Goal: Transaction & Acquisition: Purchase product/service

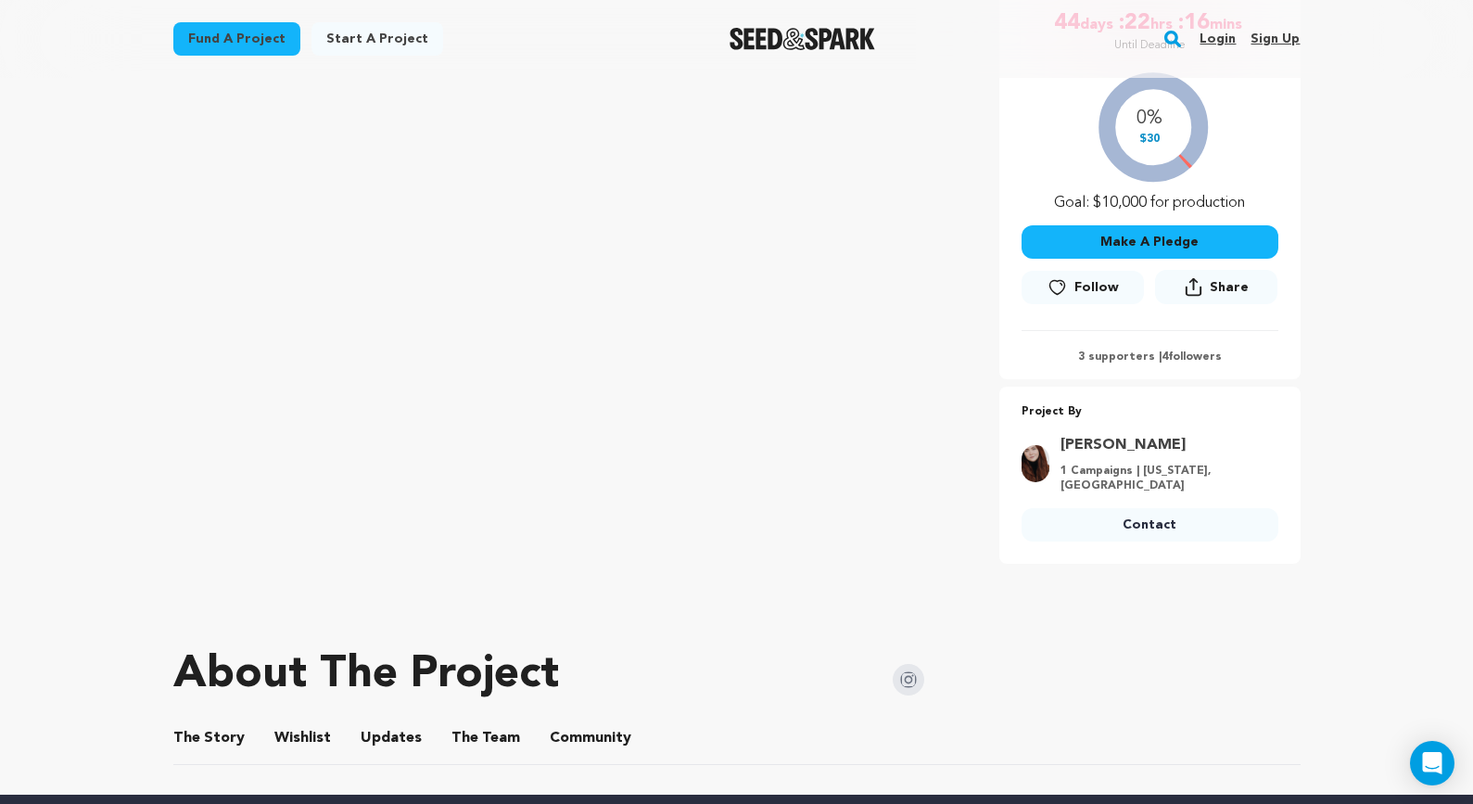
scroll to position [390, 0]
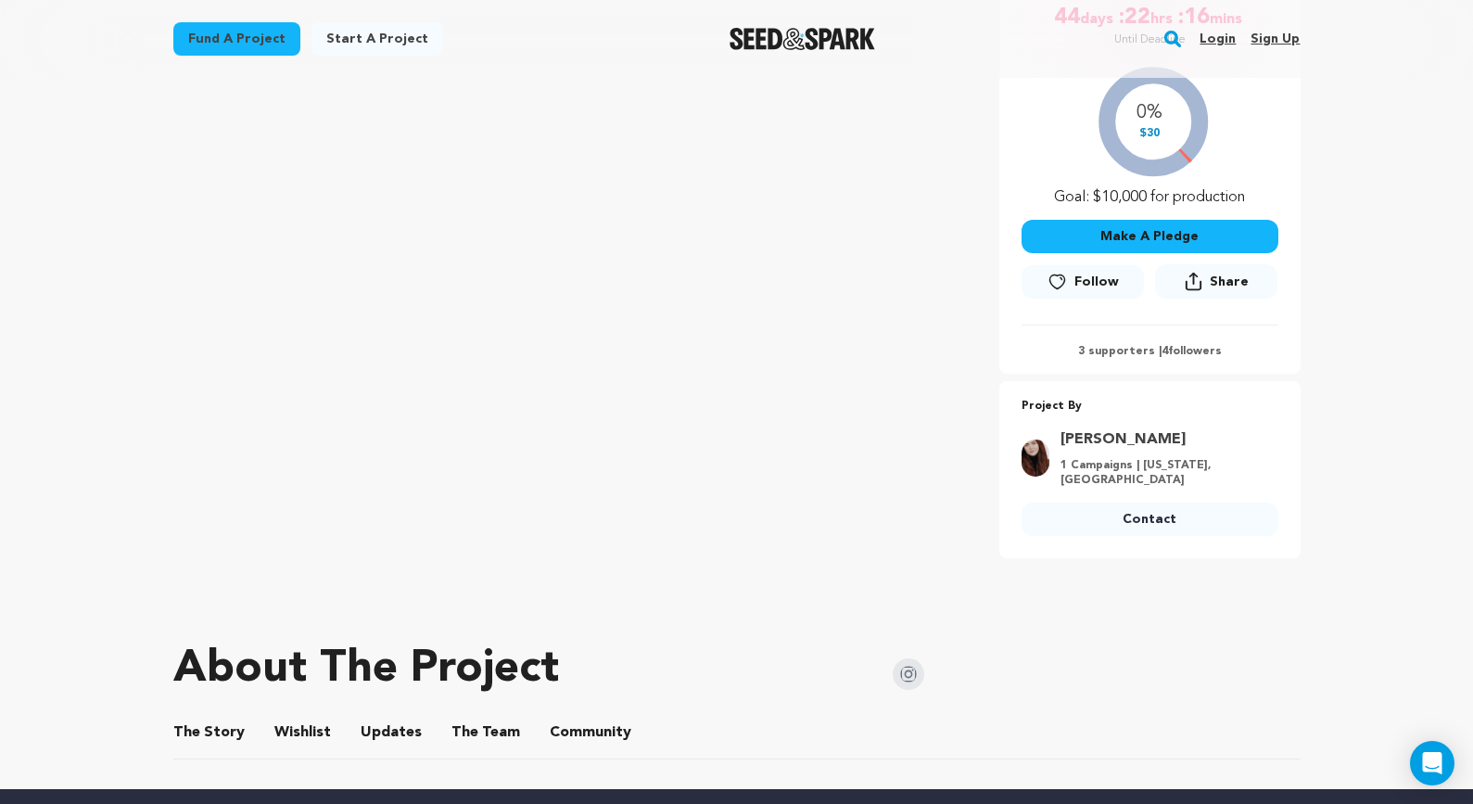
click at [1158, 119] on div "0% $30 Goal: $10,000 for production" at bounding box center [1149, 132] width 257 height 154
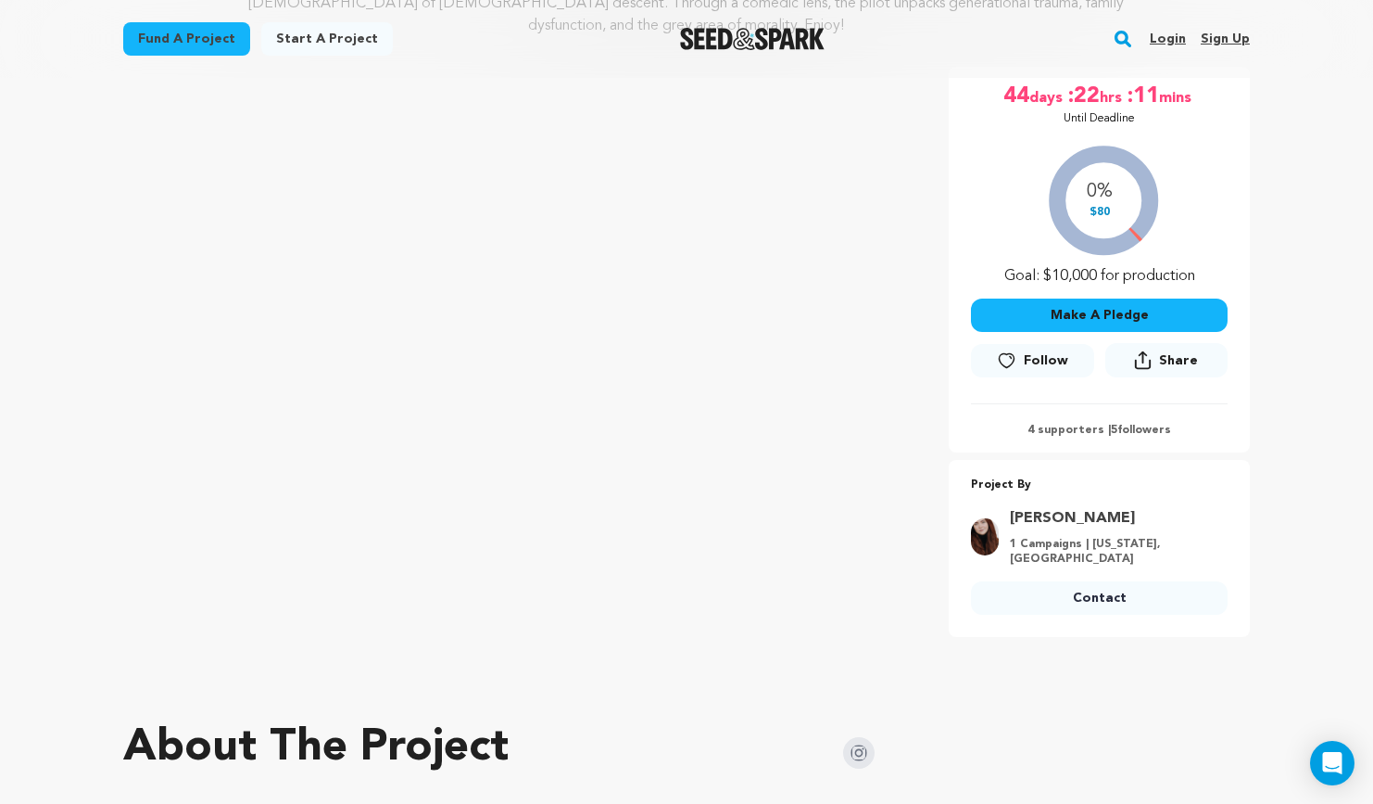
scroll to position [273, 0]
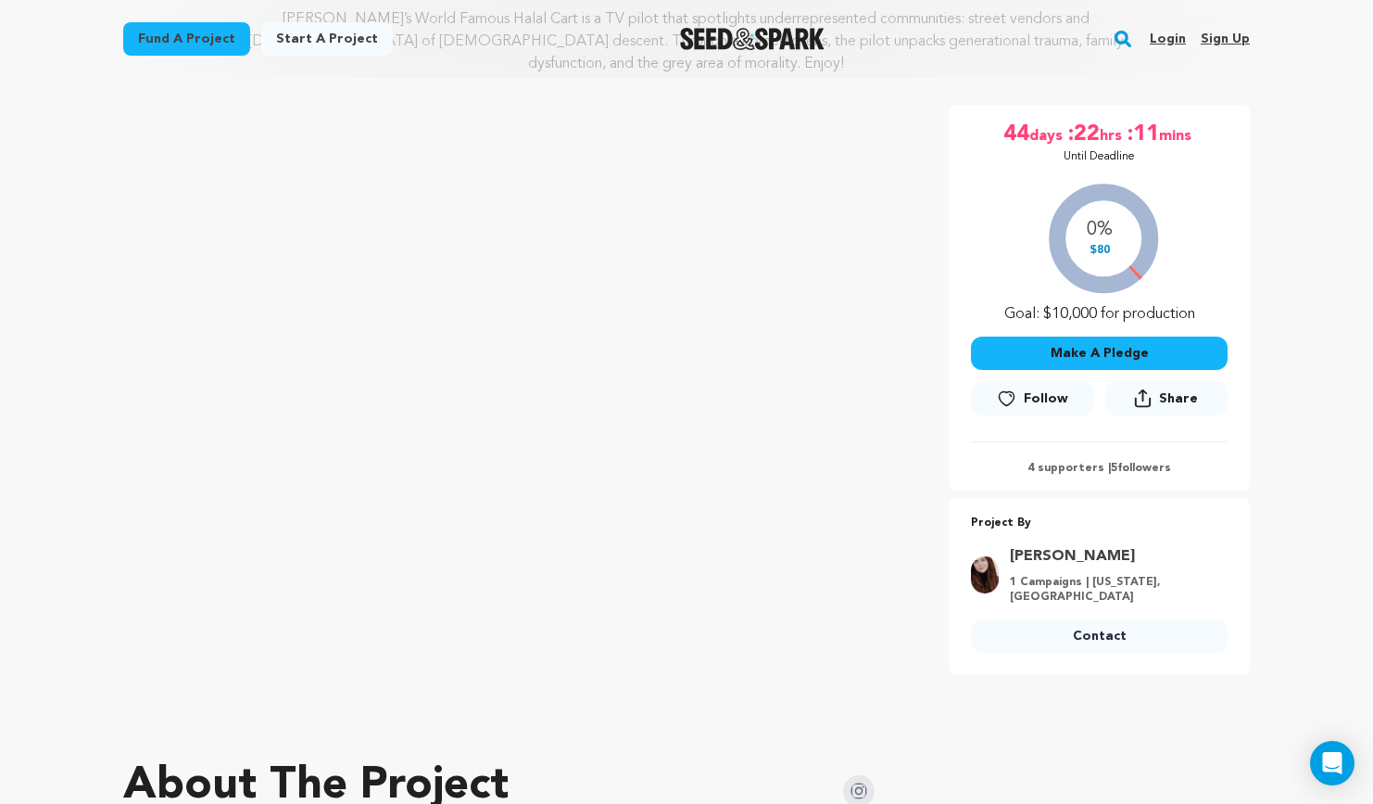
click at [1199, 381] on button "Share" at bounding box center [1167, 398] width 122 height 34
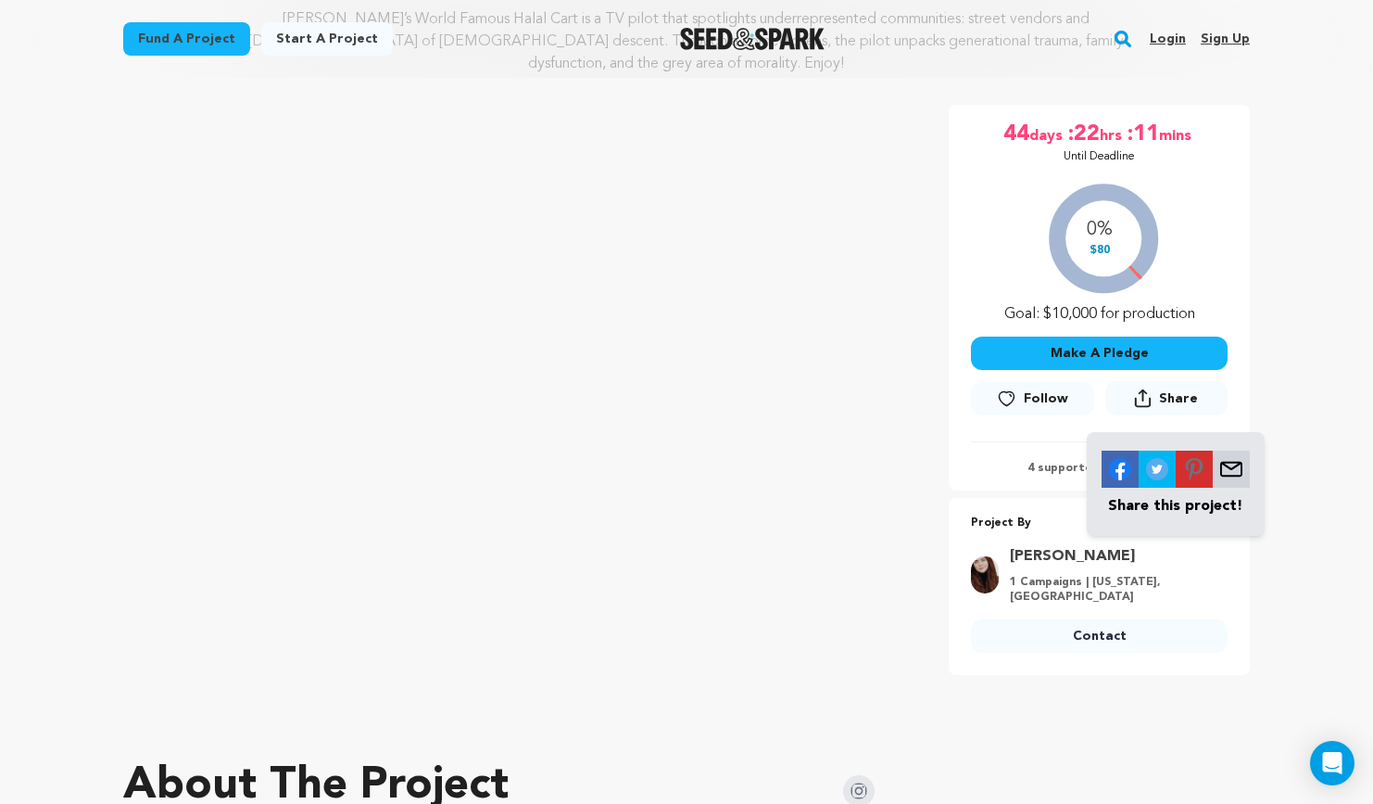
click at [1279, 384] on div "Fund a project Project details Ali's World Famous Halal Cart — TV Pilot New Yor…" at bounding box center [687, 354] width 1186 height 1101
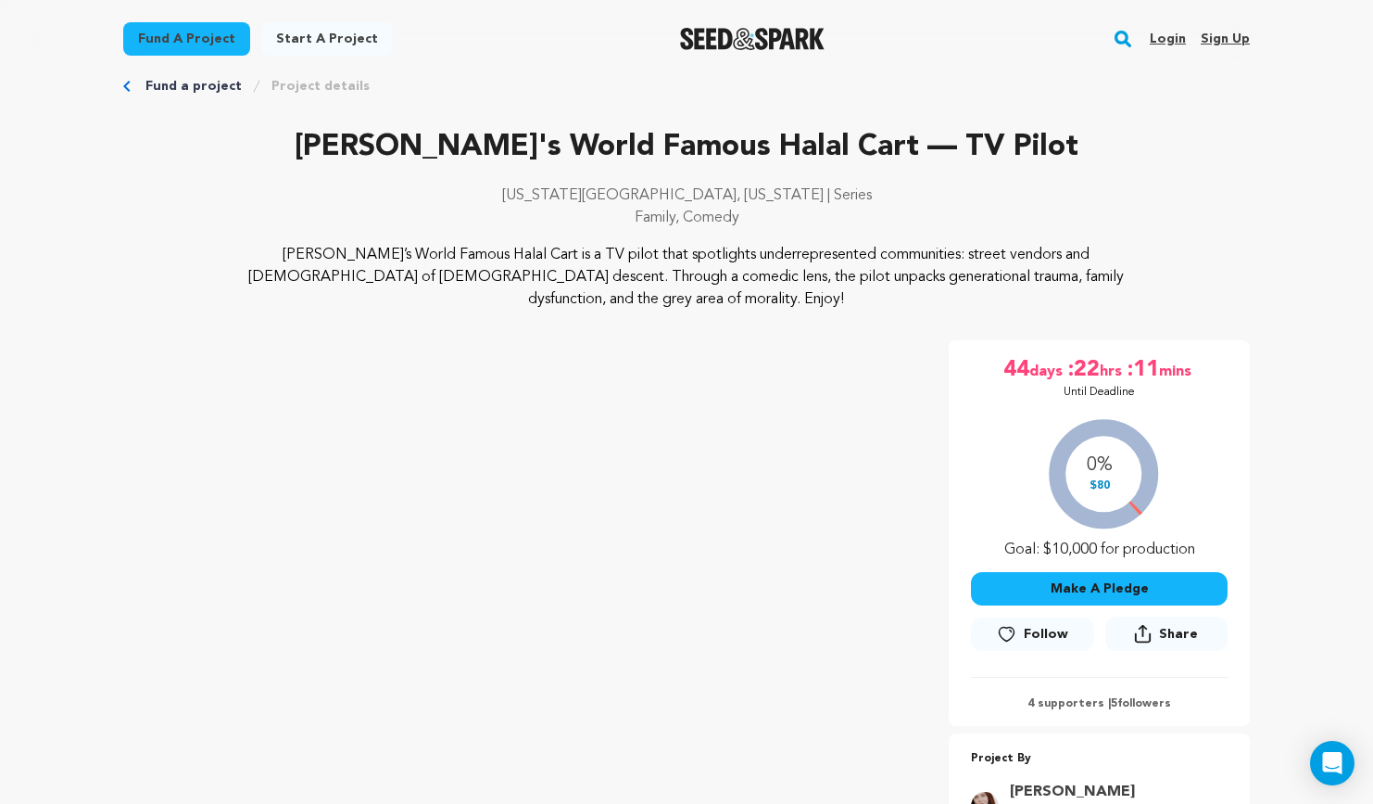
scroll to position [5, 0]
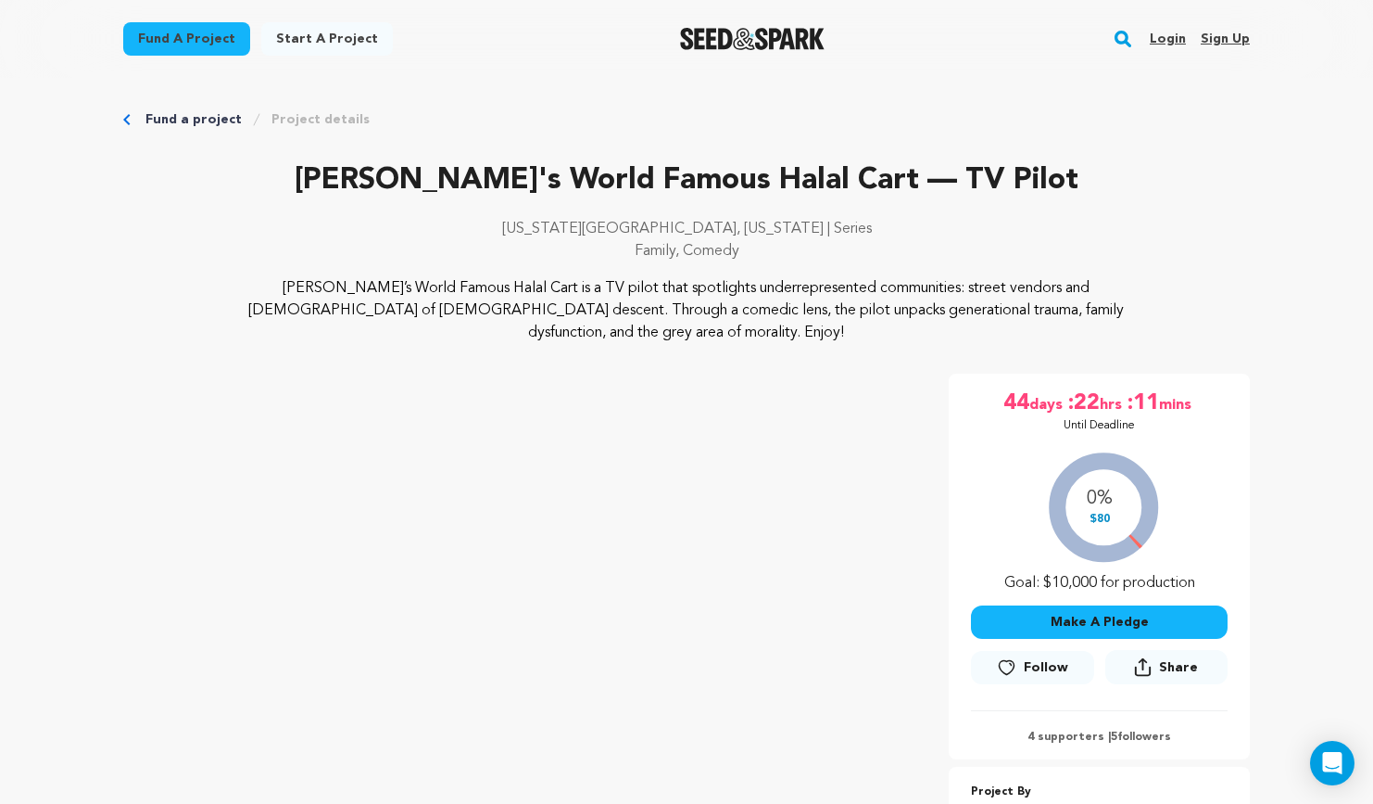
click at [1276, 375] on div "Fund a project Project details Ali's World Famous Halal Cart — TV Pilot New Yor…" at bounding box center [687, 623] width 1186 height 1101
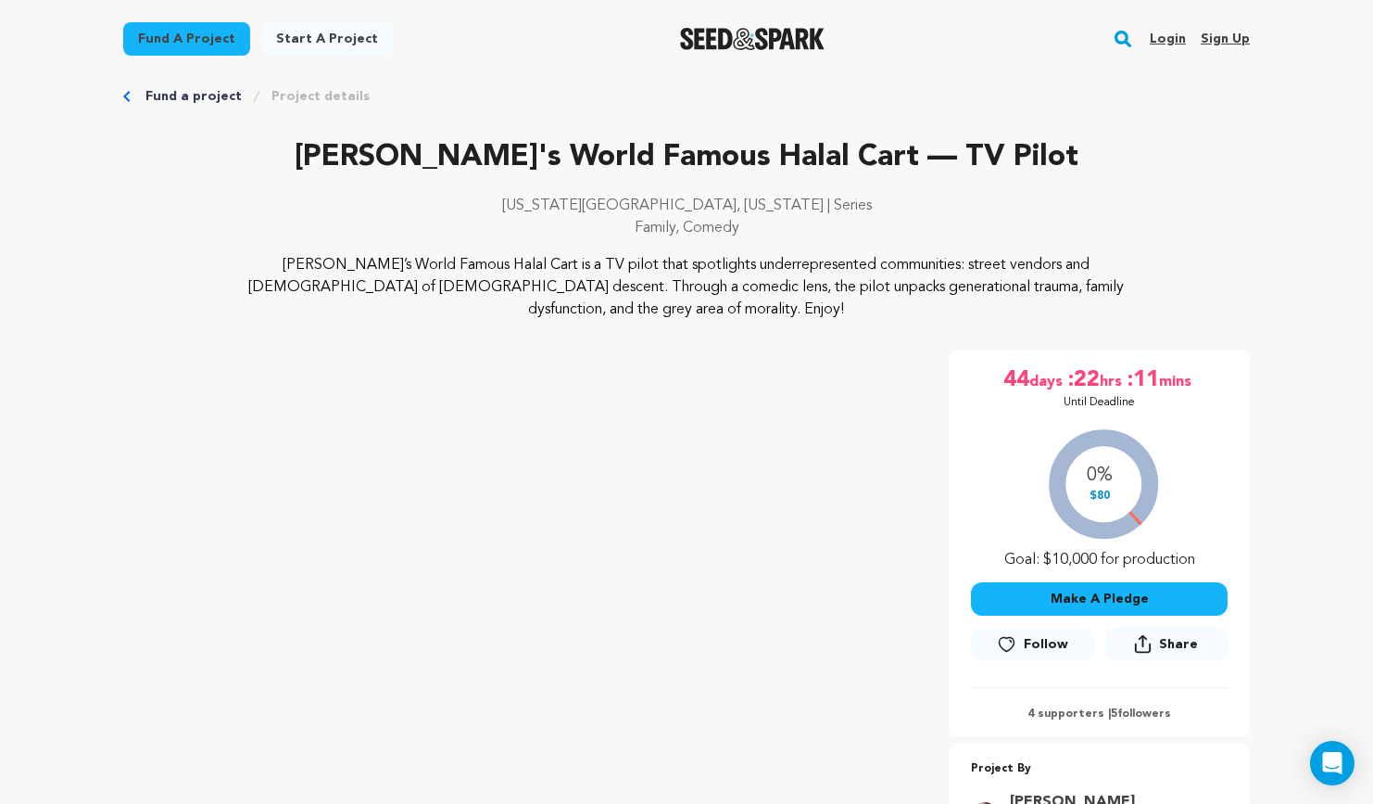
scroll to position [0, 0]
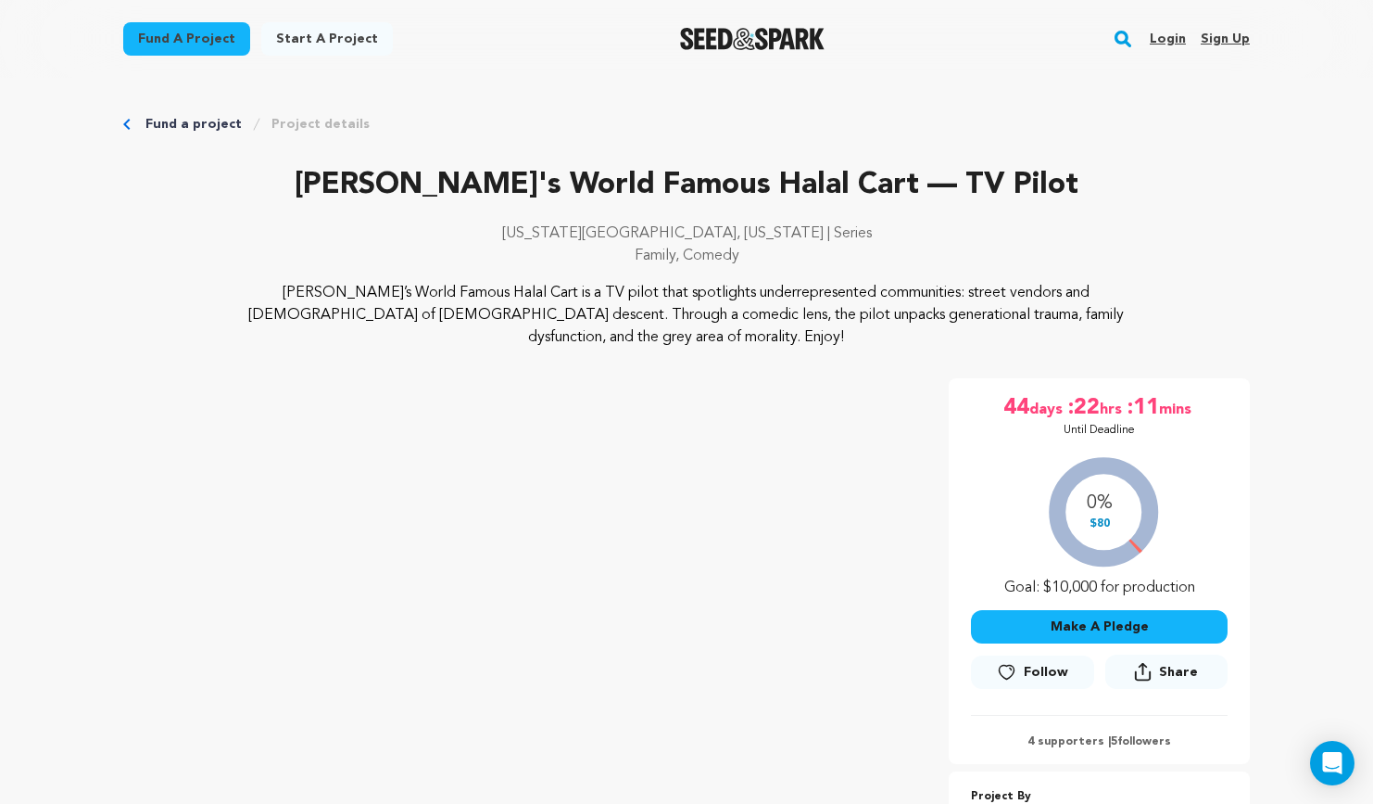
click at [1276, 375] on div "Fund a project Project details Ali's World Famous Halal Cart — TV Pilot New Yor…" at bounding box center [687, 628] width 1186 height 1101
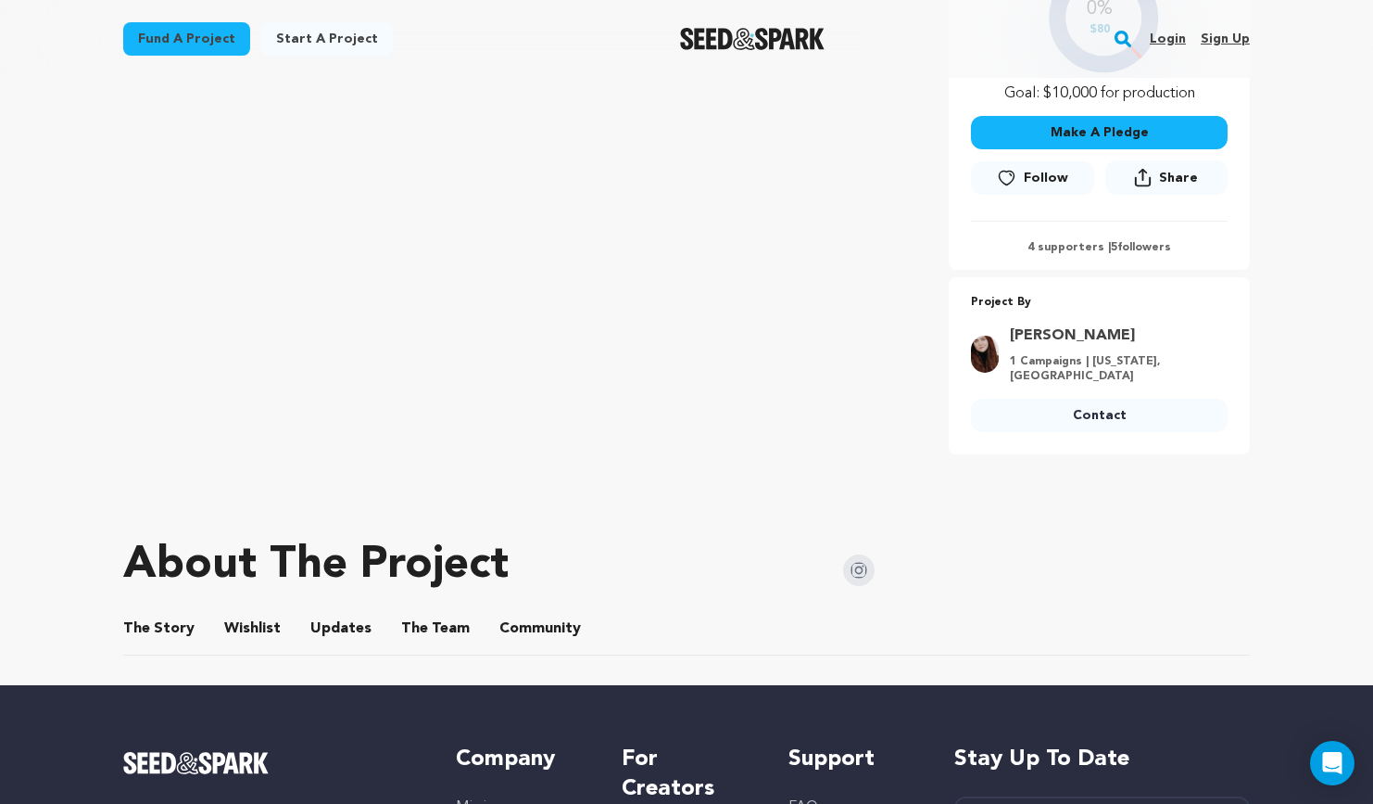
scroll to position [517, 0]
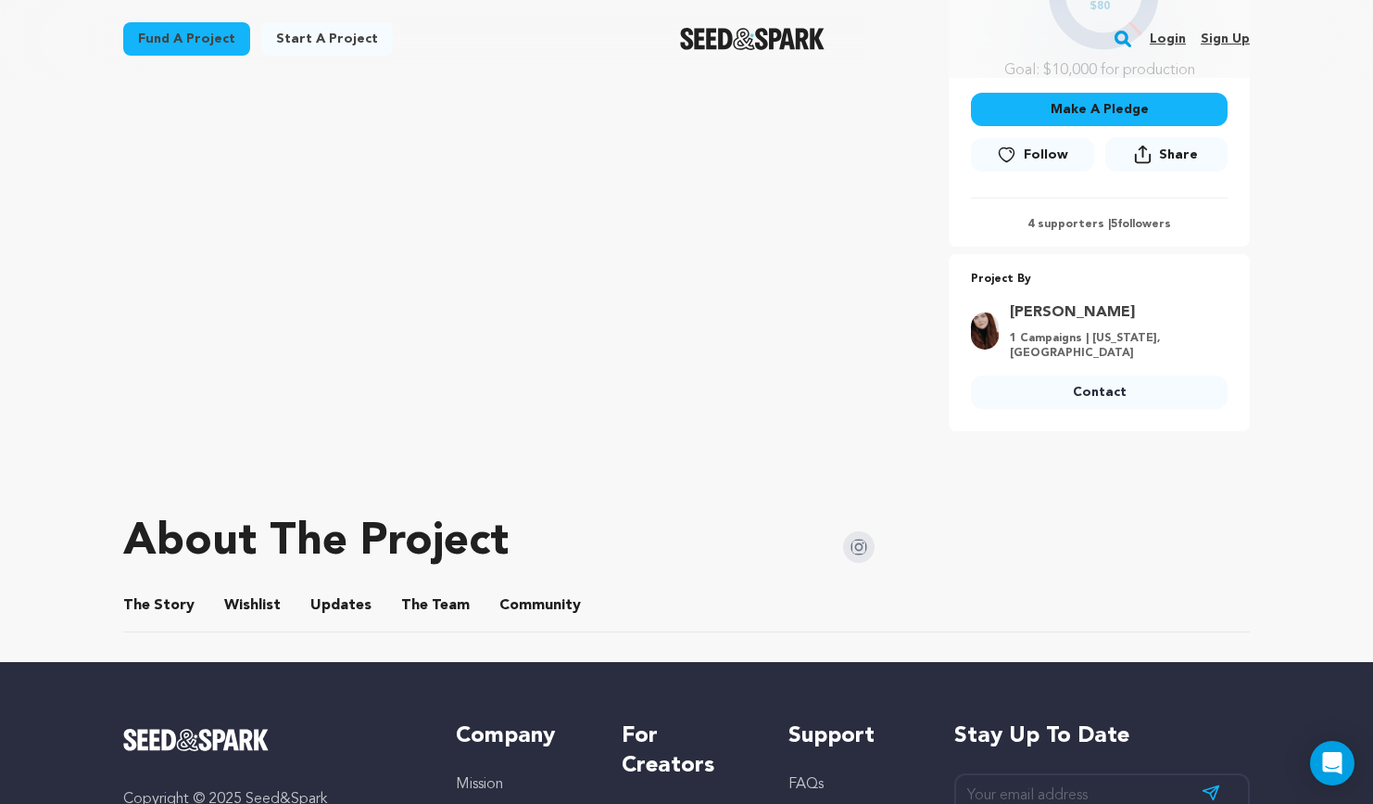
click at [1059, 217] on p "4 supporters | 5 followers" at bounding box center [1099, 224] width 257 height 15
click at [1306, 212] on main "Fund a project Start a project Search Login Sign up Start a project" at bounding box center [686, 317] width 1373 height 1669
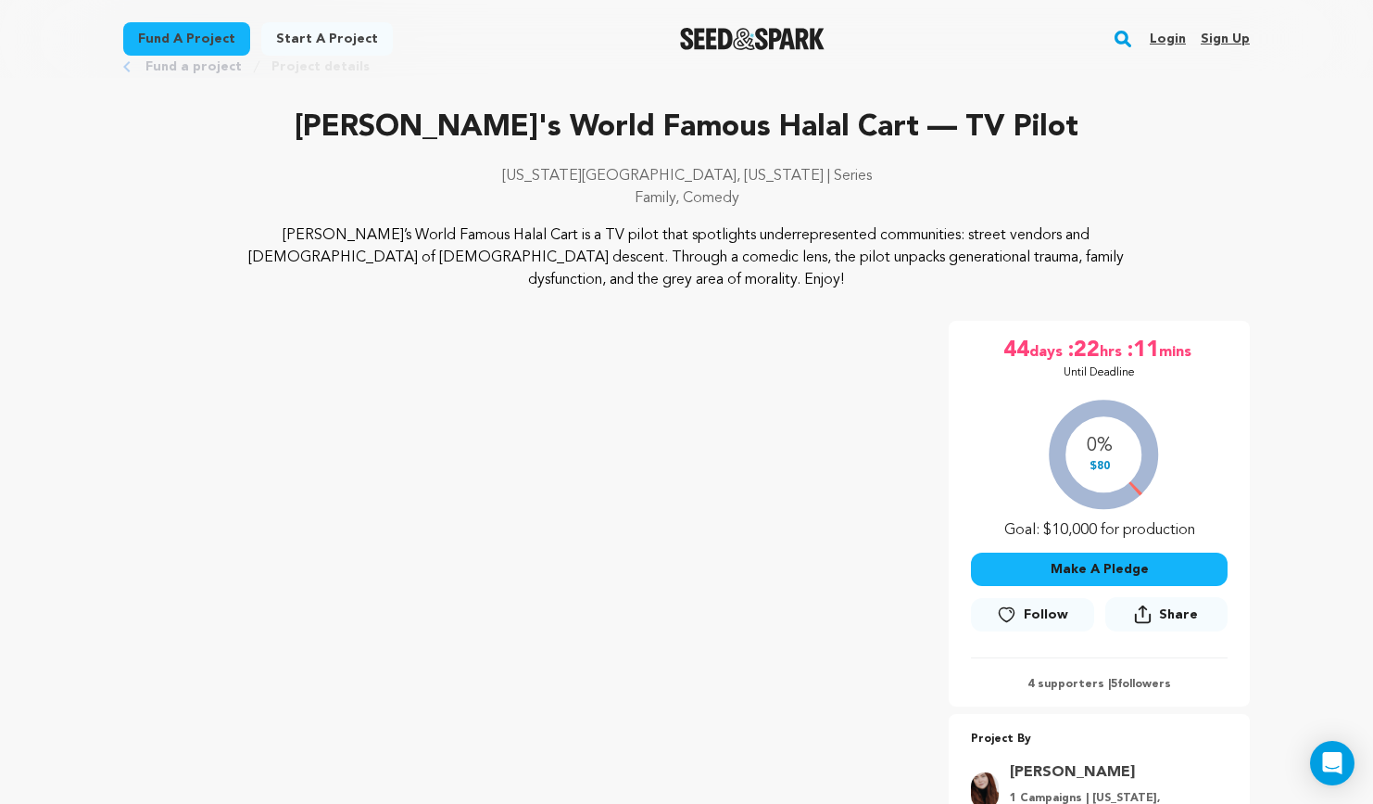
scroll to position [0, 0]
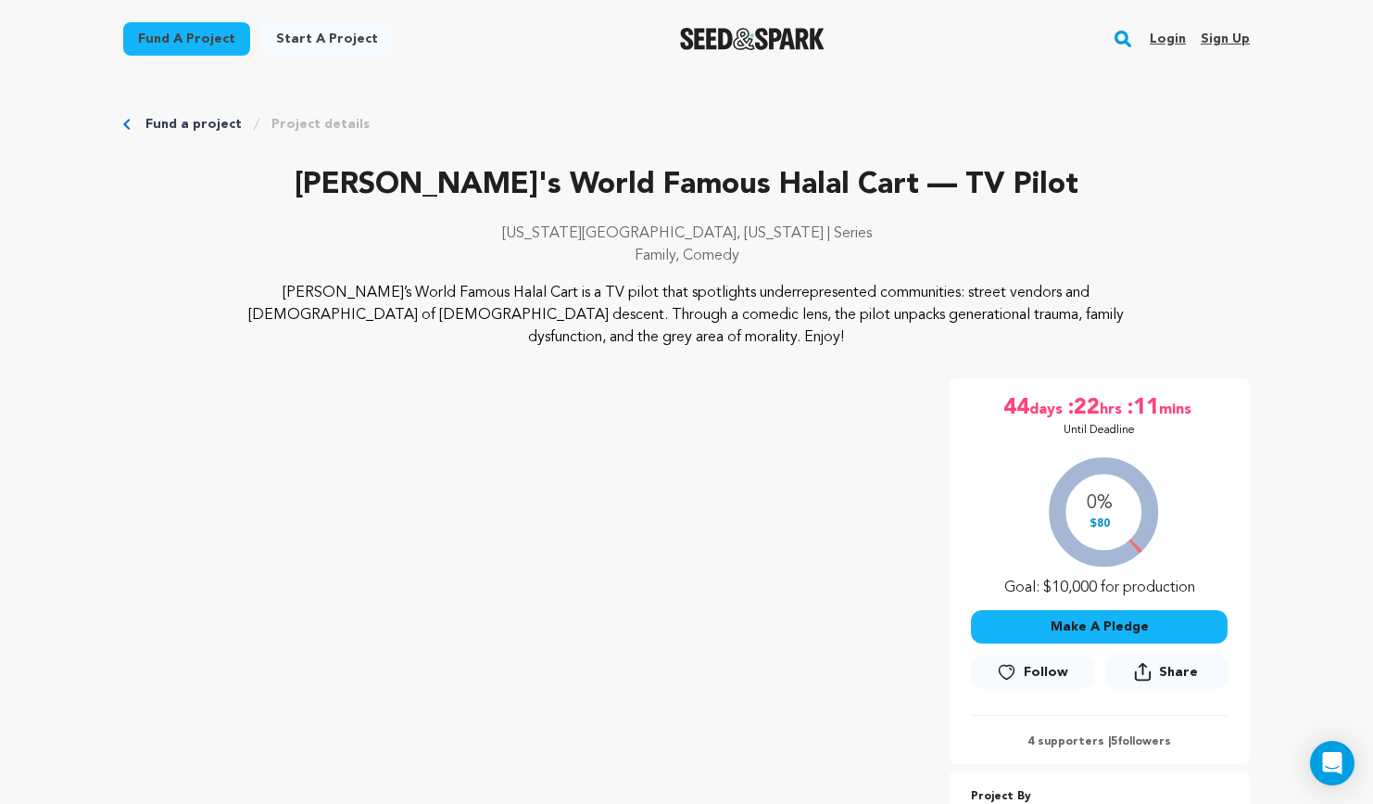
click at [317, 121] on link "Project details" at bounding box center [321, 124] width 98 height 19
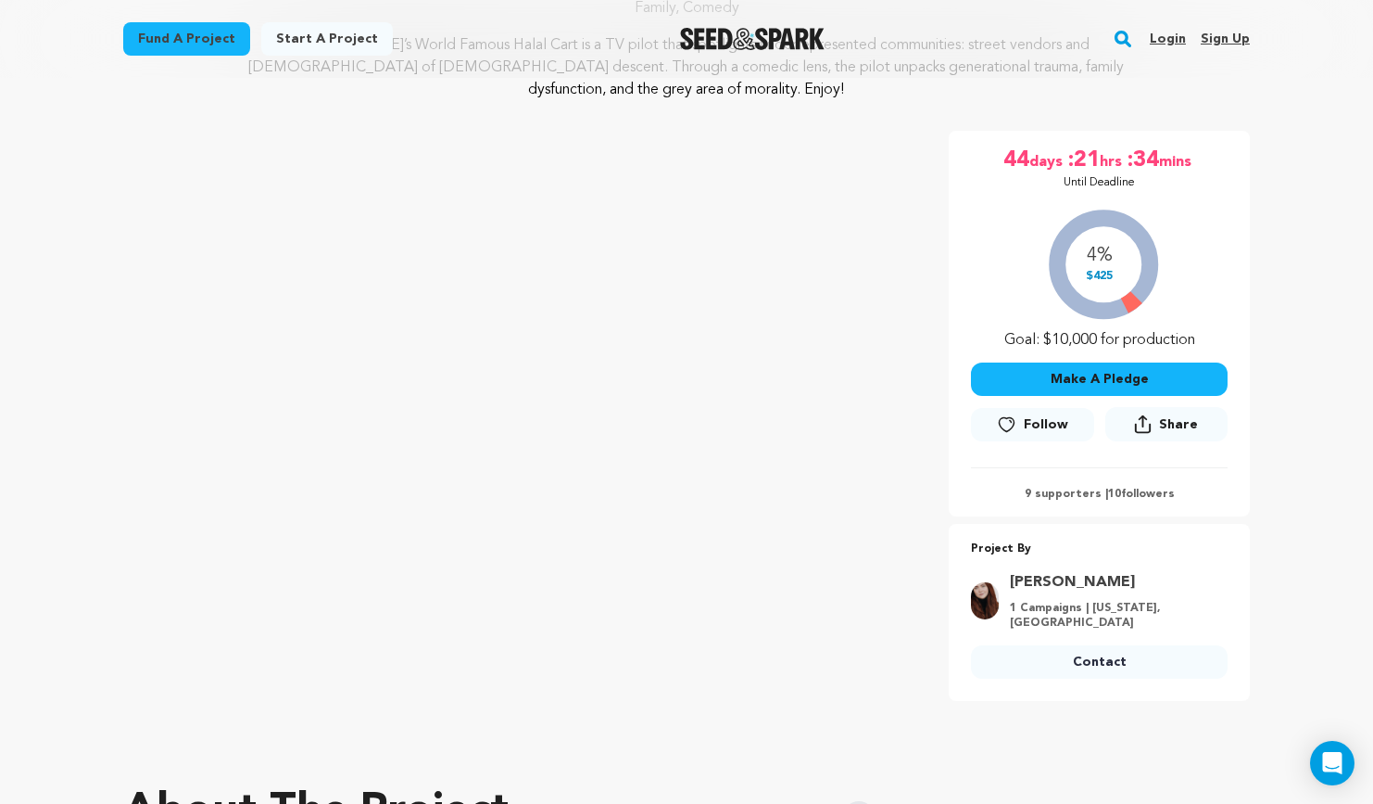
scroll to position [534, 0]
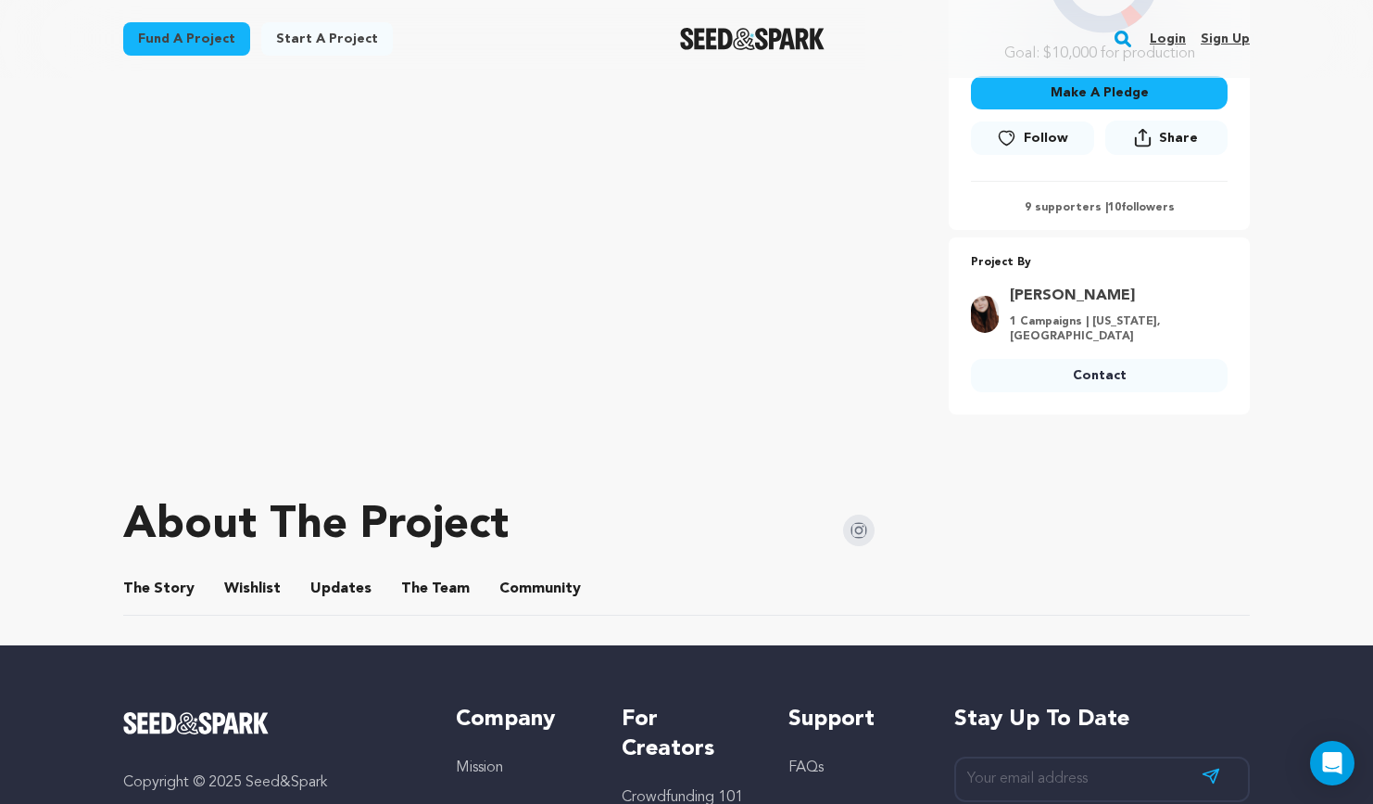
click at [1052, 200] on p "9 supporters | 10 followers" at bounding box center [1099, 207] width 257 height 15
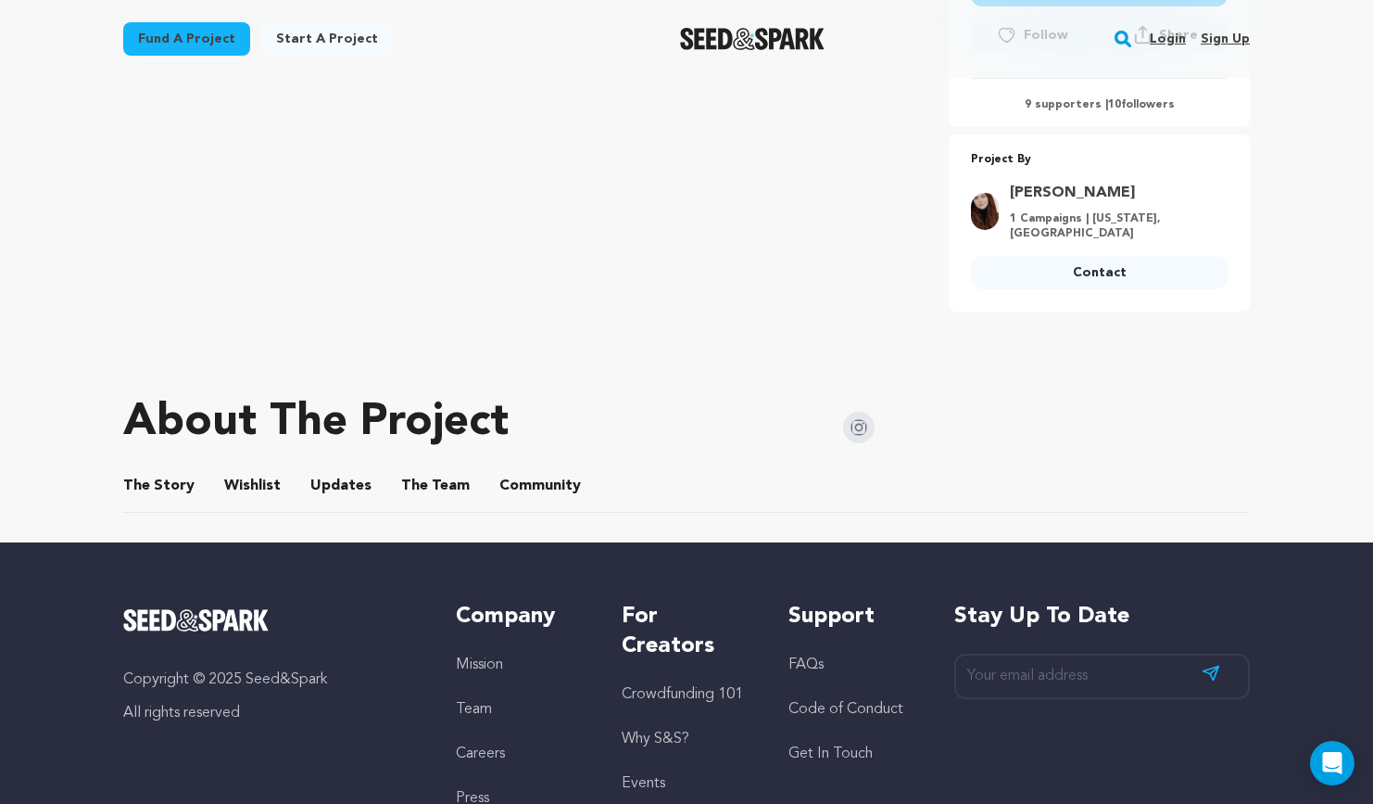
scroll to position [746, 0]
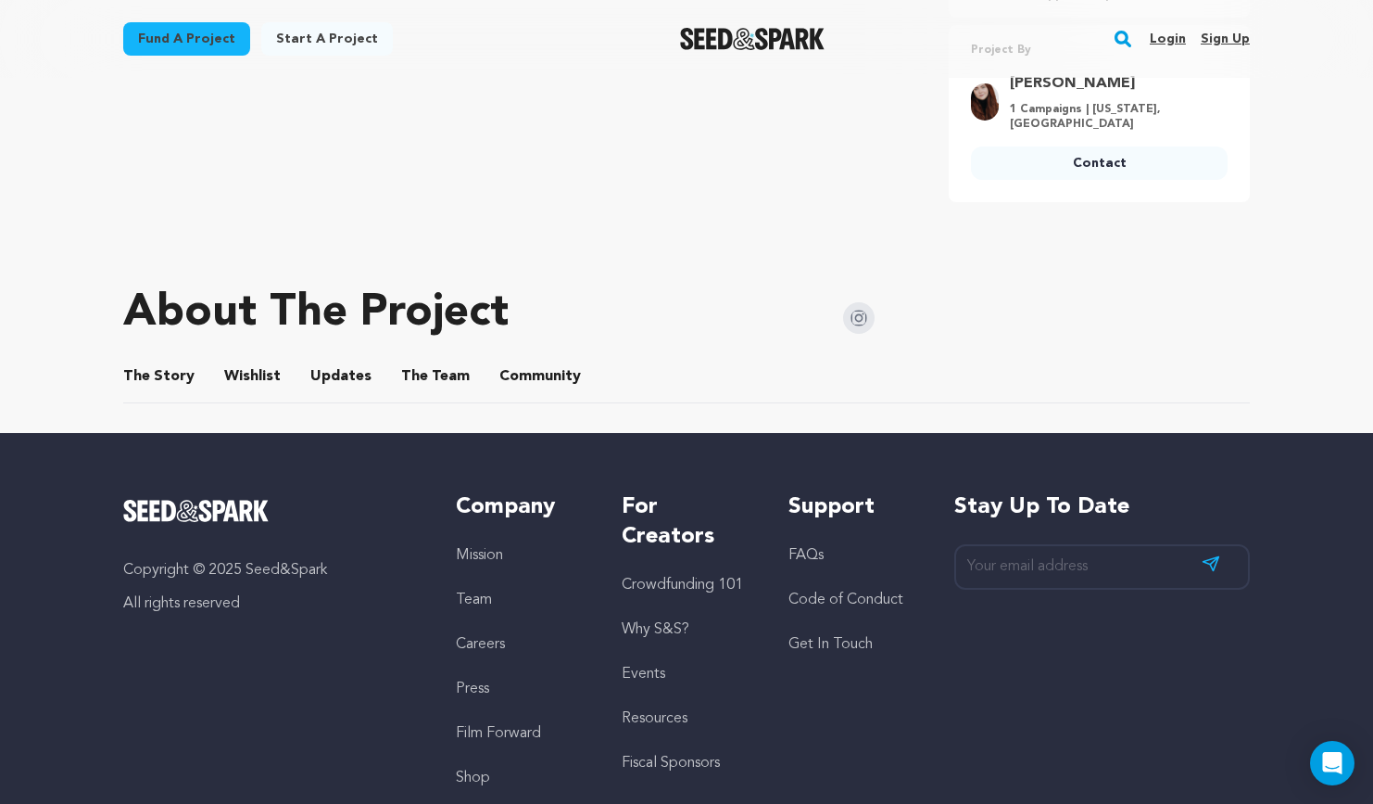
click at [177, 358] on button "The Story" at bounding box center [159, 380] width 44 height 44
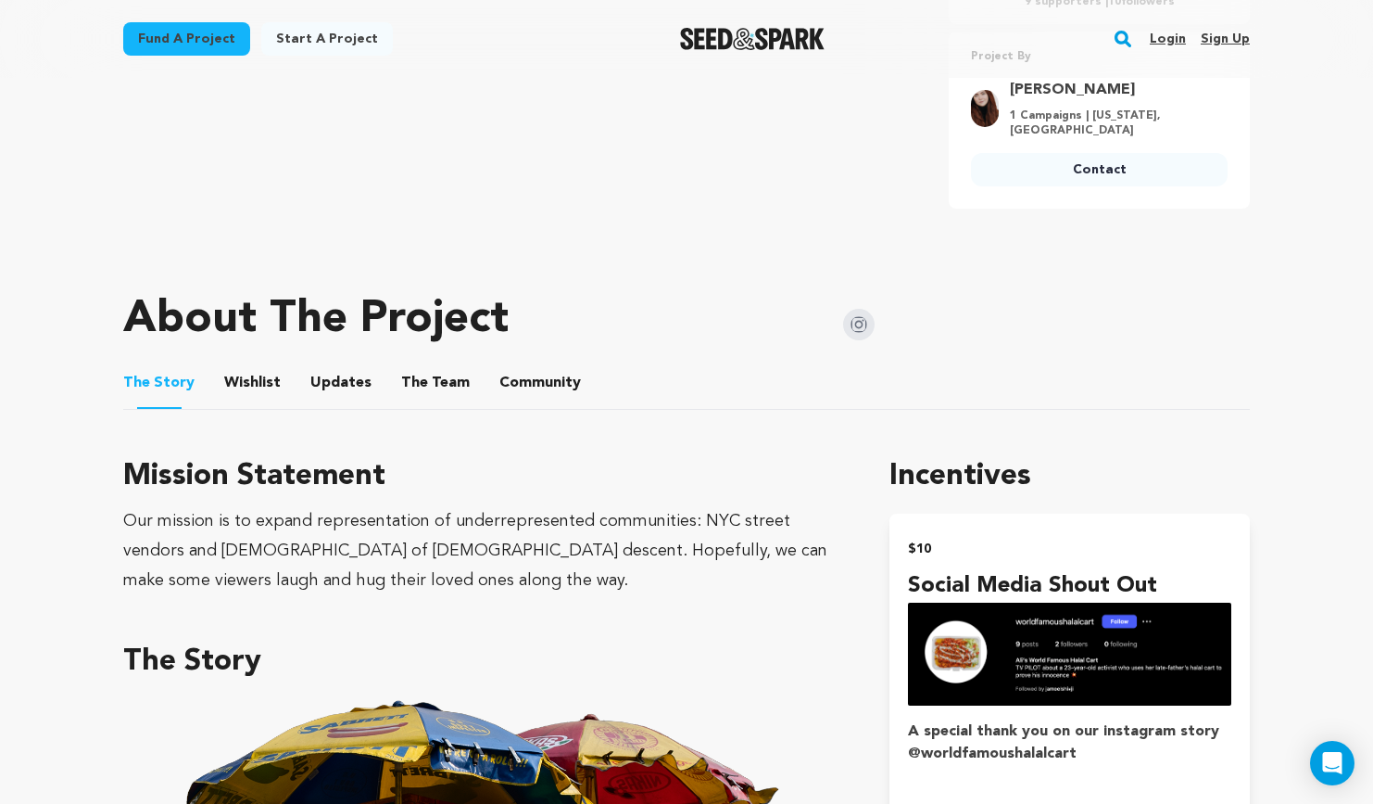
scroll to position [867, 0]
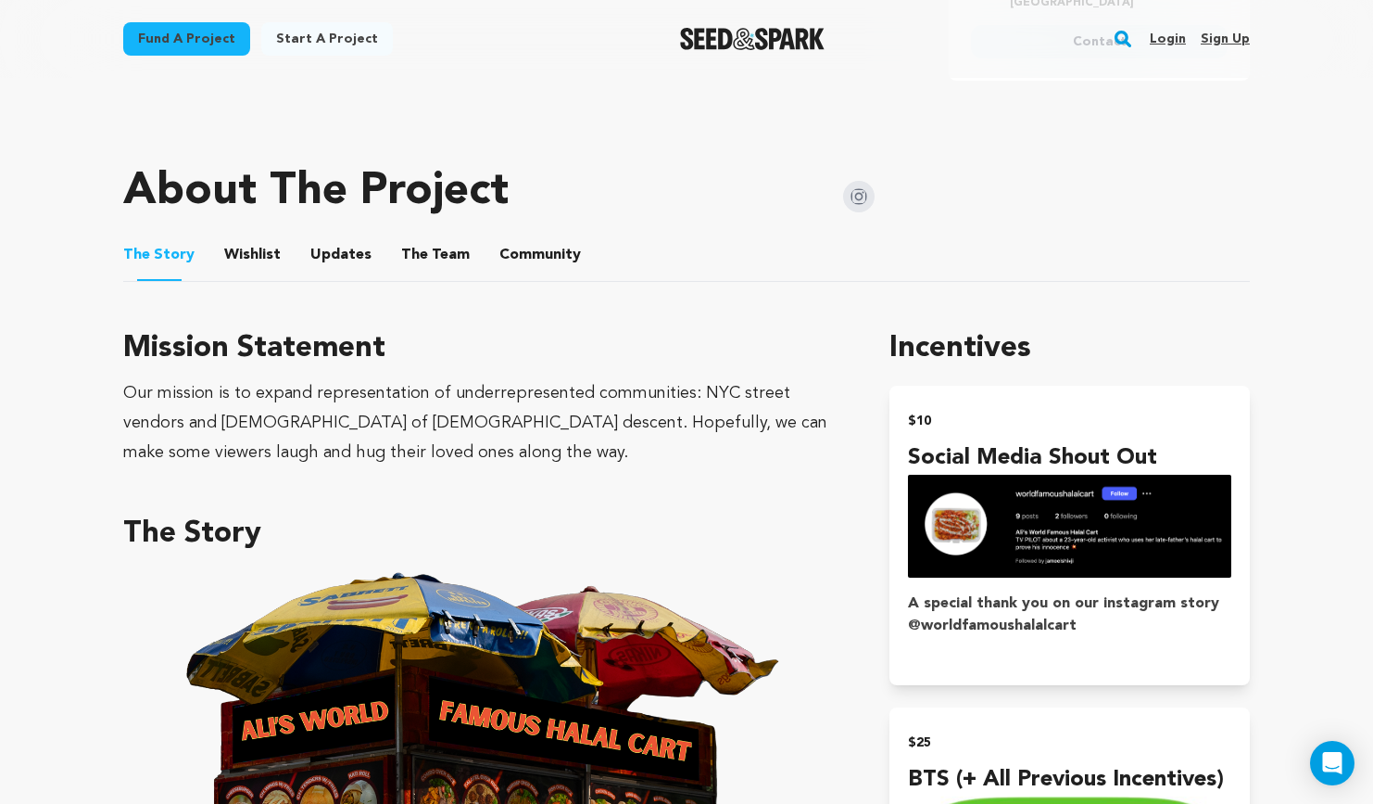
click at [254, 236] on button "Wishlist" at bounding box center [253, 258] width 44 height 44
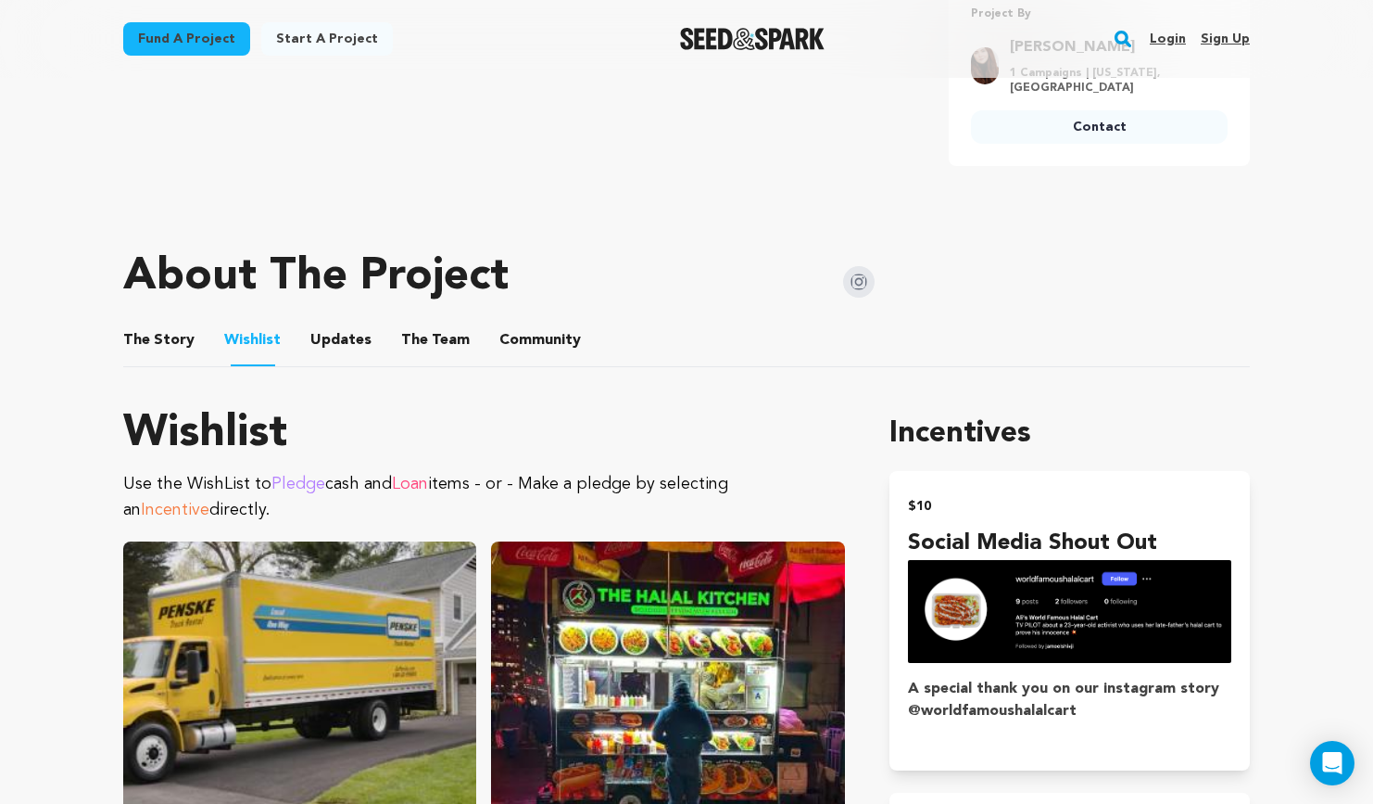
scroll to position [742, 0]
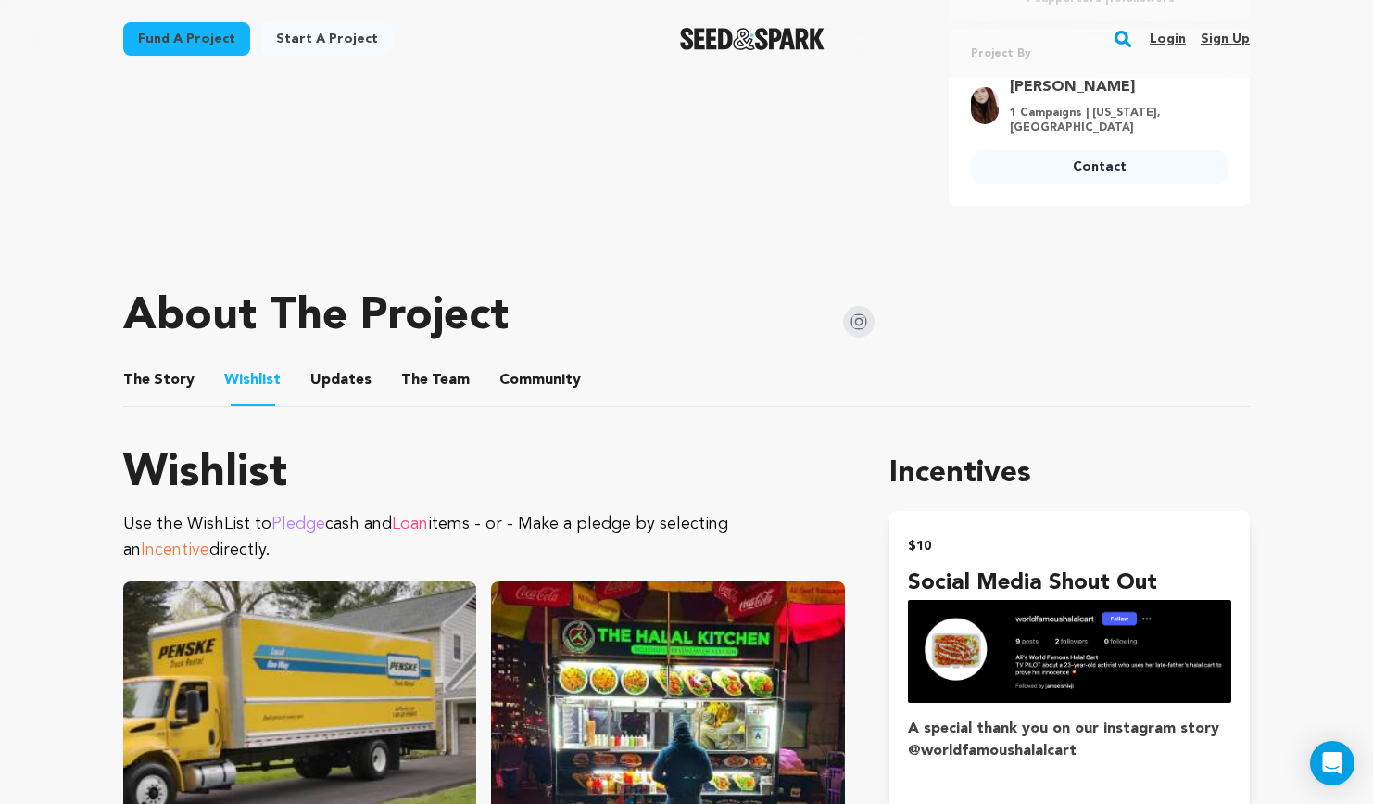
click at [342, 361] on button "Updates" at bounding box center [341, 383] width 44 height 44
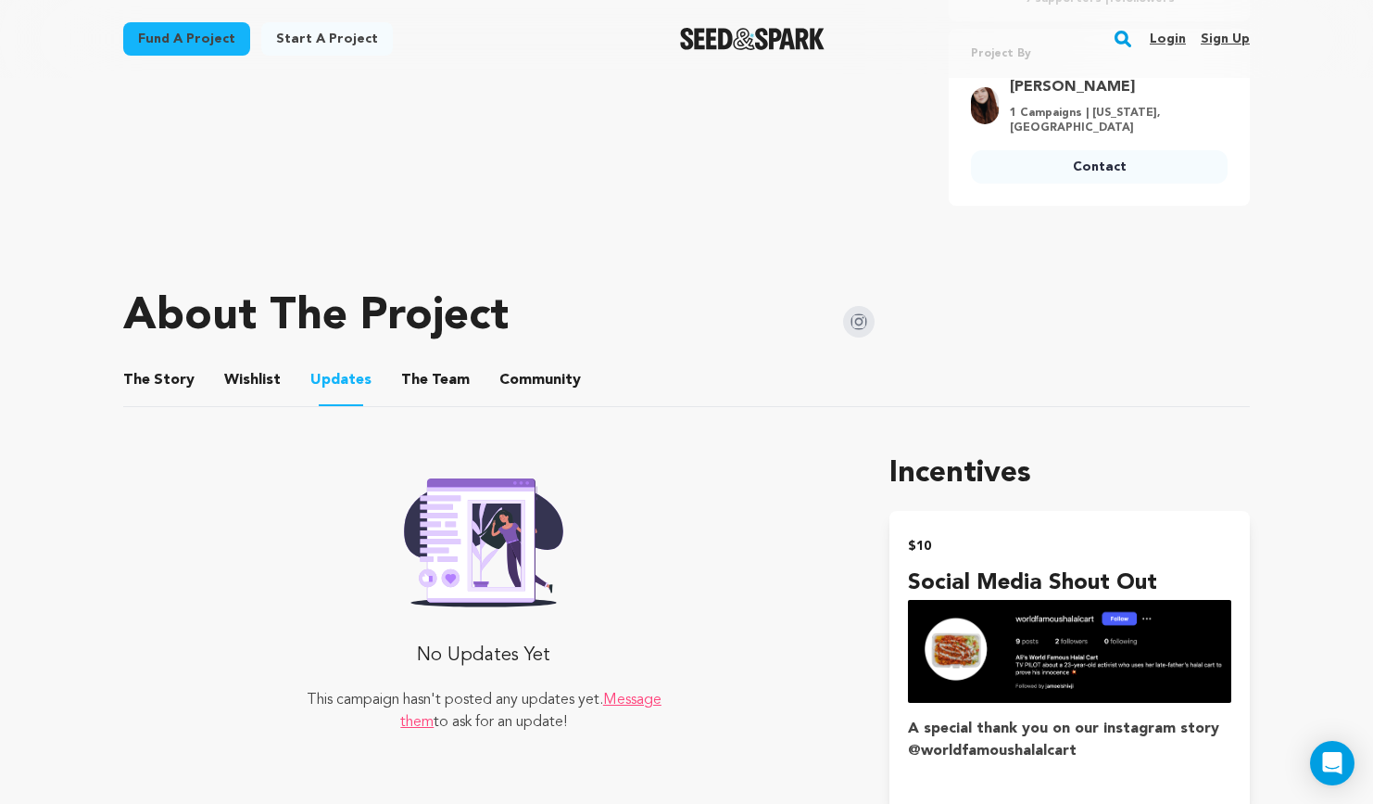
click at [440, 361] on button "The Team" at bounding box center [435, 383] width 44 height 44
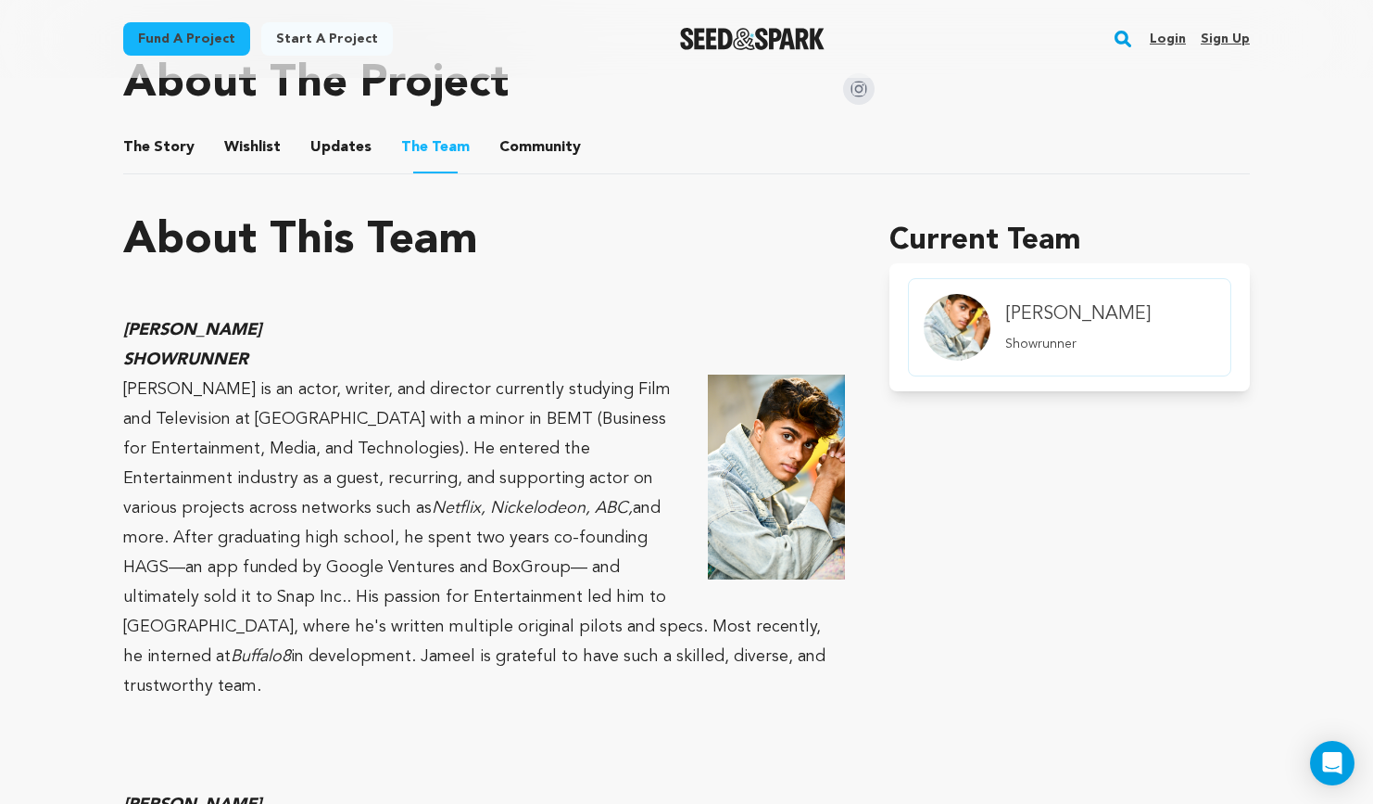
scroll to position [864, 0]
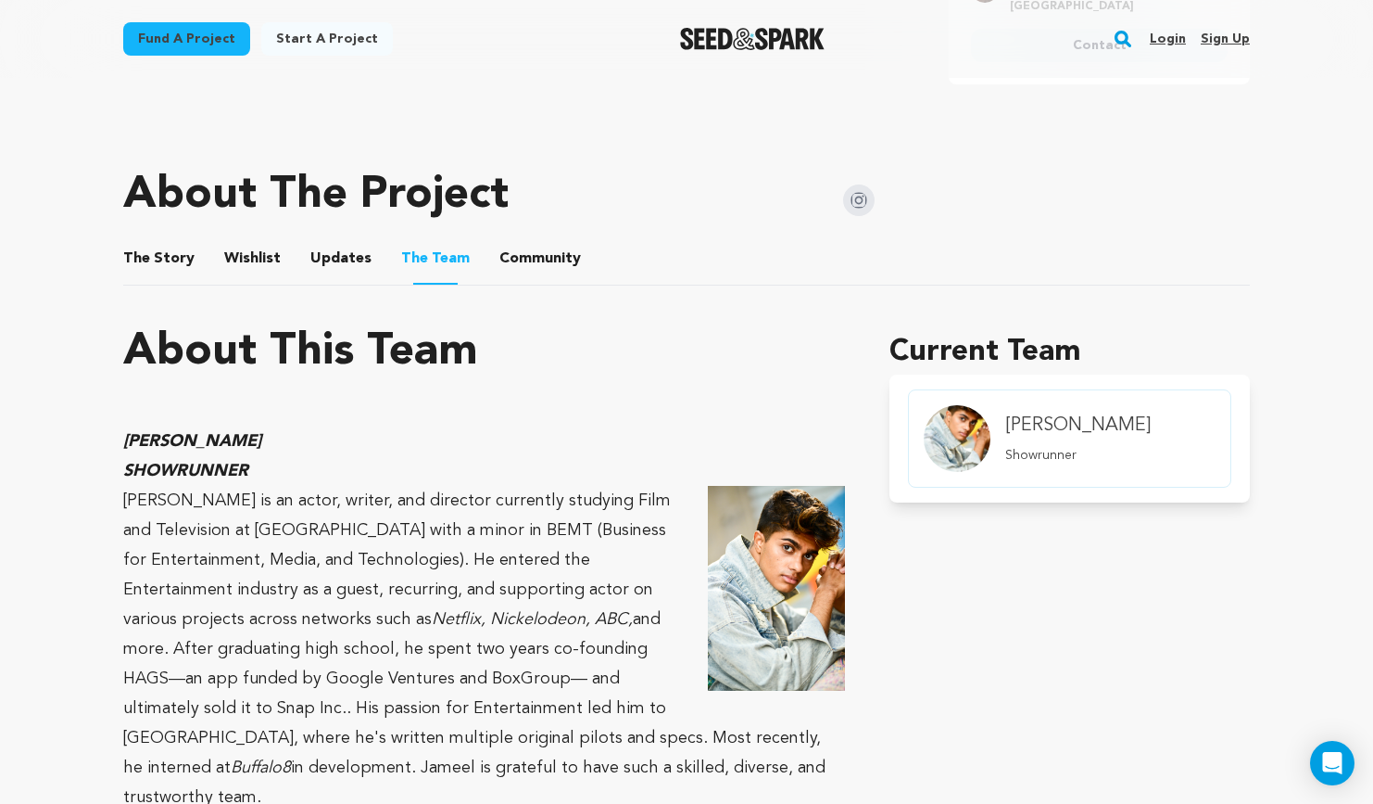
click at [518, 240] on button "Community" at bounding box center [540, 262] width 44 height 44
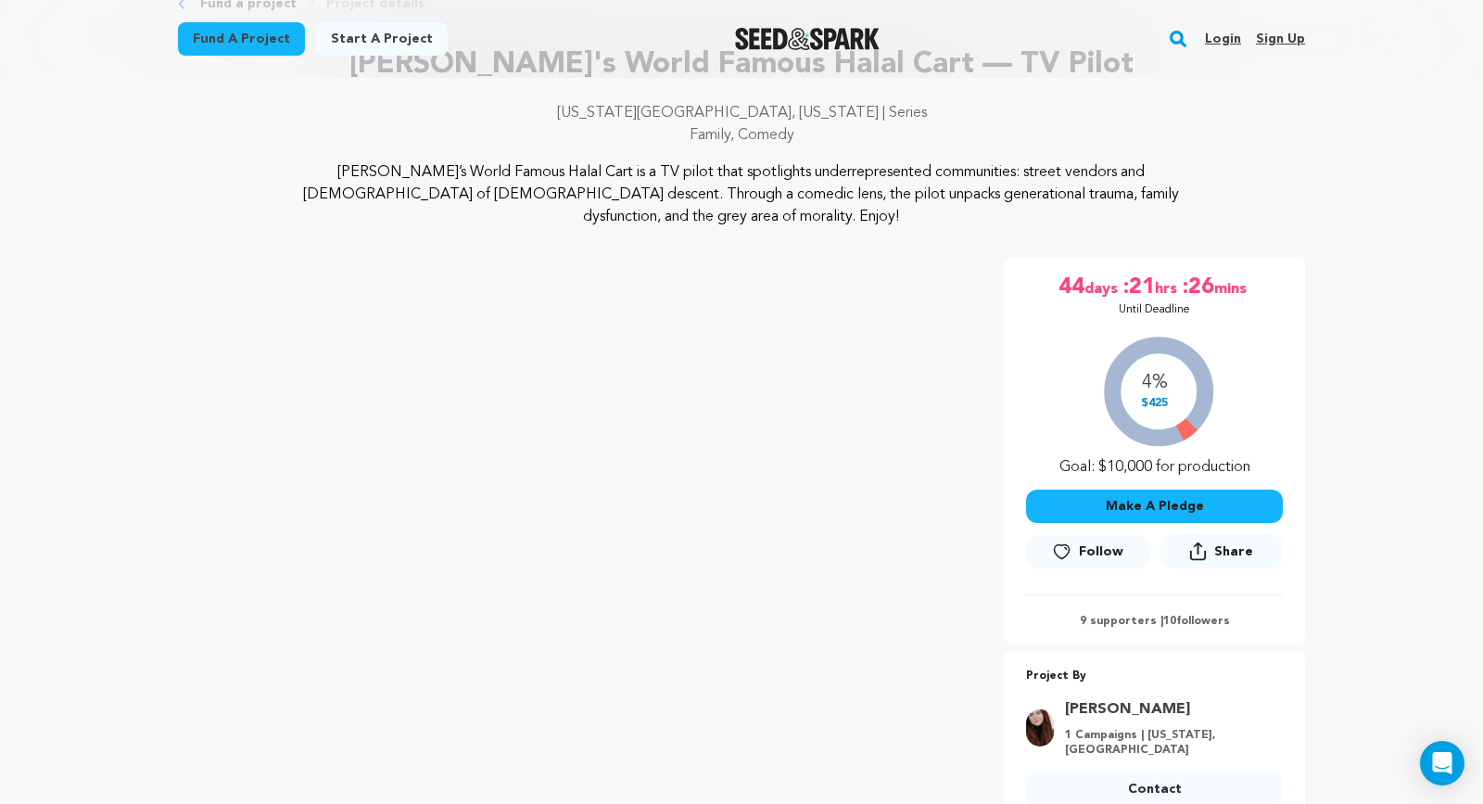
scroll to position [120, 0]
click at [1174, 490] on button "Make A Pledge" at bounding box center [1154, 506] width 257 height 33
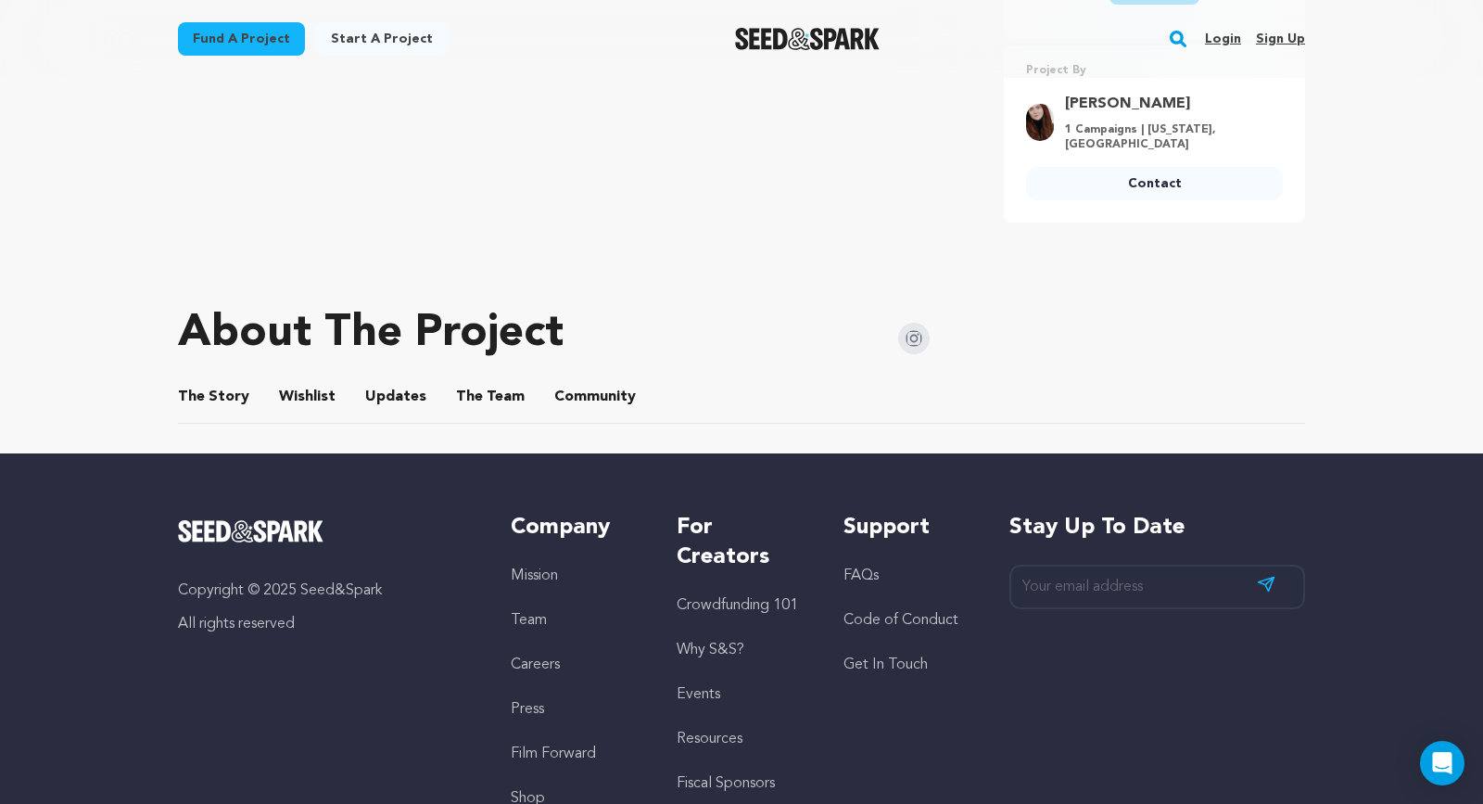
scroll to position [662, 0]
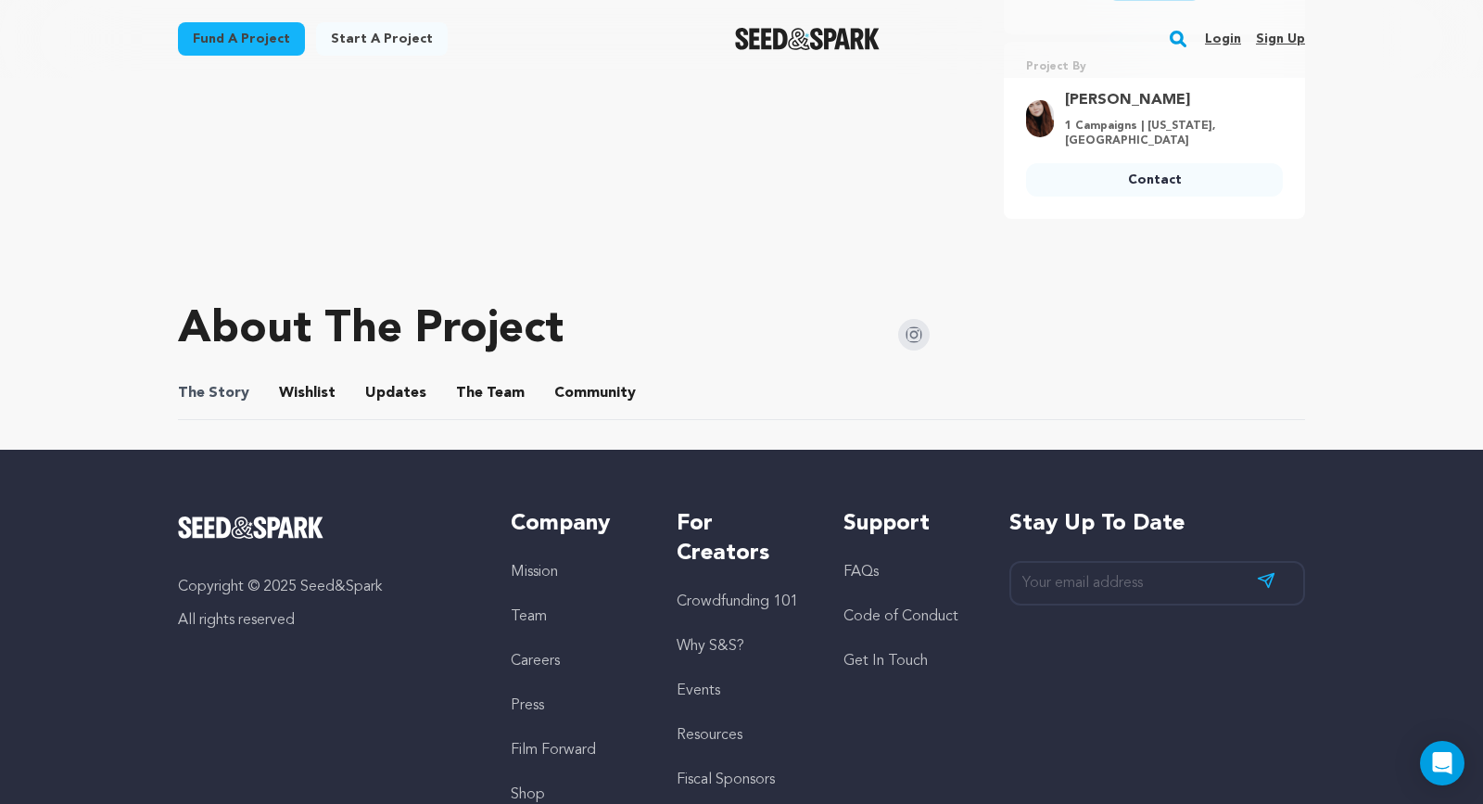
click at [237, 382] on span "The Story" at bounding box center [213, 393] width 71 height 22
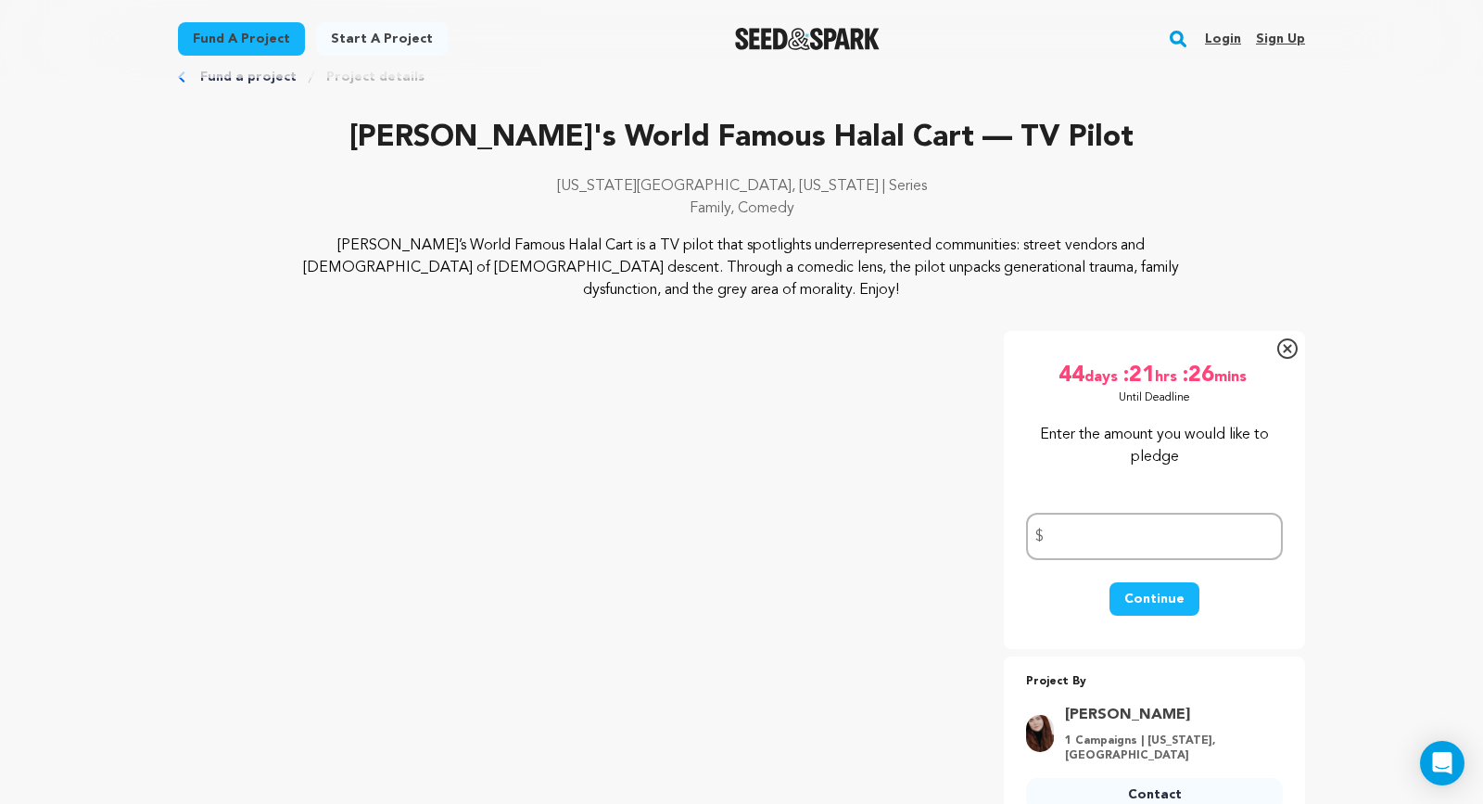
scroll to position [0, 0]
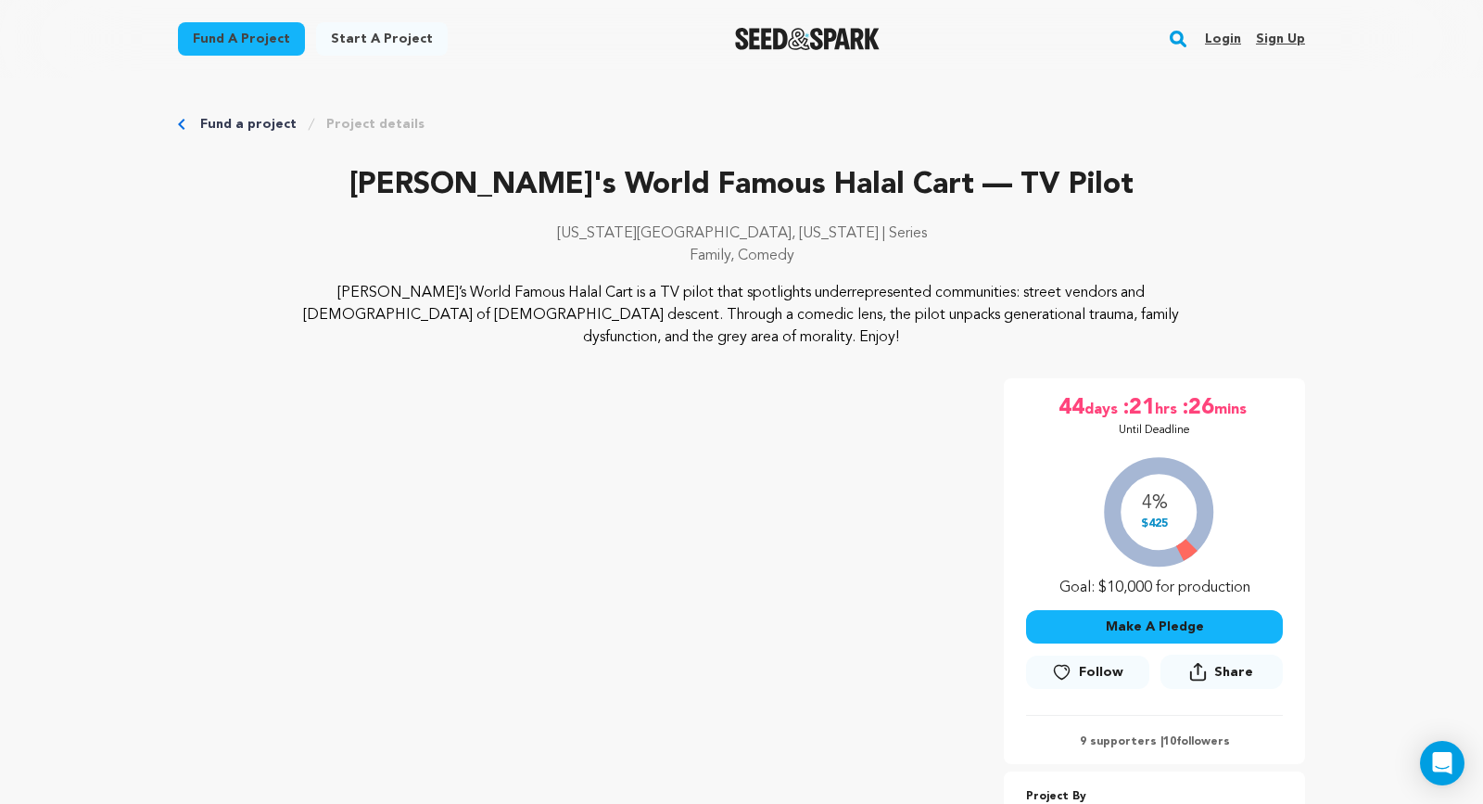
click at [1192, 610] on button "Make A Pledge" at bounding box center [1154, 626] width 257 height 33
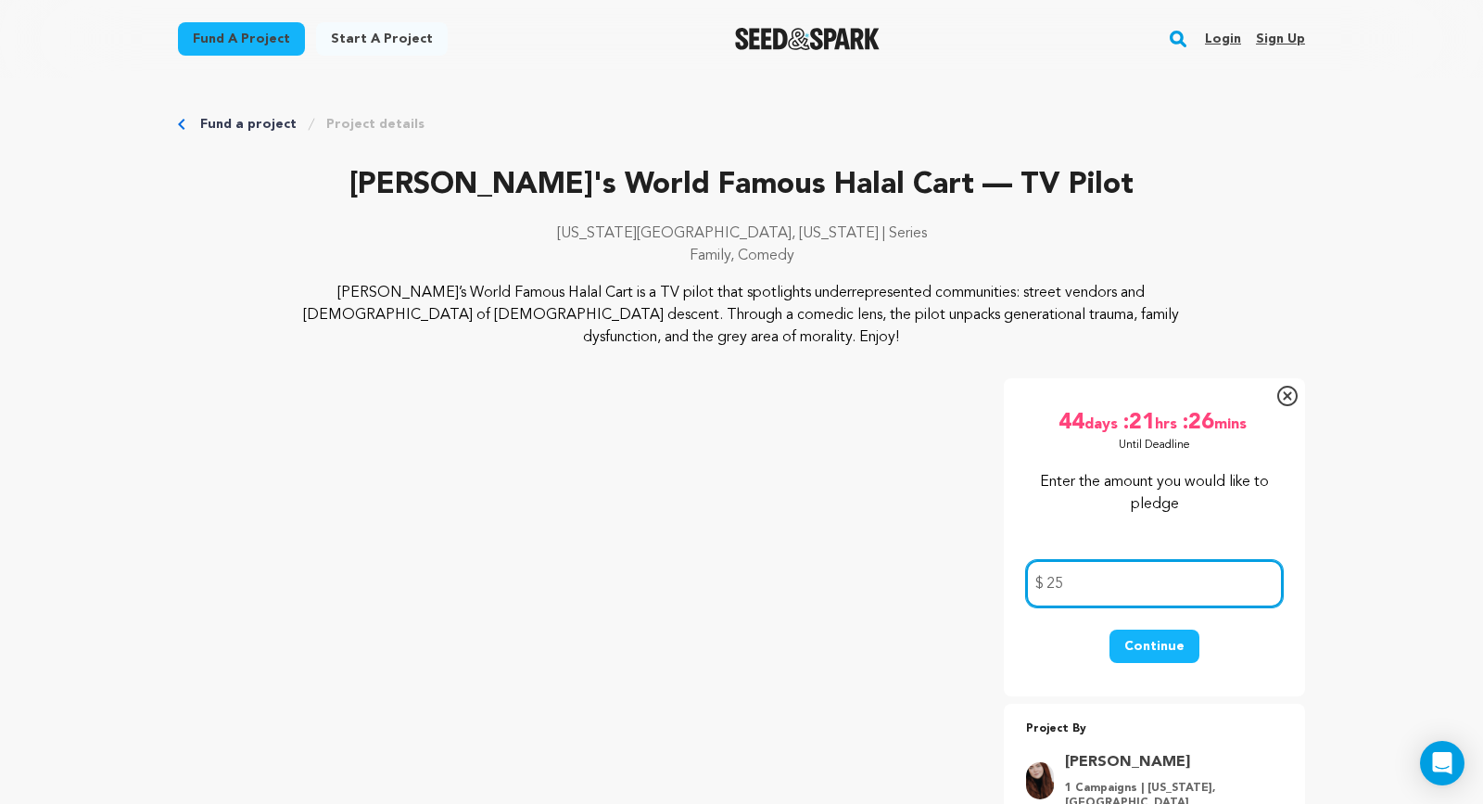
type input "25"
click at [1146, 629] on button "Continue" at bounding box center [1154, 645] width 90 height 33
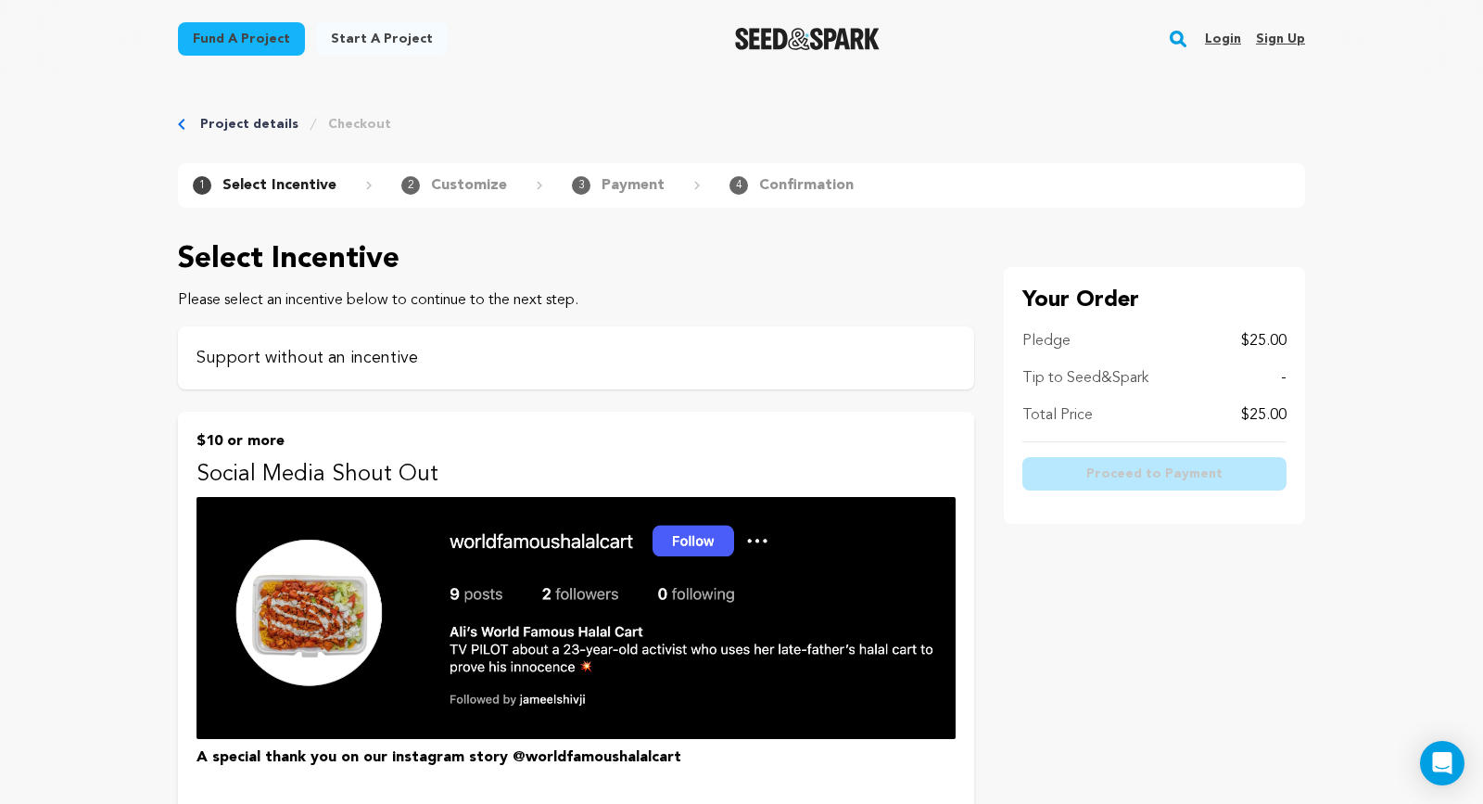
click at [383, 354] on p "Support without an incentive" at bounding box center [575, 358] width 759 height 26
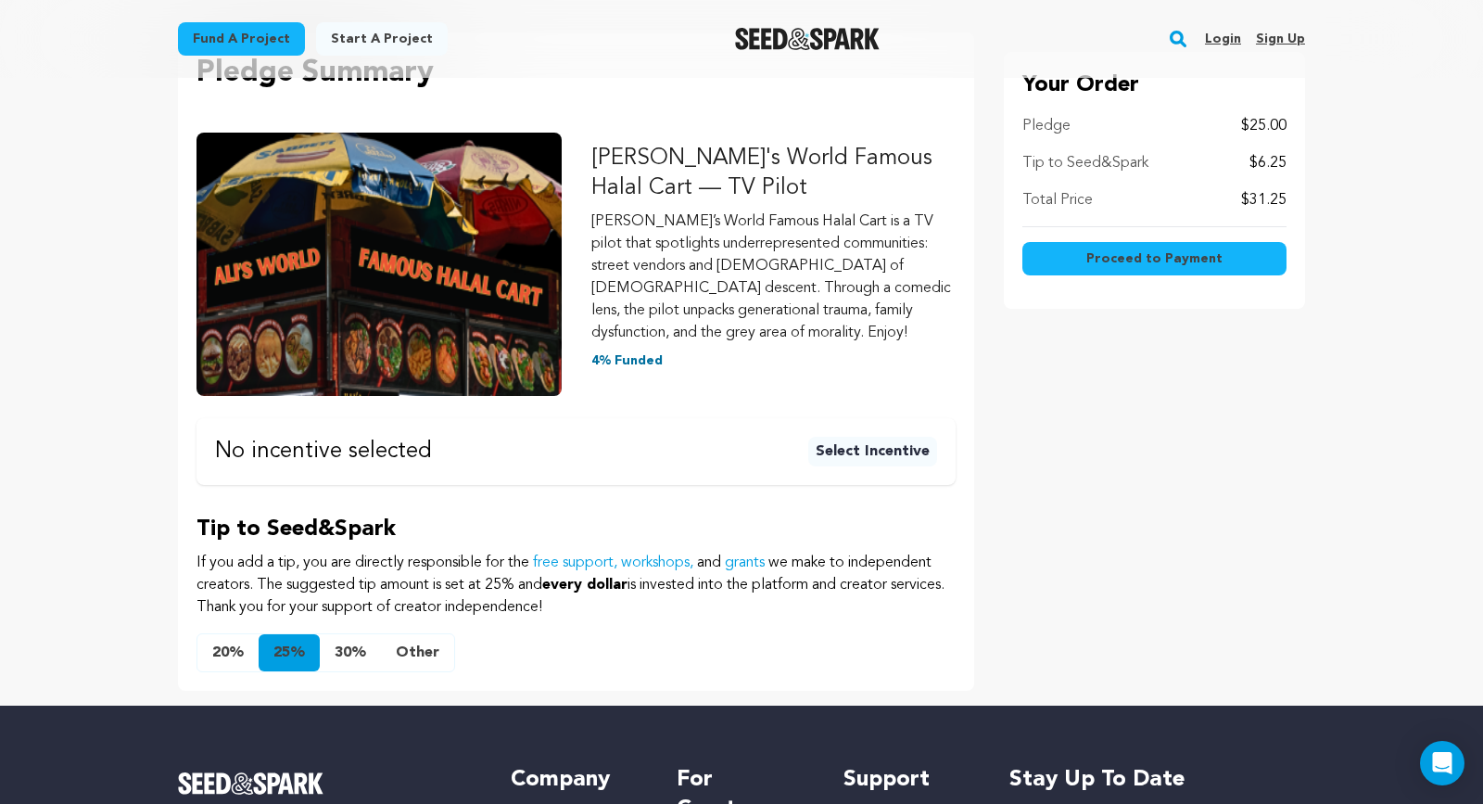
scroll to position [247, 0]
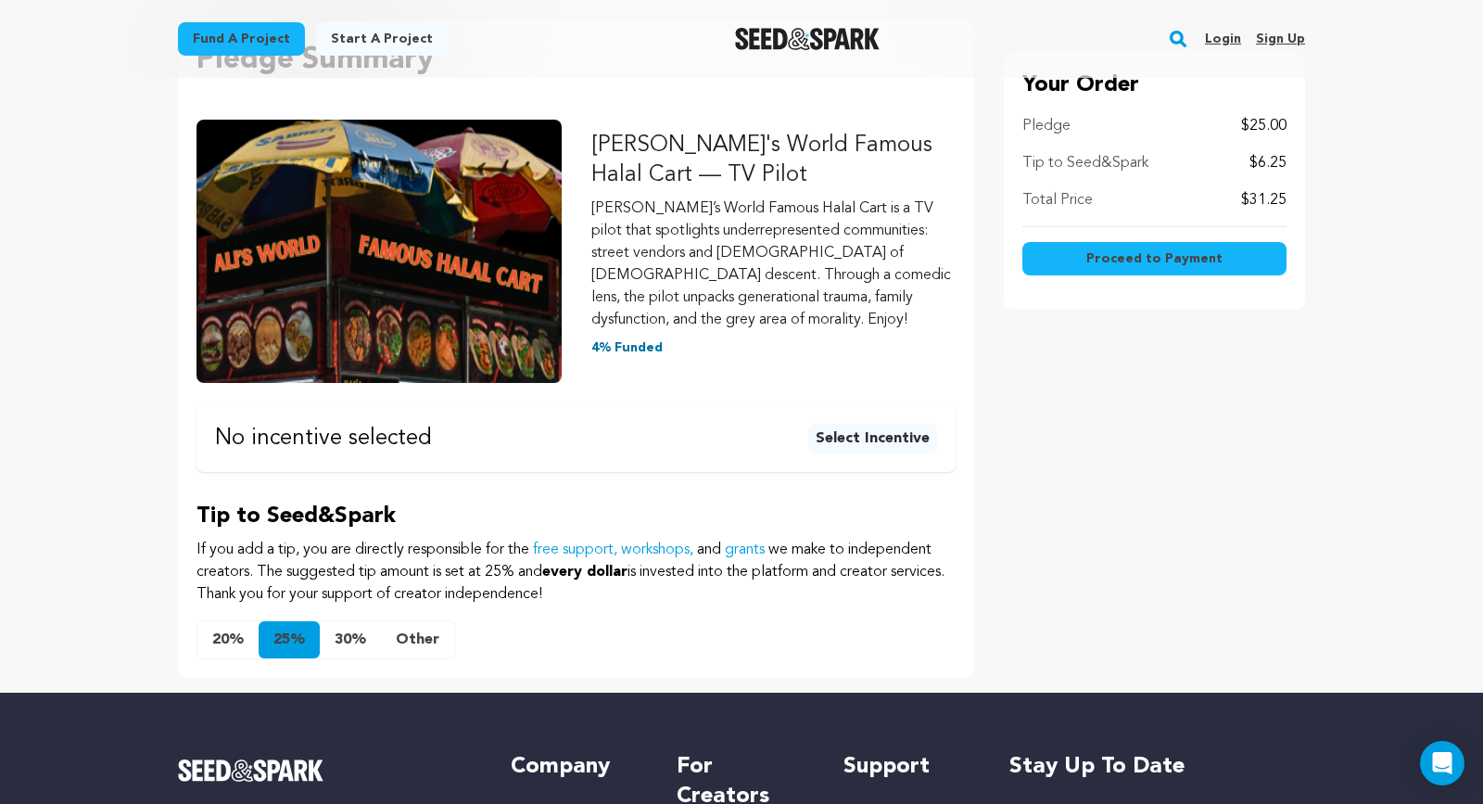
click at [416, 631] on button "Other" at bounding box center [417, 639] width 73 height 37
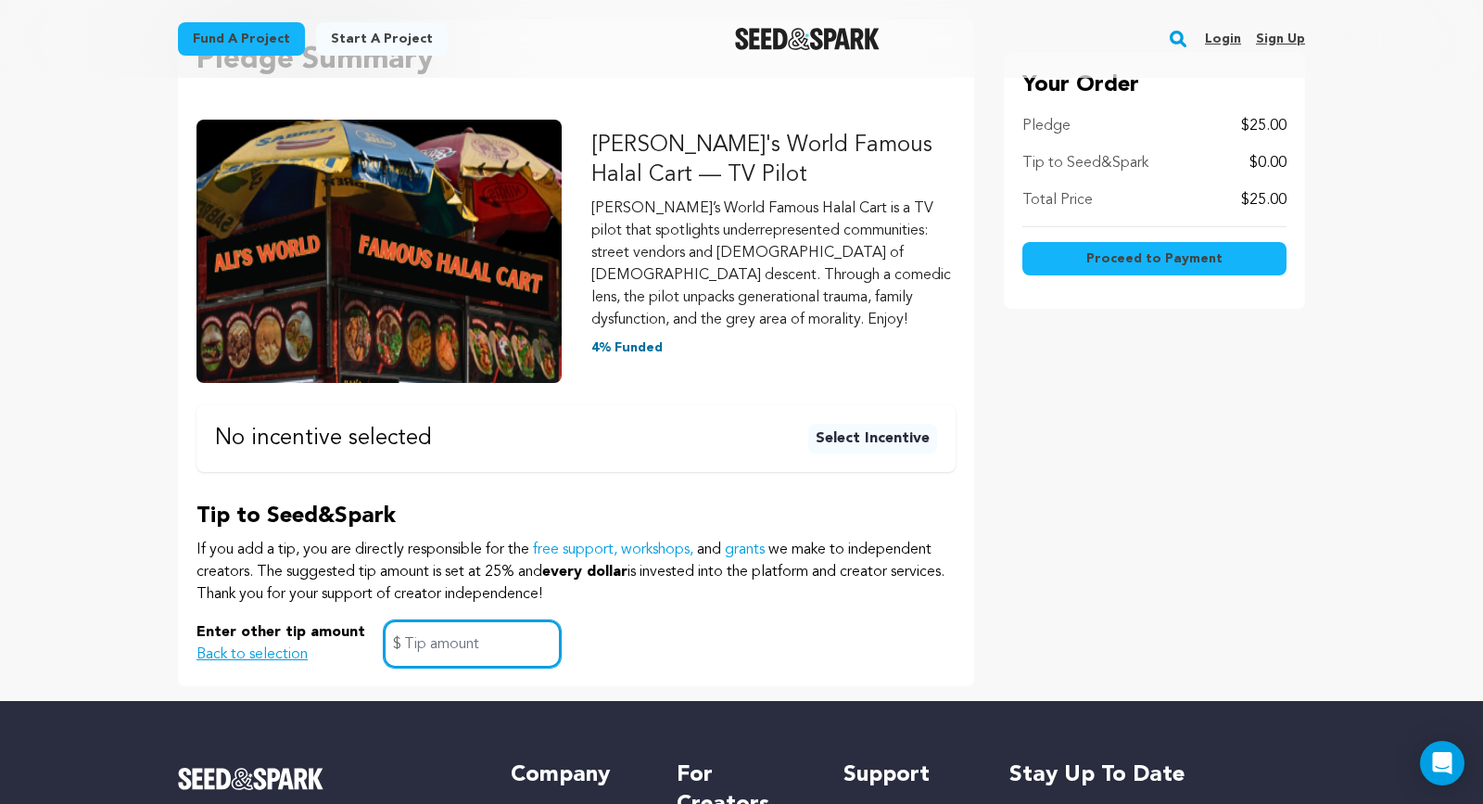
click at [495, 624] on input "text" at bounding box center [472, 643] width 177 height 47
type input "0"
click button "$10 or more Social Media Shout Out A special thank you on our instagram story @…" at bounding box center [0, 0] width 0 height 0
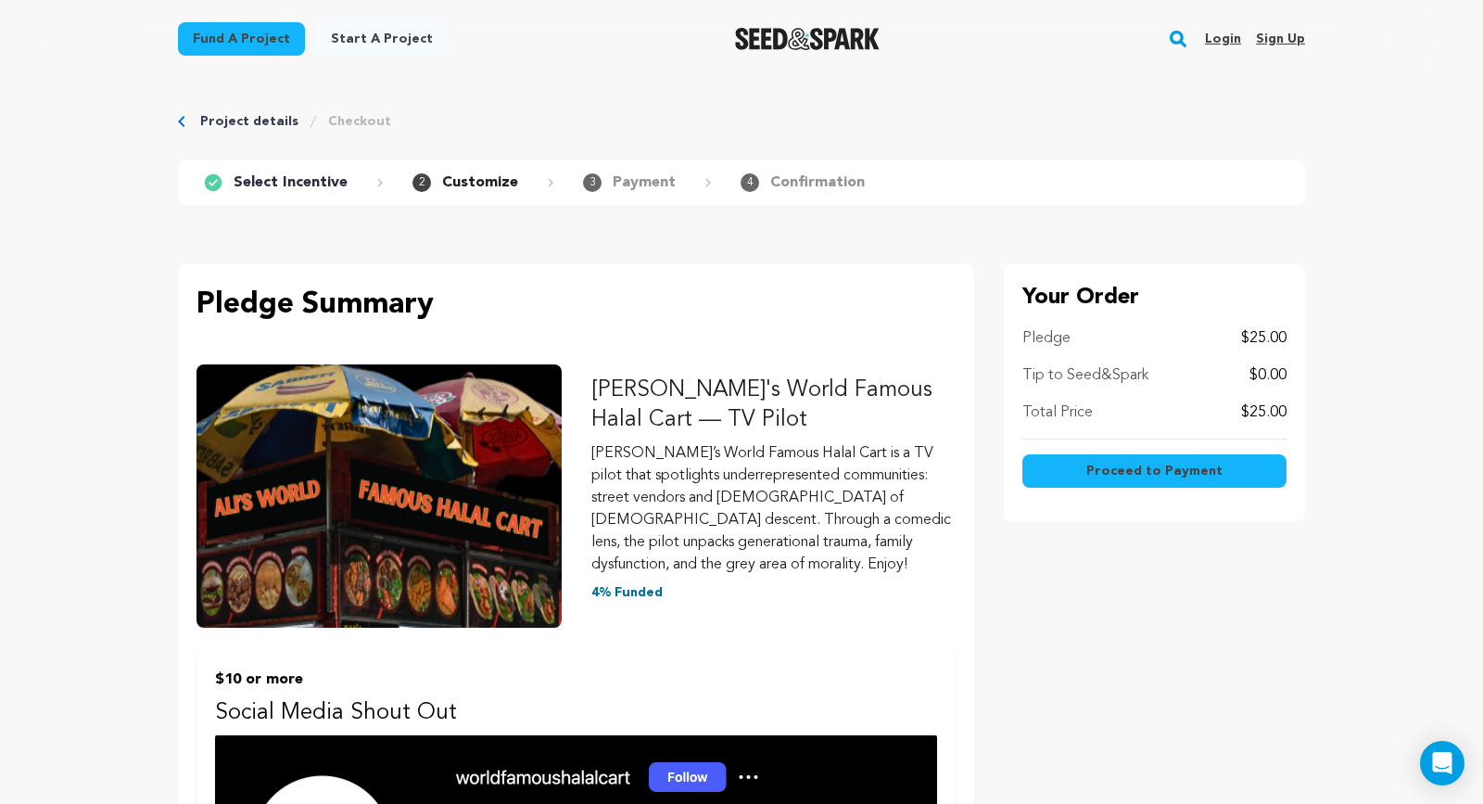
scroll to position [0, 0]
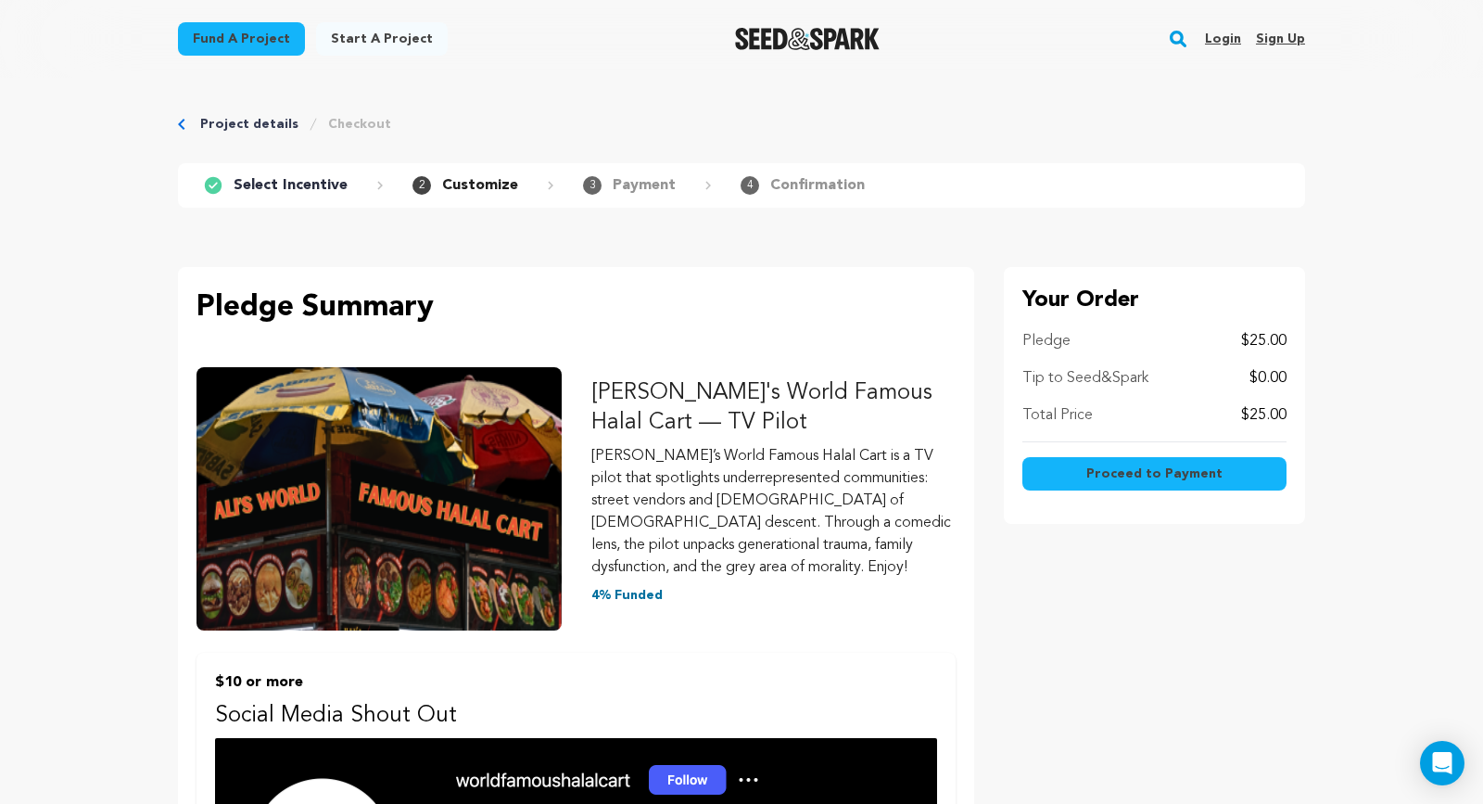
click at [1145, 474] on span "Proceed to Payment" at bounding box center [1154, 473] width 136 height 19
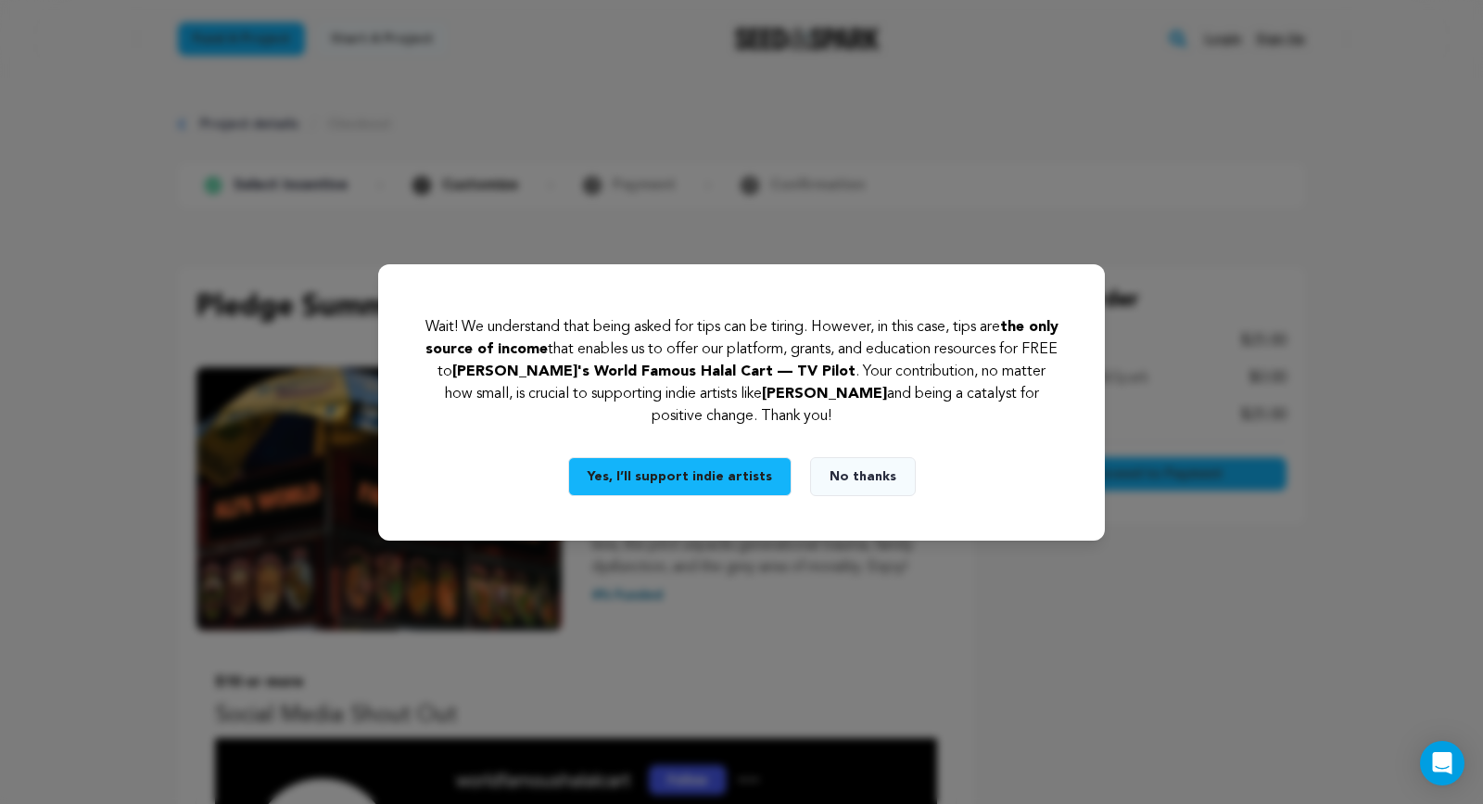
click at [836, 476] on button "No thanks" at bounding box center [863, 476] width 106 height 39
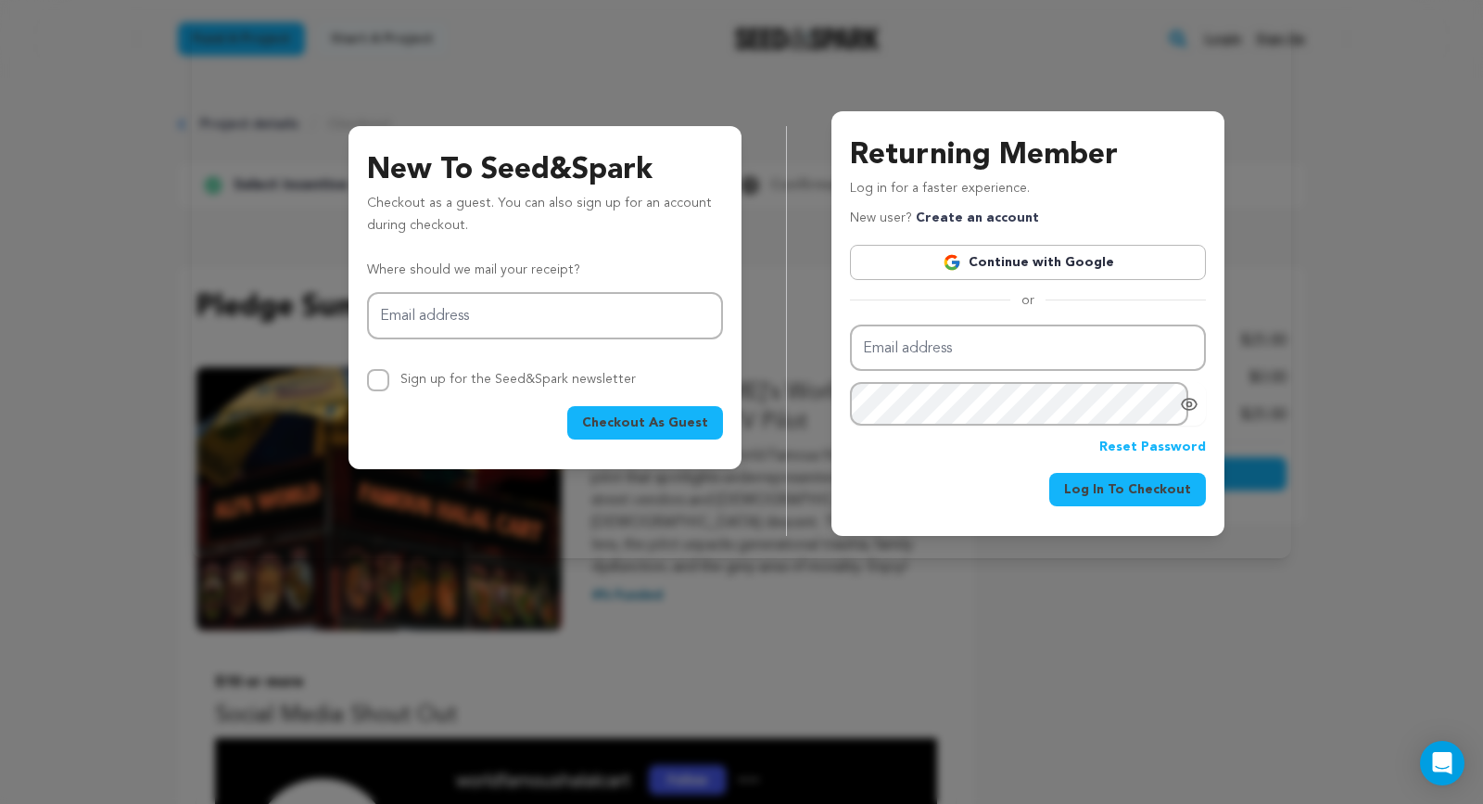
click at [675, 423] on span "Checkout As Guest" at bounding box center [645, 422] width 126 height 19
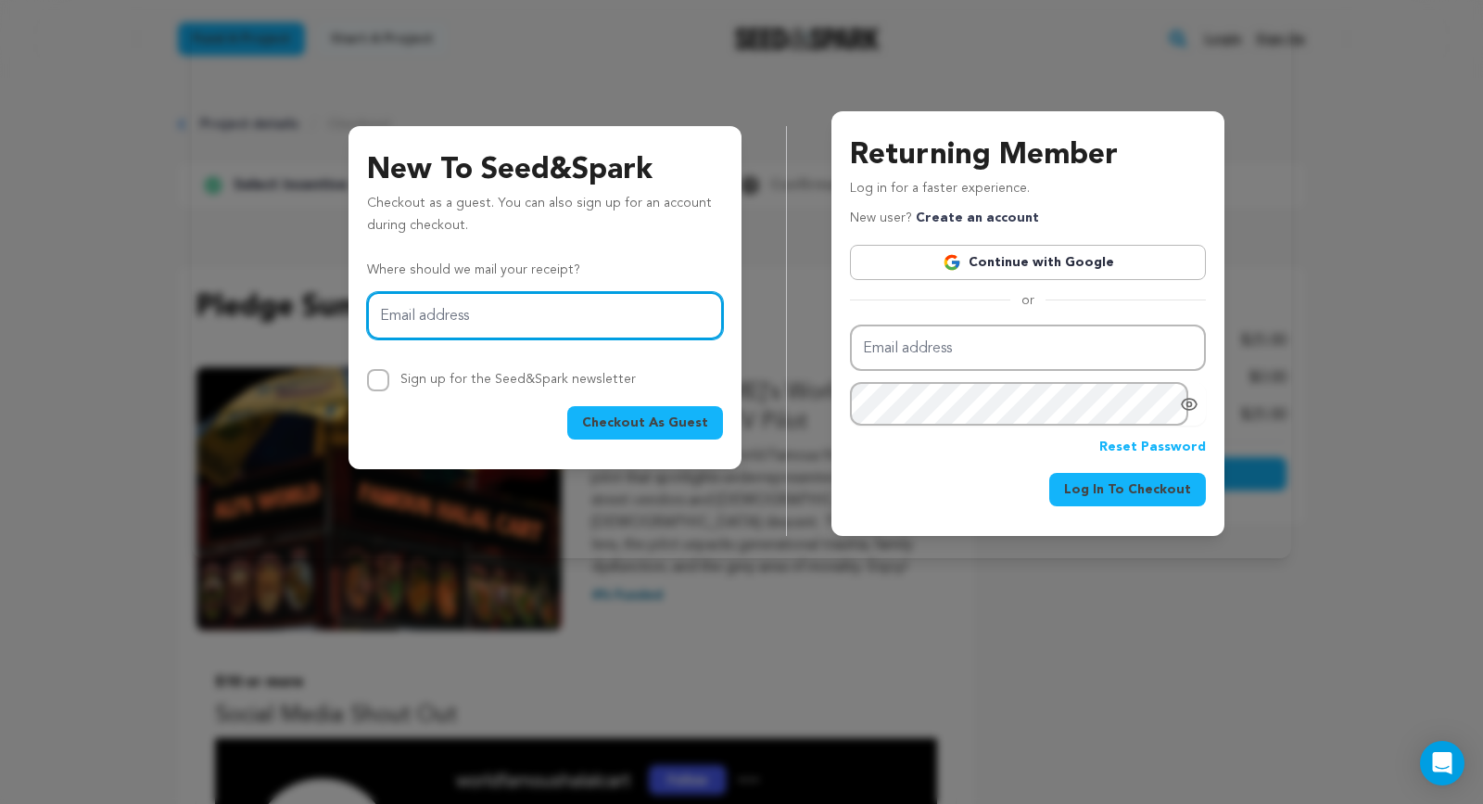
click at [564, 323] on input "Email address" at bounding box center [545, 315] width 356 height 47
type input "[EMAIL_ADDRESS][DOMAIN_NAME]"
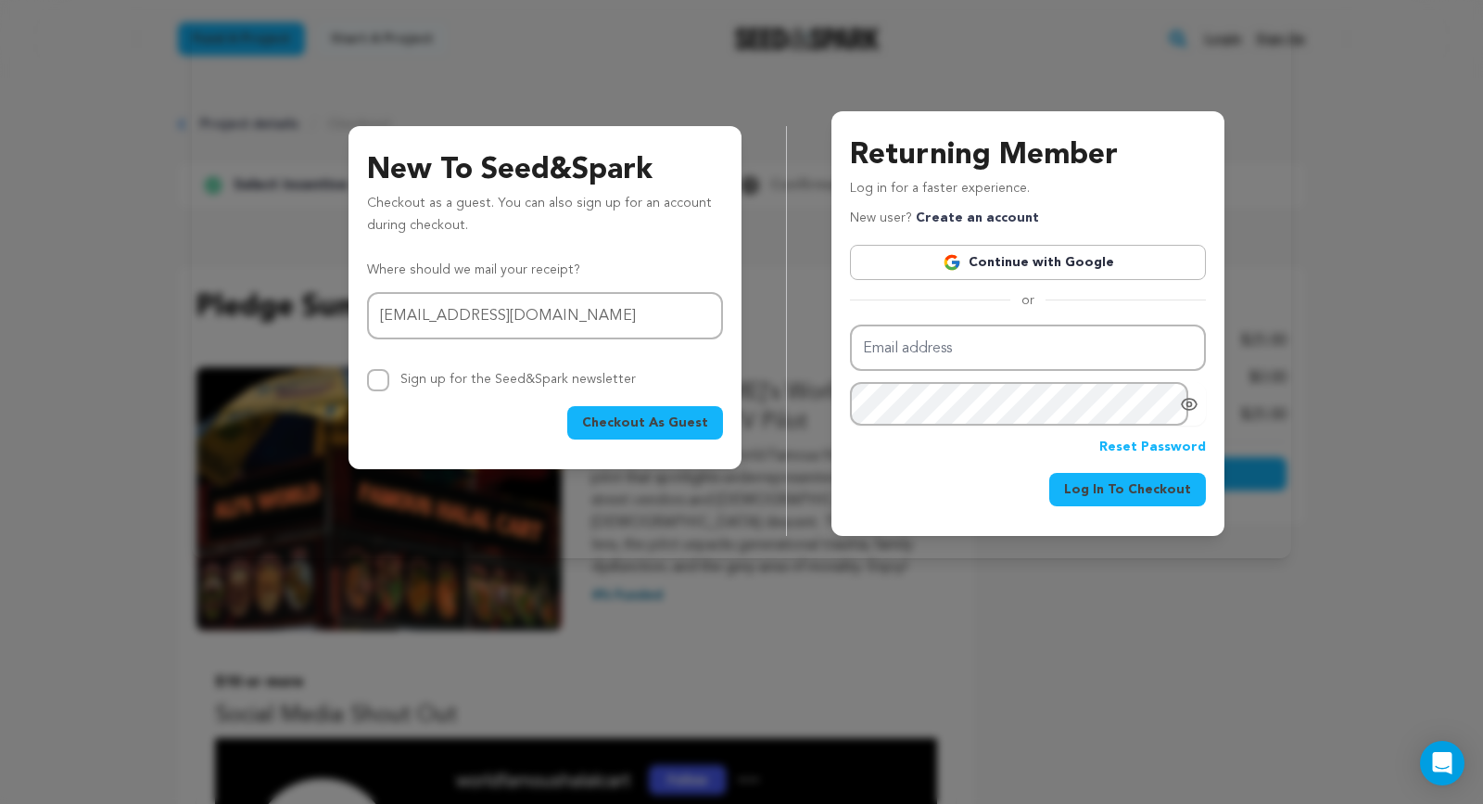
click at [648, 373] on div "Sign up for the Seed&Spark newsletter" at bounding box center [545, 380] width 356 height 22
click at [643, 430] on span "Checkout As Guest" at bounding box center [645, 422] width 126 height 19
click at [1024, 272] on link "Continue with Google" at bounding box center [1028, 262] width 356 height 35
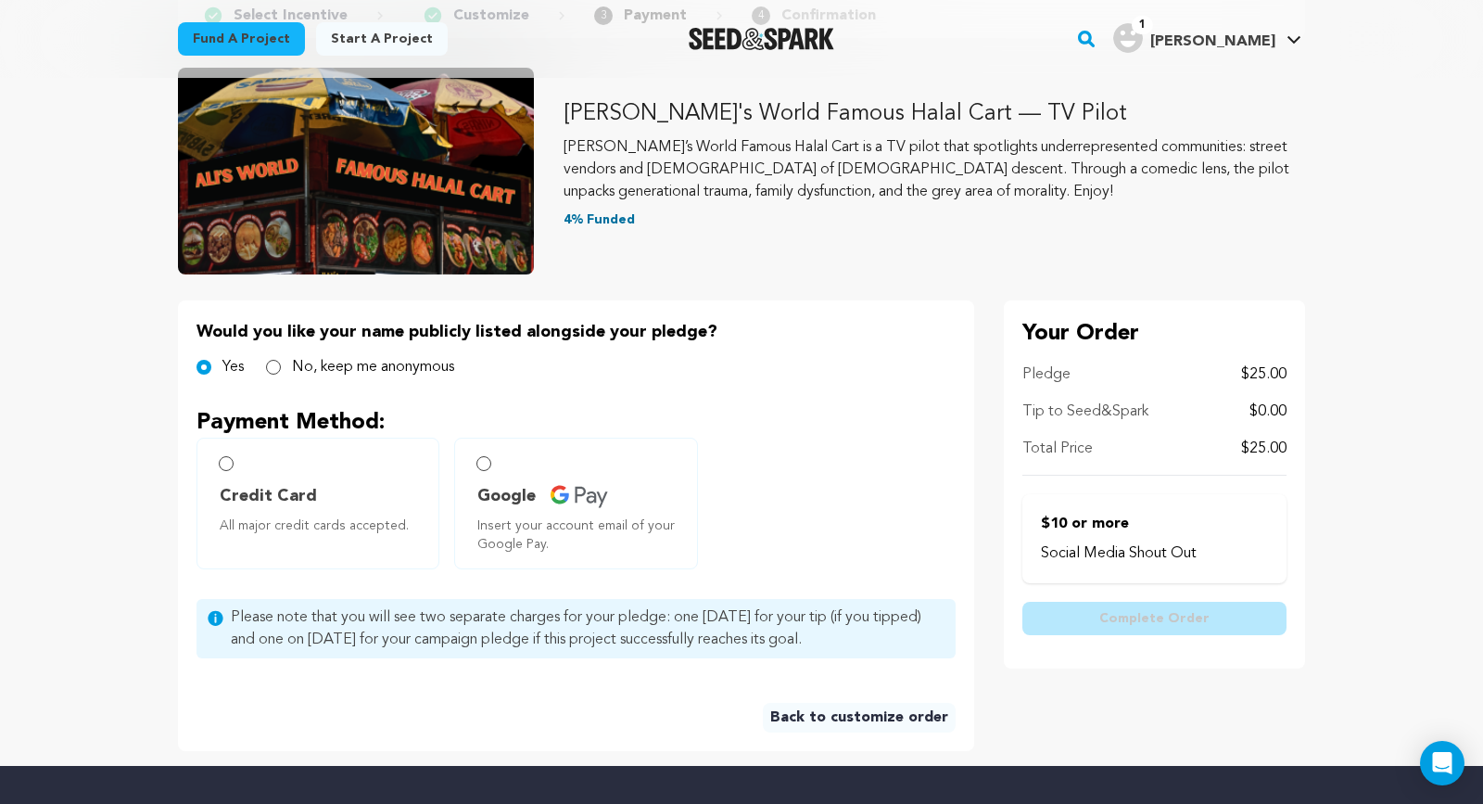
scroll to position [260, 0]
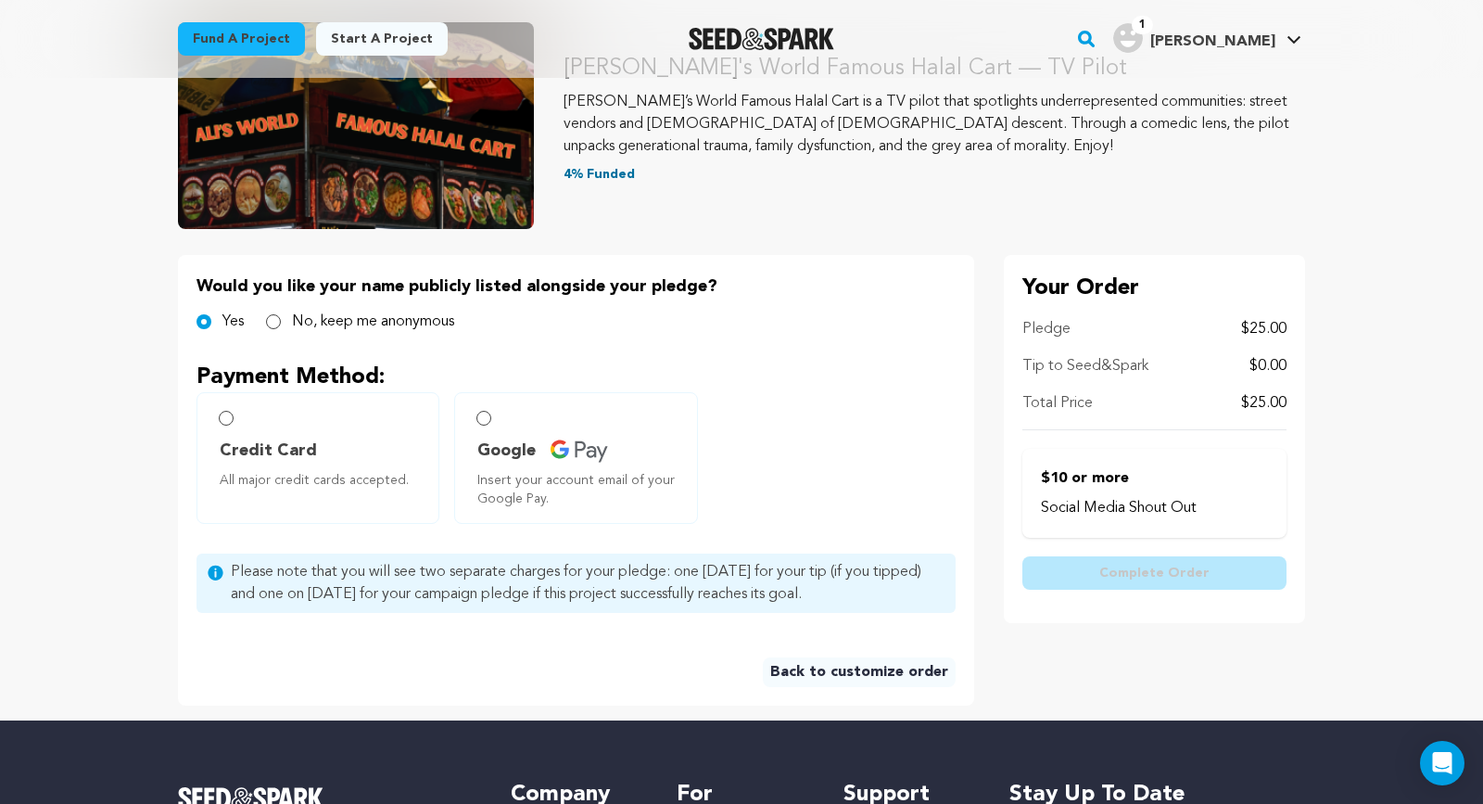
click at [323, 428] on label "Credit Card All major credit cards accepted." at bounding box center [317, 458] width 243 height 132
radio input "true"
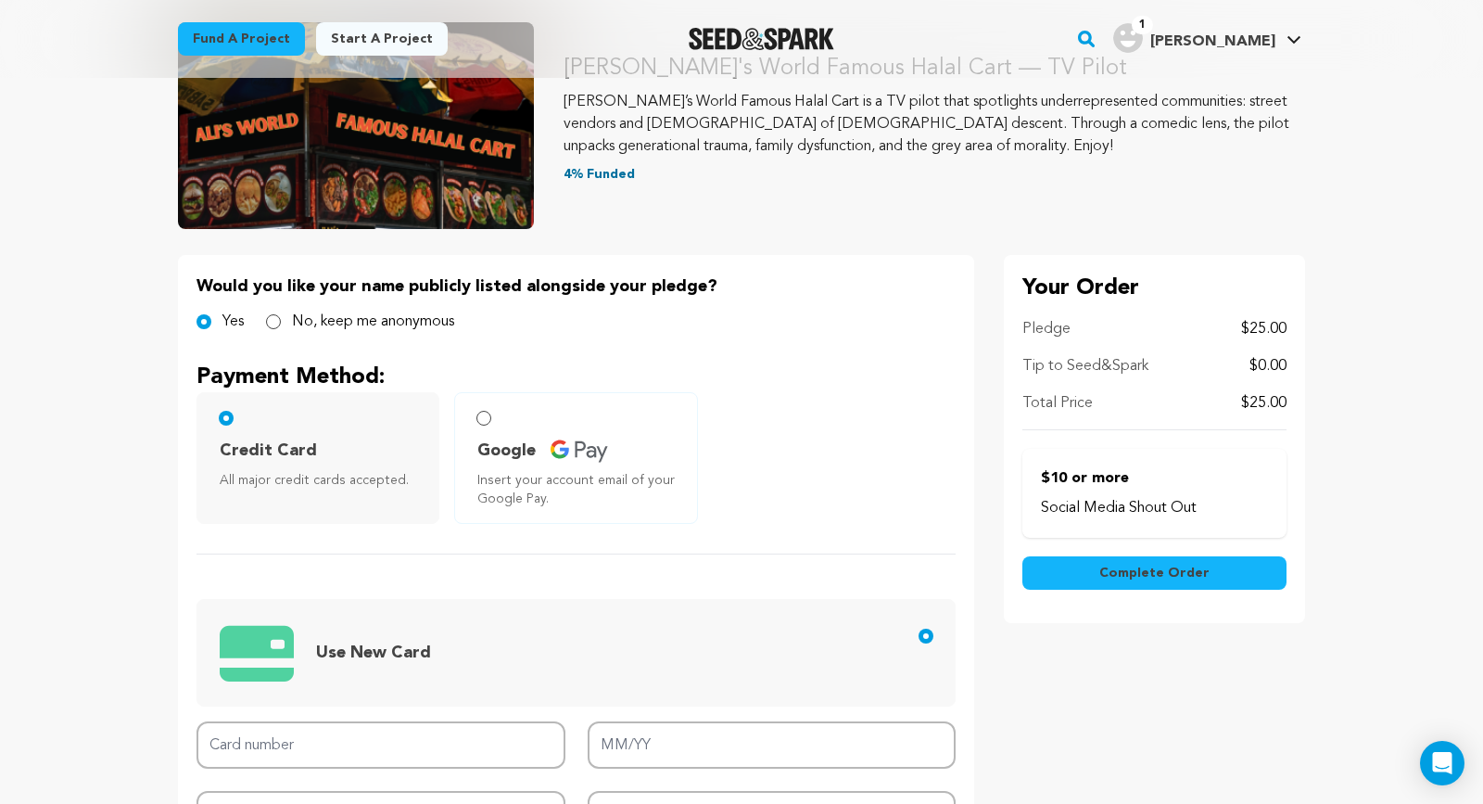
click at [478, 409] on label "Google Insert your account email of your Google Pay." at bounding box center [575, 458] width 243 height 132
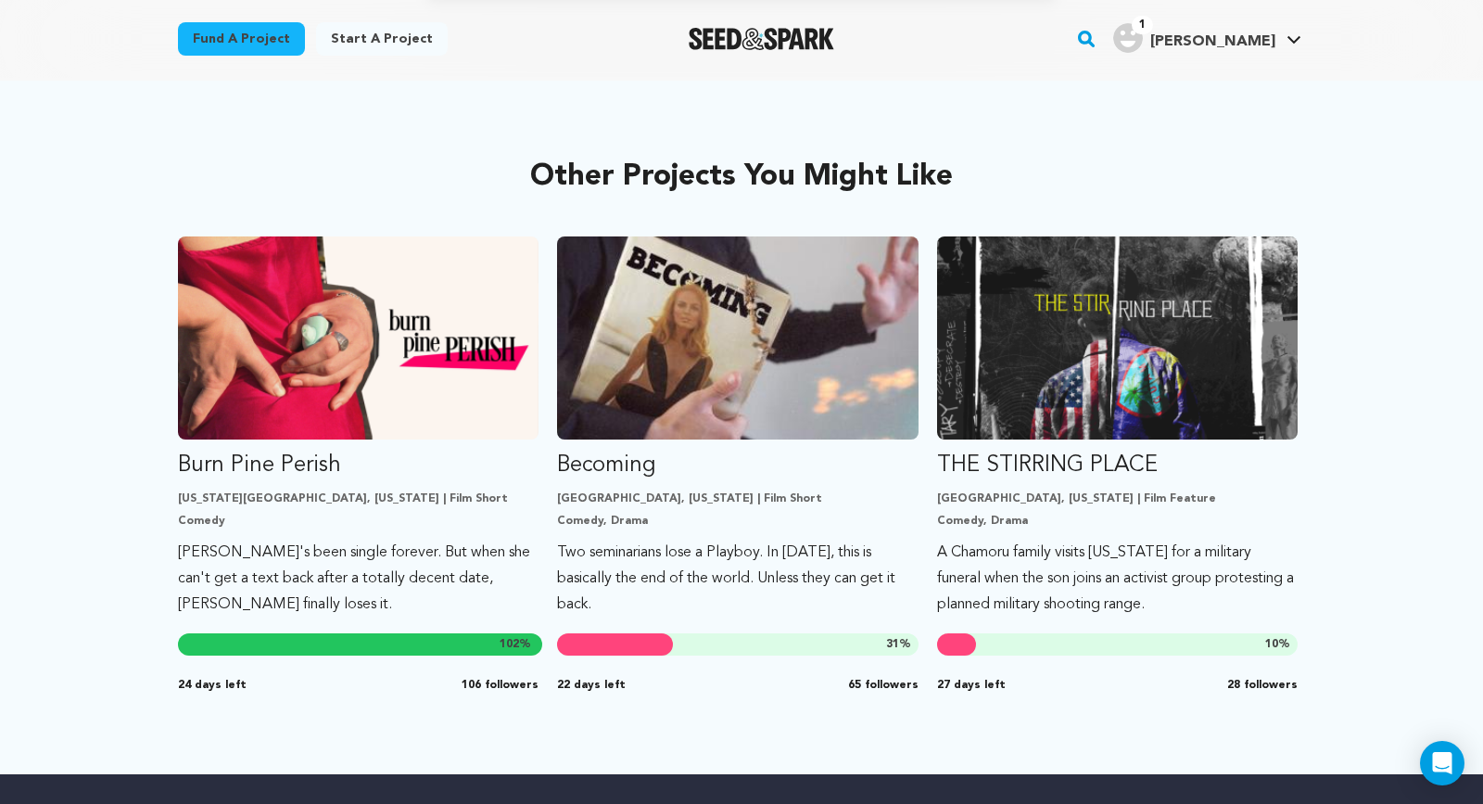
scroll to position [912, 0]
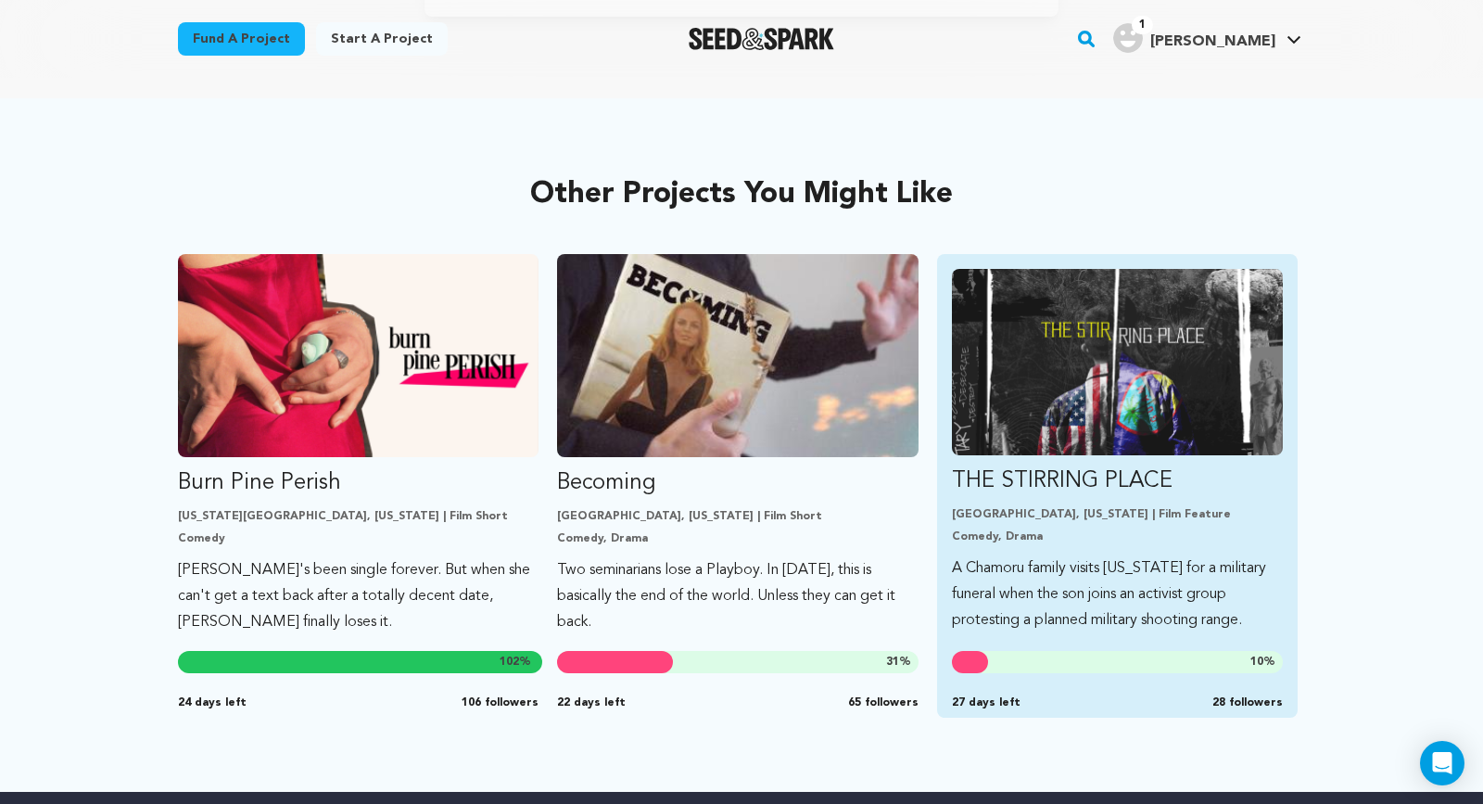
click at [1052, 317] on img "Fund THE STIRRING PLACE" at bounding box center [1117, 362] width 331 height 186
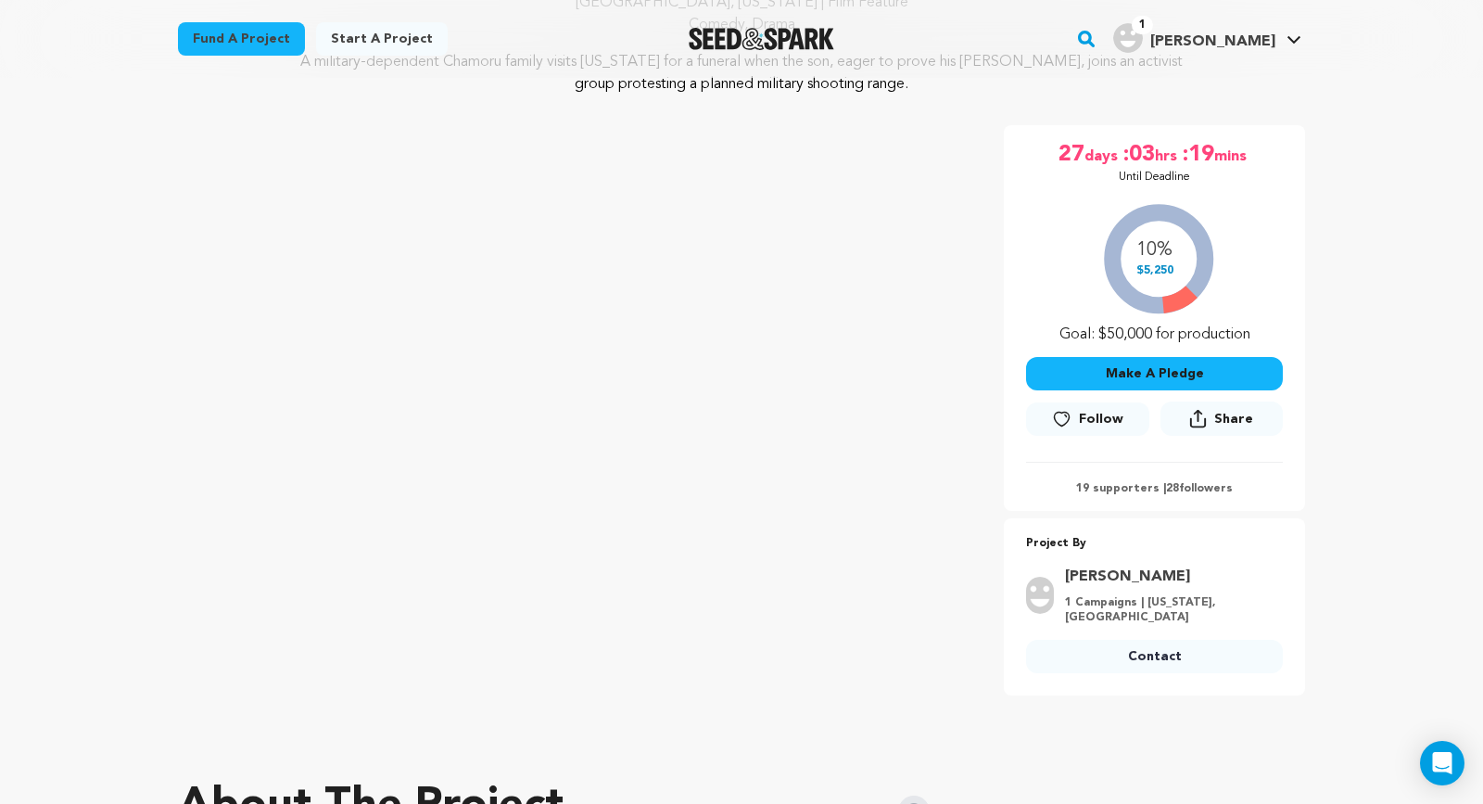
scroll to position [276, 0]
click at [1171, 298] on div "10% $5,250 Goal: $50,000 for production" at bounding box center [1154, 268] width 257 height 154
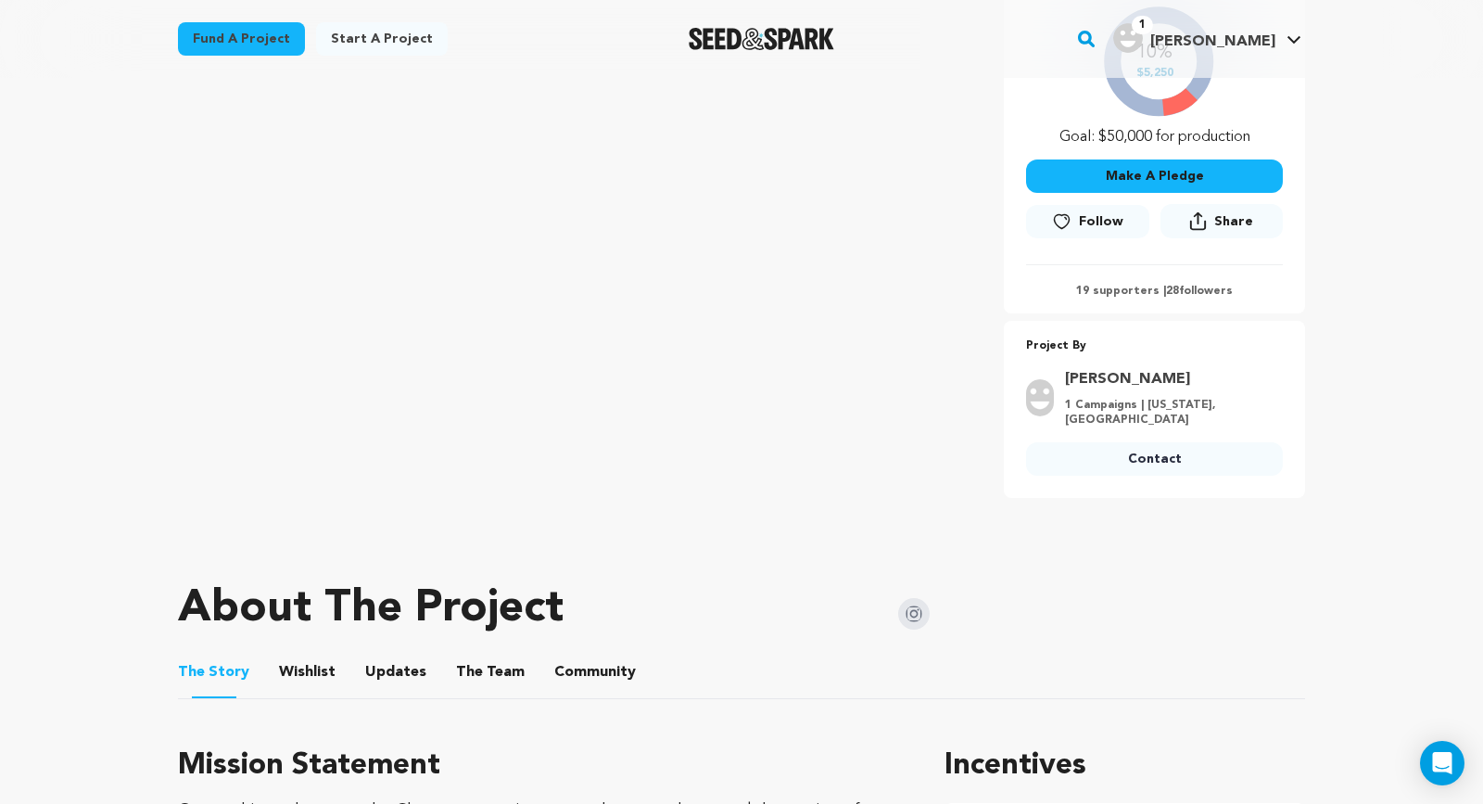
scroll to position [602, 0]
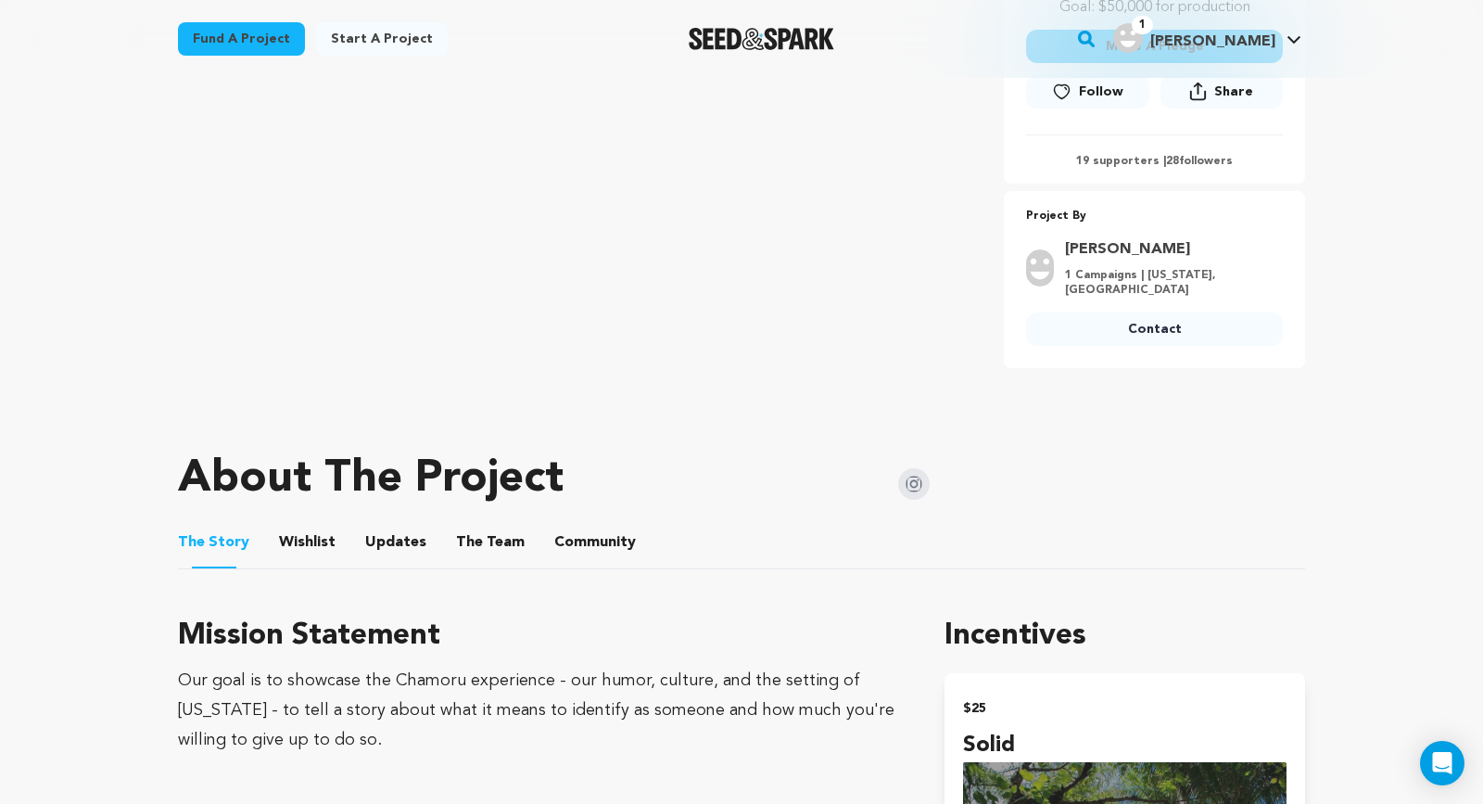
click at [588, 538] on button "Community" at bounding box center [595, 546] width 44 height 44
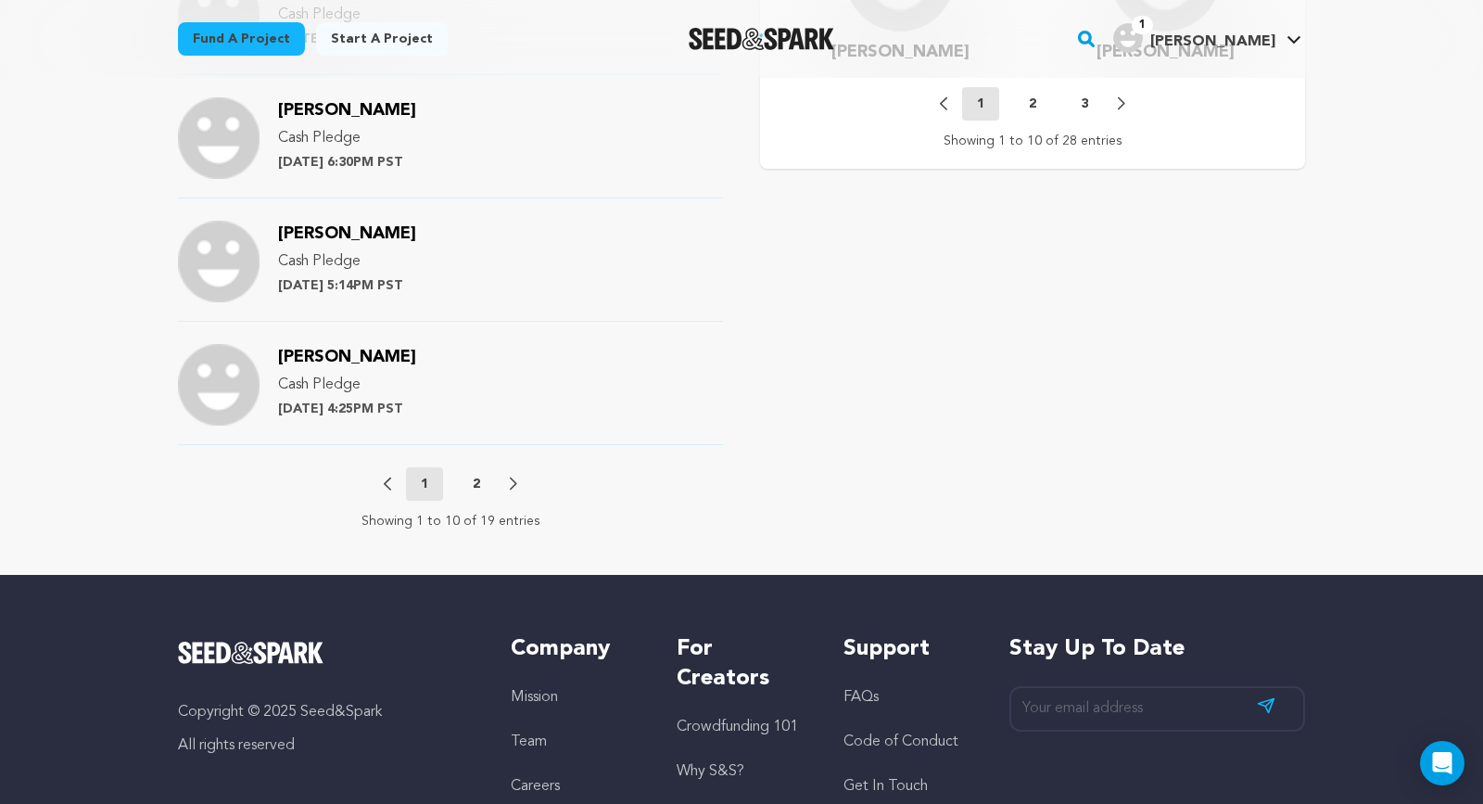
scroll to position [2044, 0]
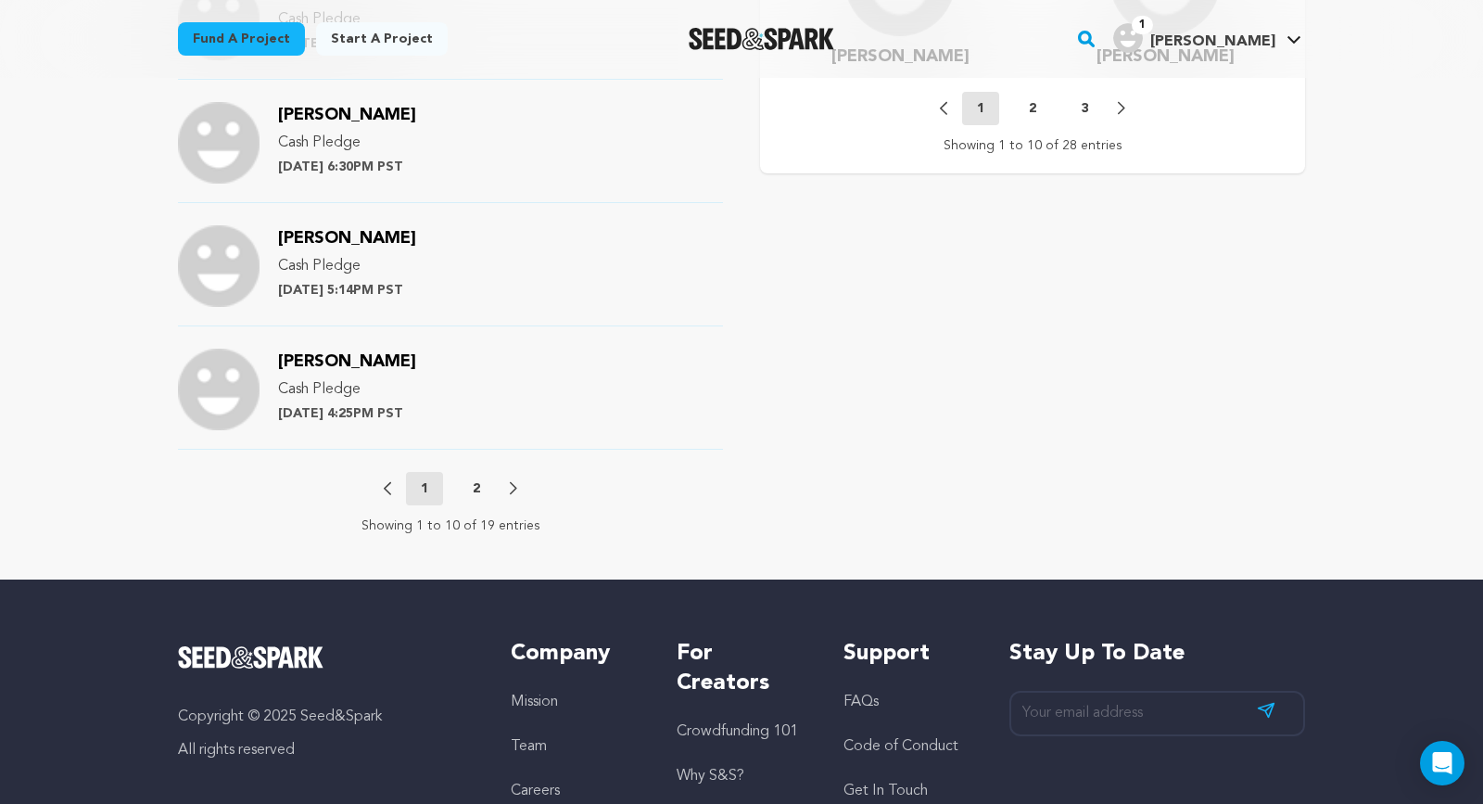
click at [475, 486] on p "2" at bounding box center [476, 488] width 7 height 19
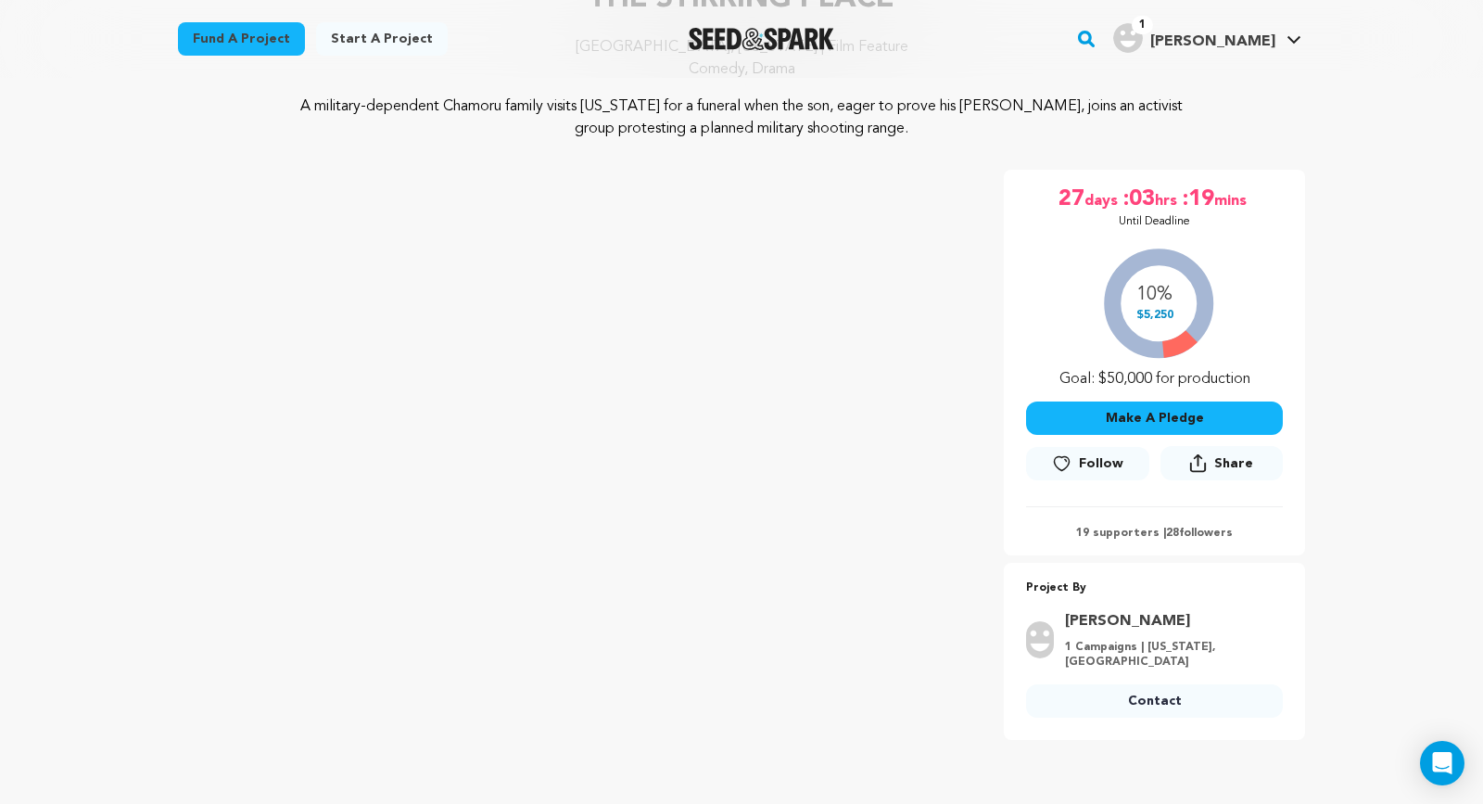
scroll to position [0, 0]
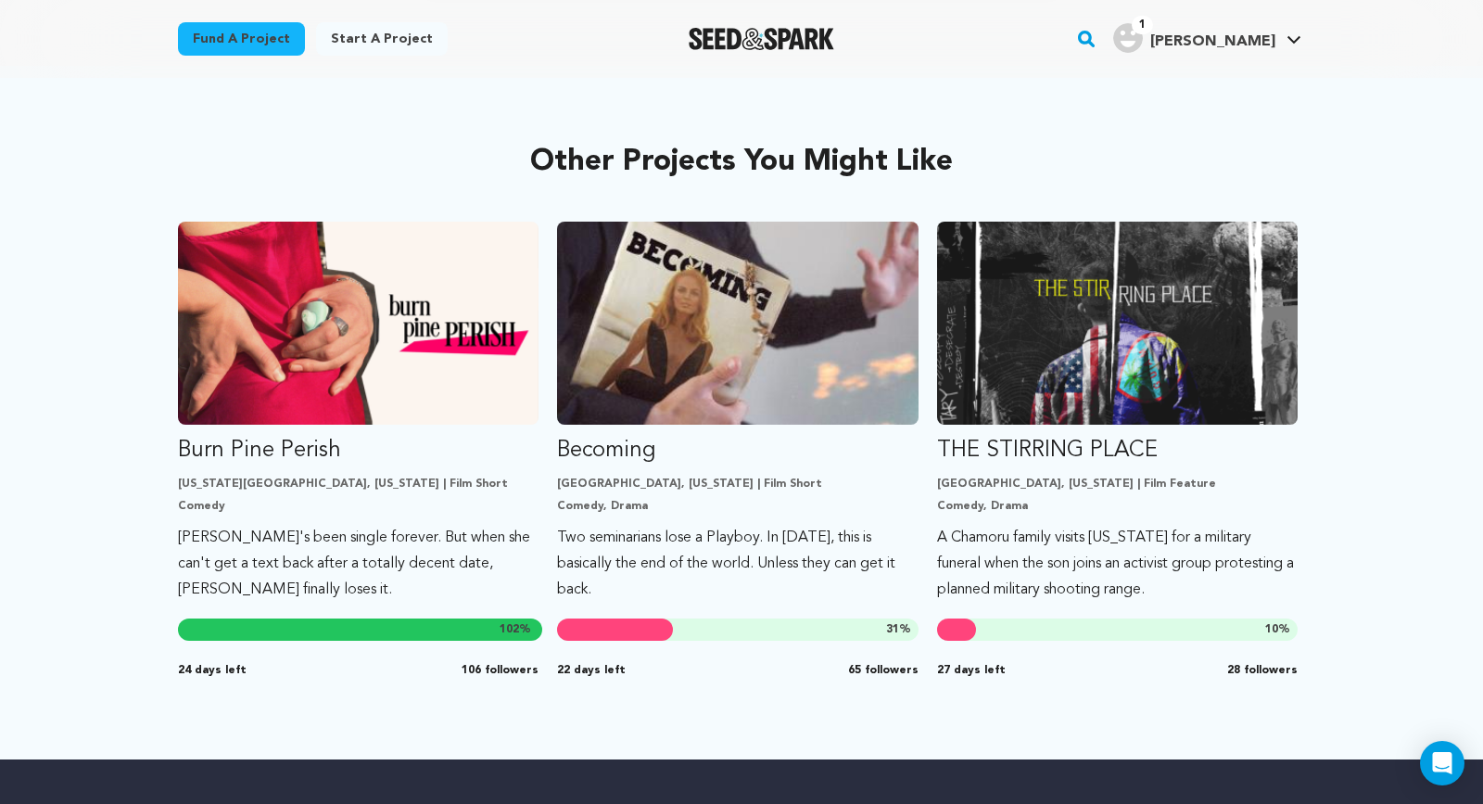
scroll to position [960, 0]
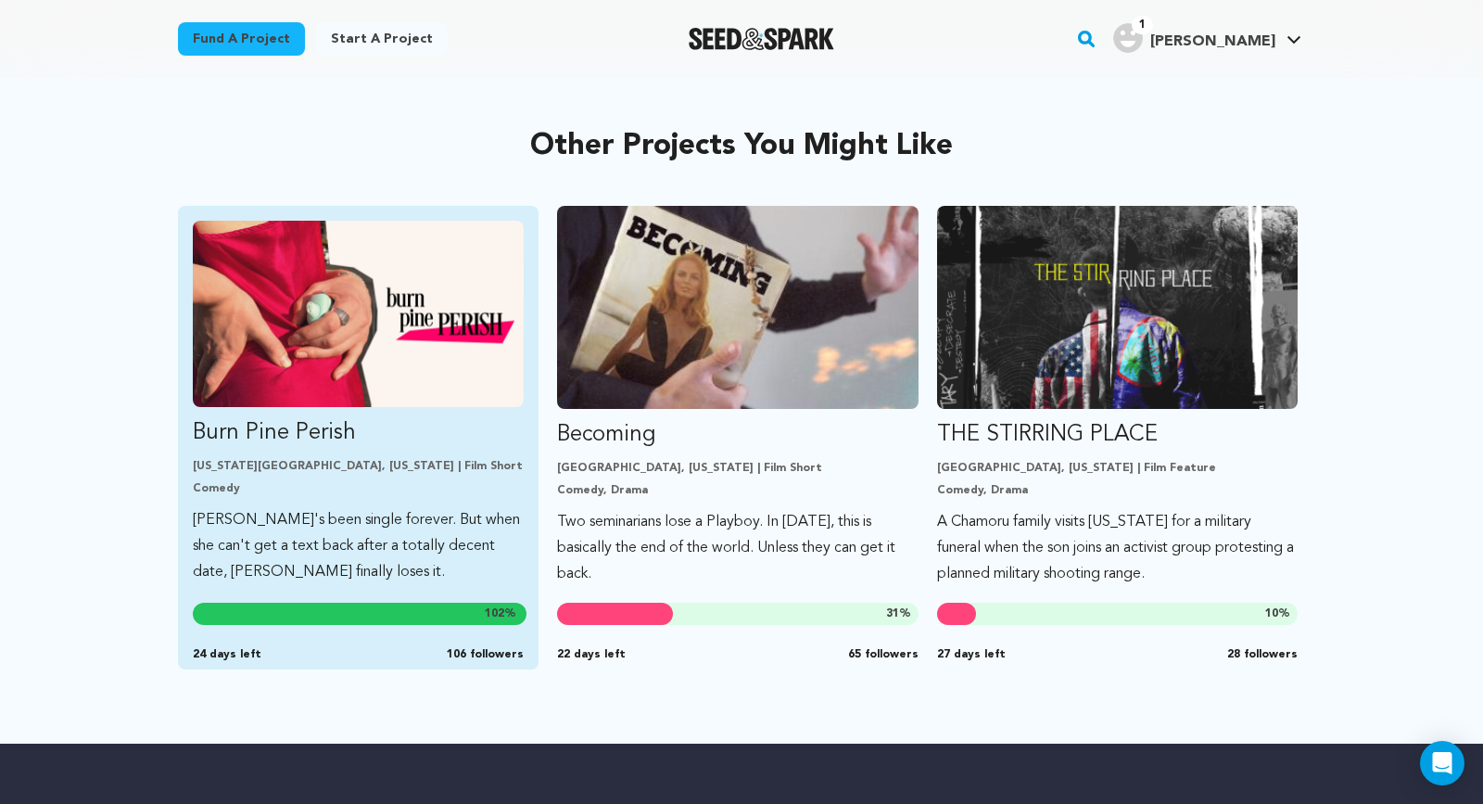
click at [286, 405] on img "Fund Burn Pine Perish" at bounding box center [358, 314] width 331 height 186
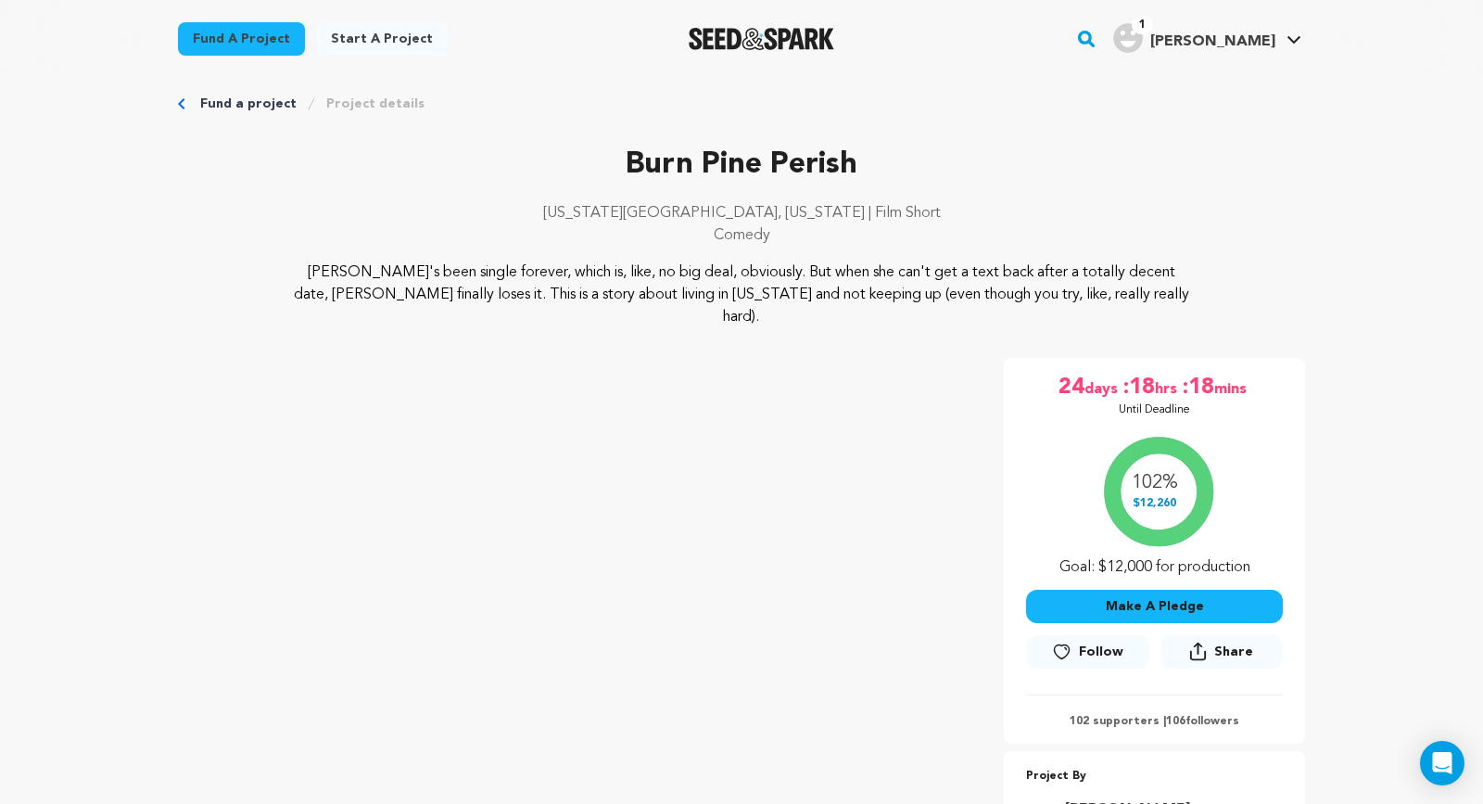
scroll to position [63, 0]
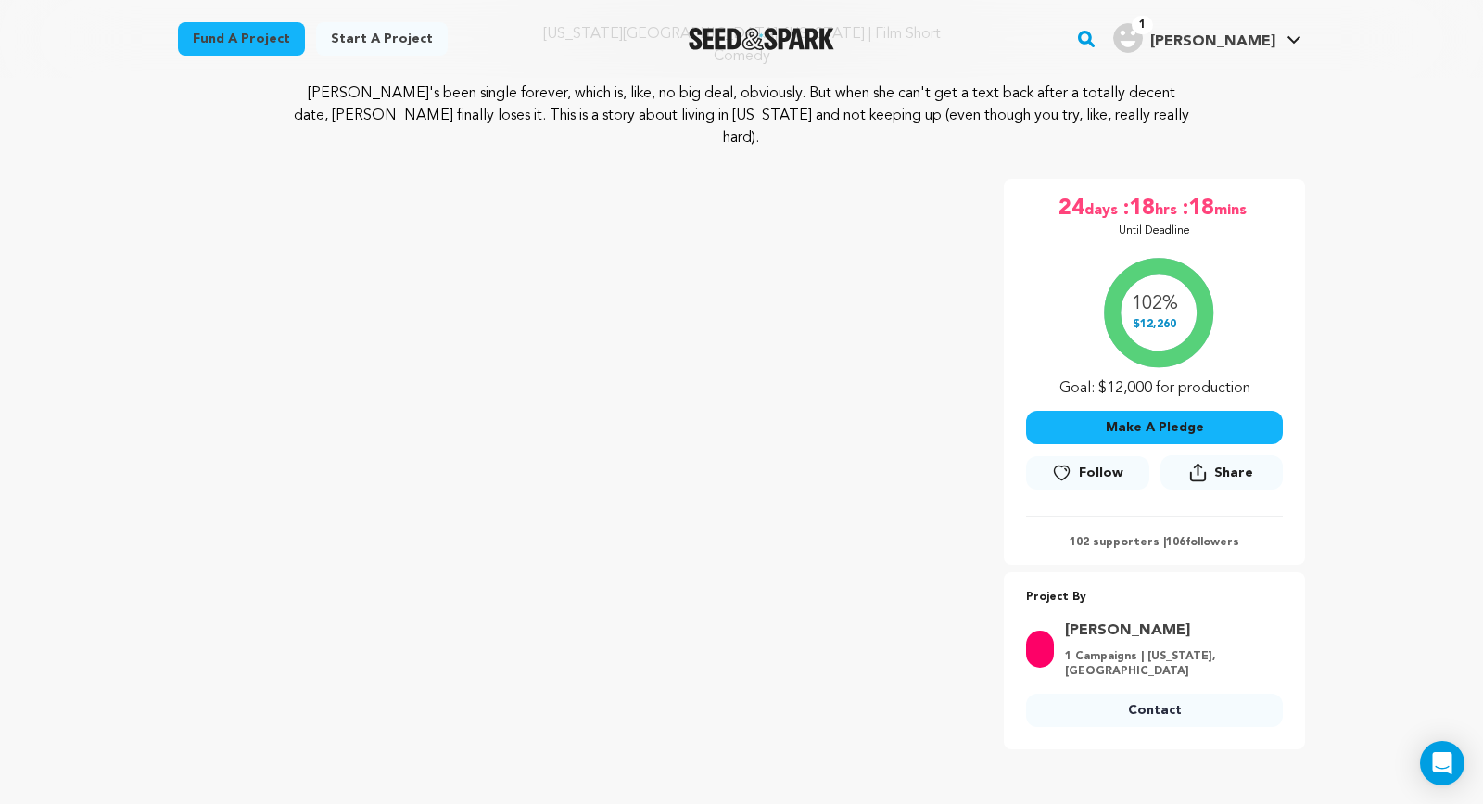
scroll to position [4, 0]
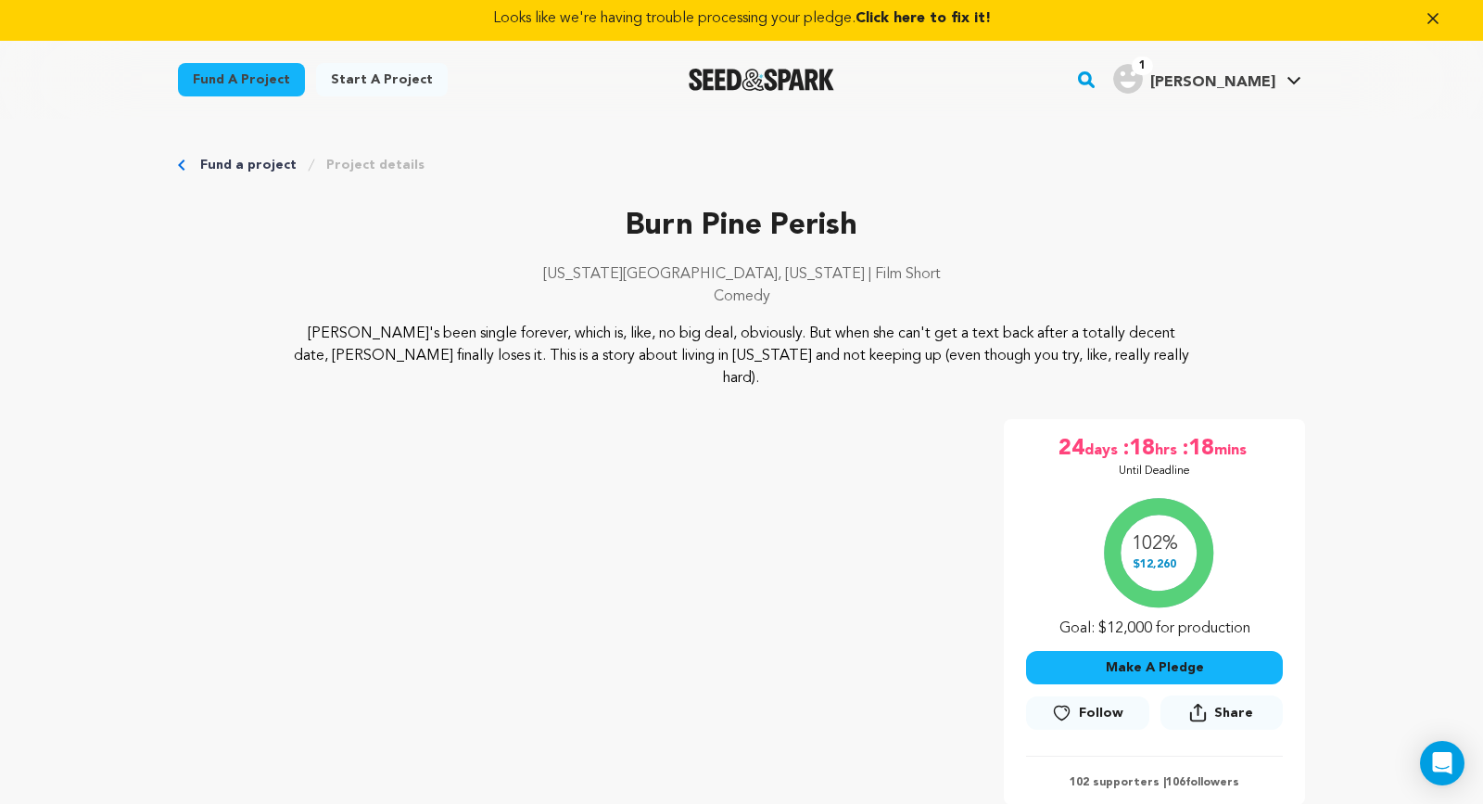
click at [182, 164] on icon "Breadcrumb" at bounding box center [181, 164] width 7 height 11
click at [248, 74] on link "Fund a project" at bounding box center [241, 79] width 127 height 33
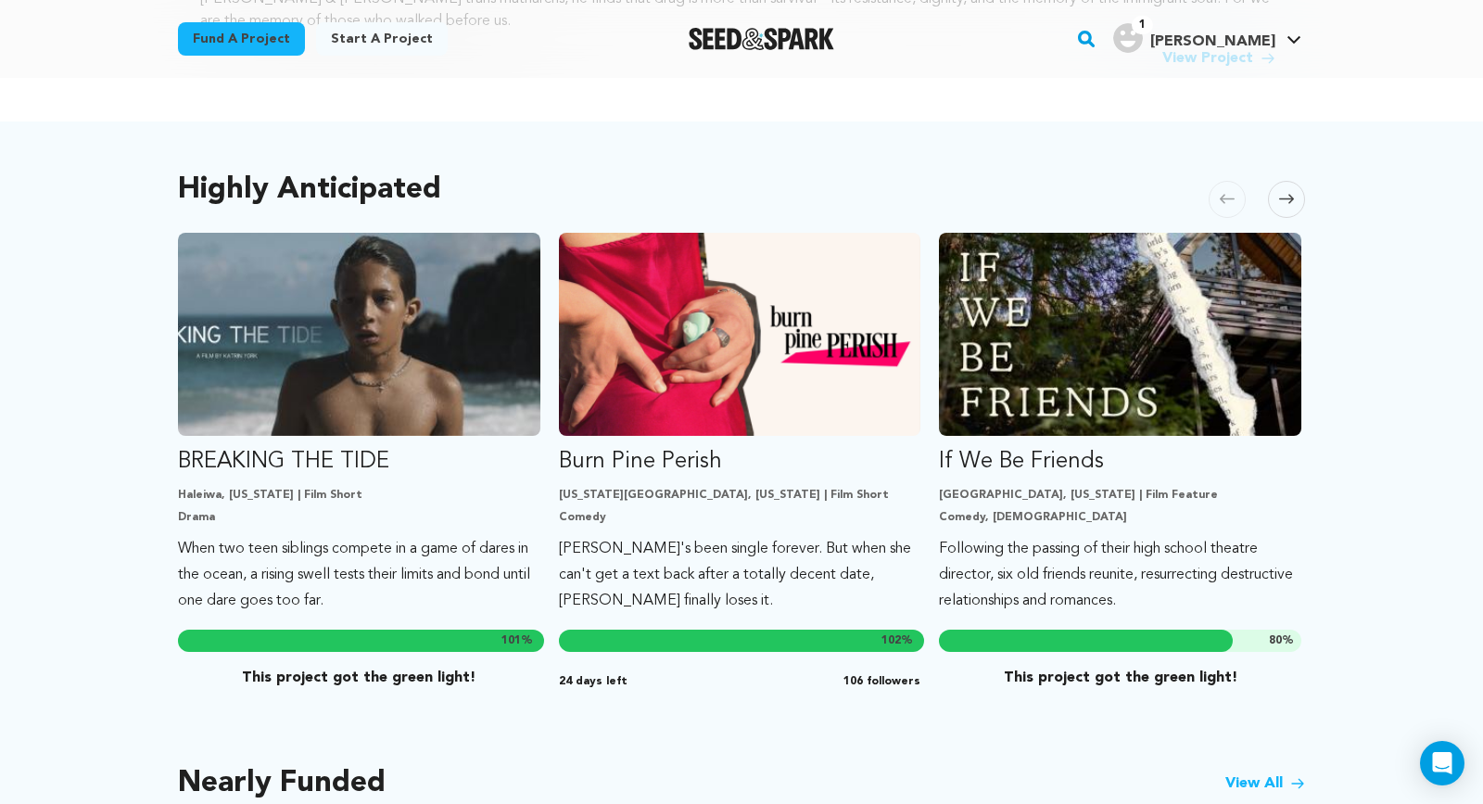
scroll to position [962, 0]
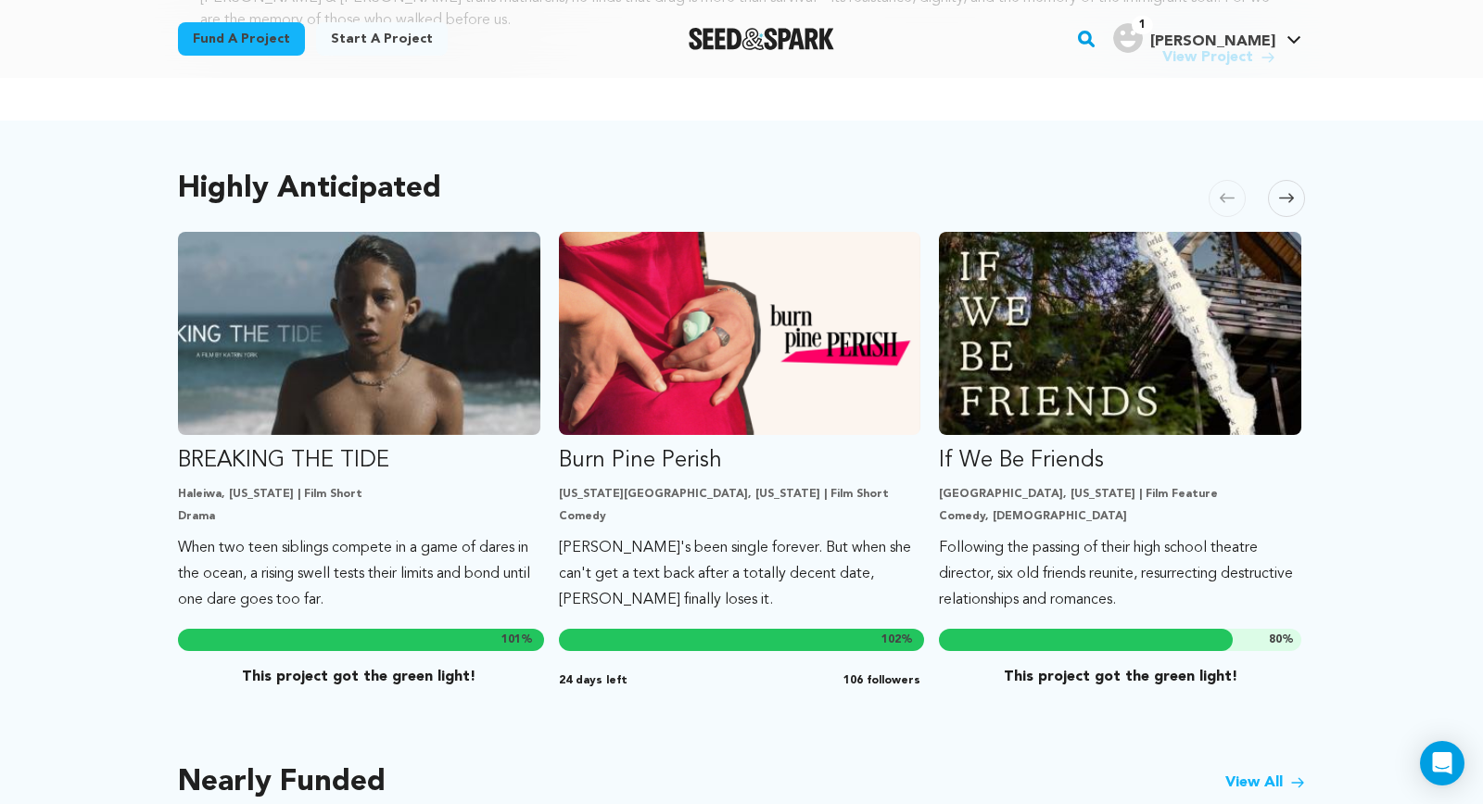
click at [1295, 184] on span at bounding box center [1286, 198] width 37 height 37
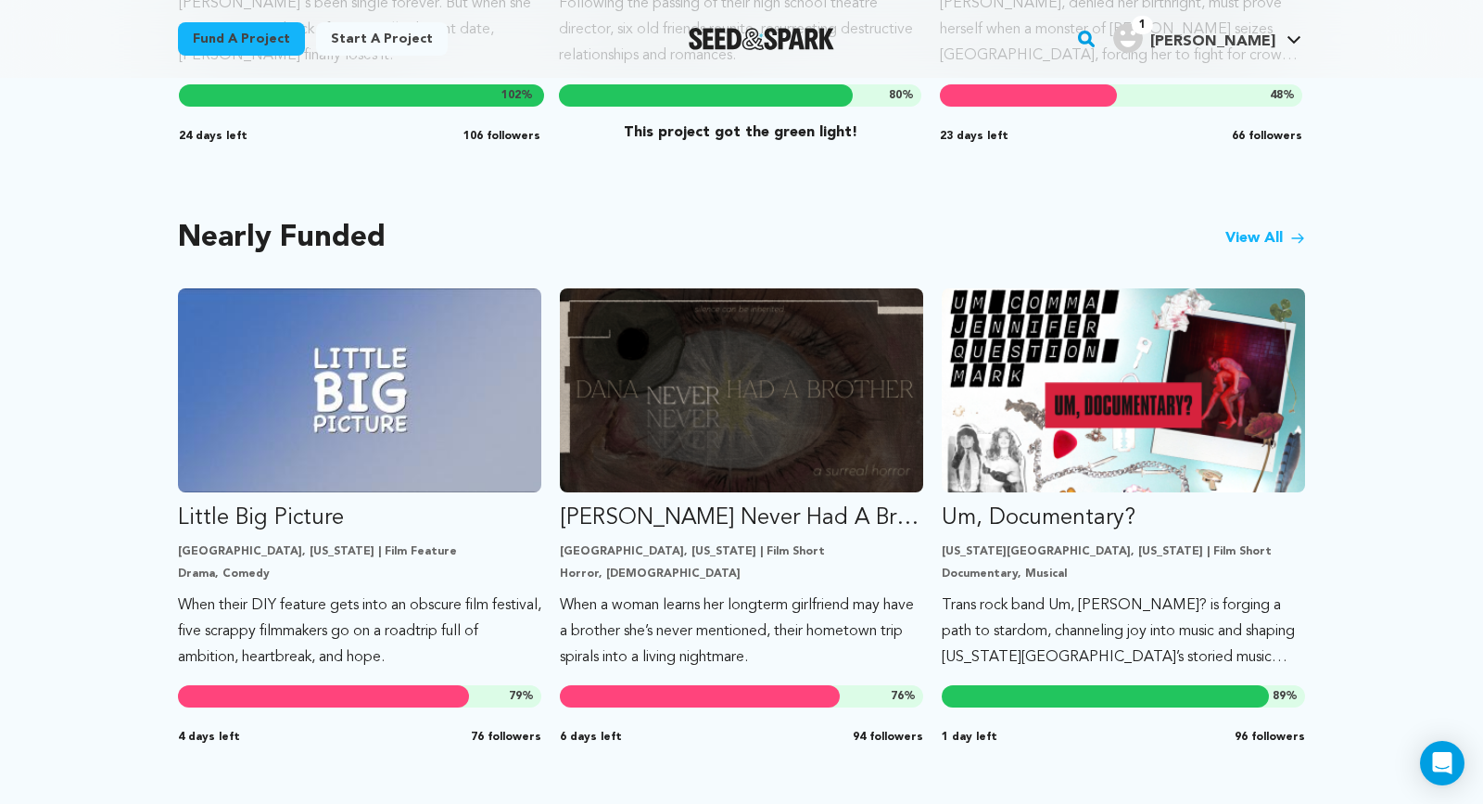
scroll to position [1508, 0]
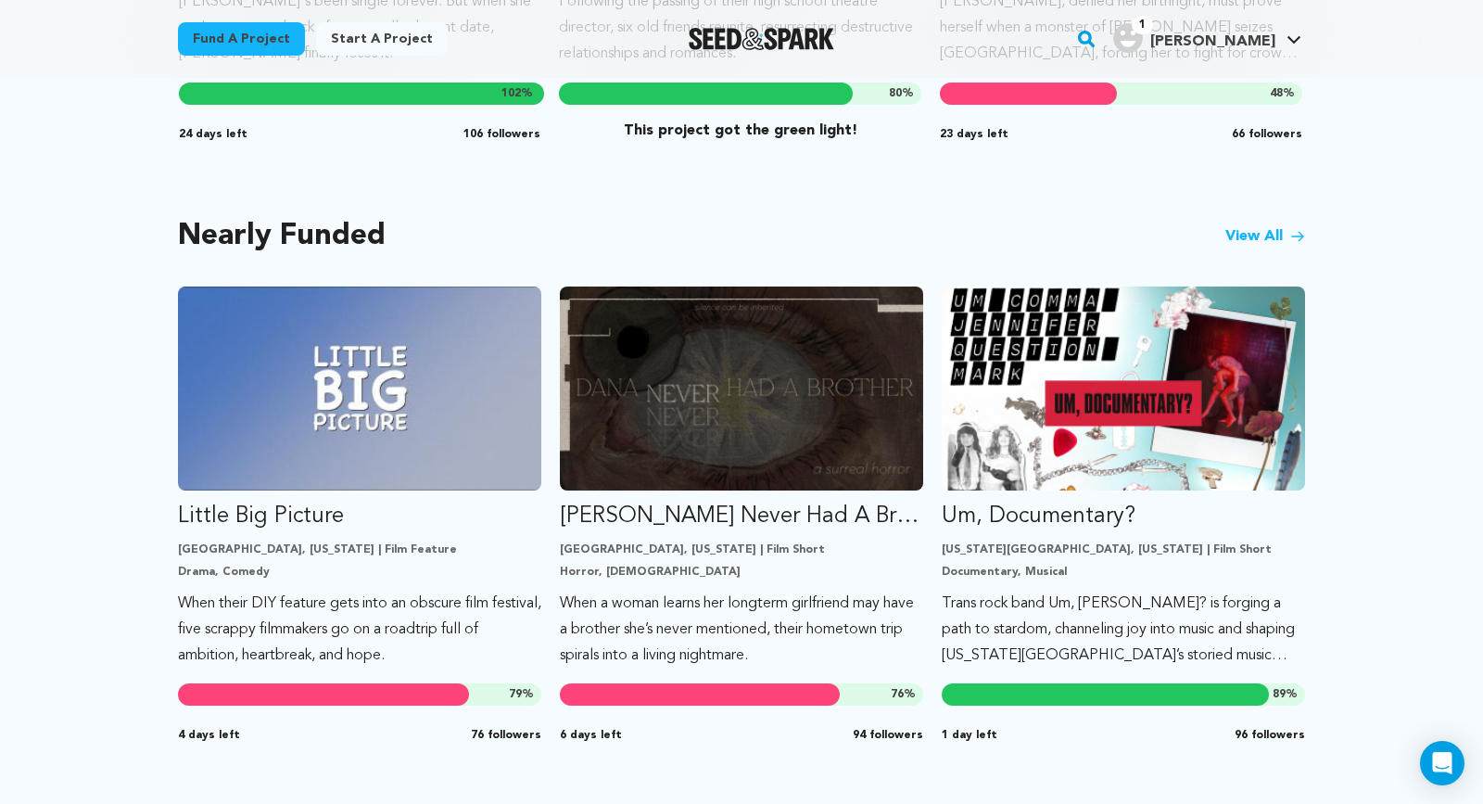
click at [1417, 341] on div "Highly Anticipated Carousel Skip to previous slide page Carousel BREAKING THE T…" at bounding box center [741, 199] width 1483 height 1249
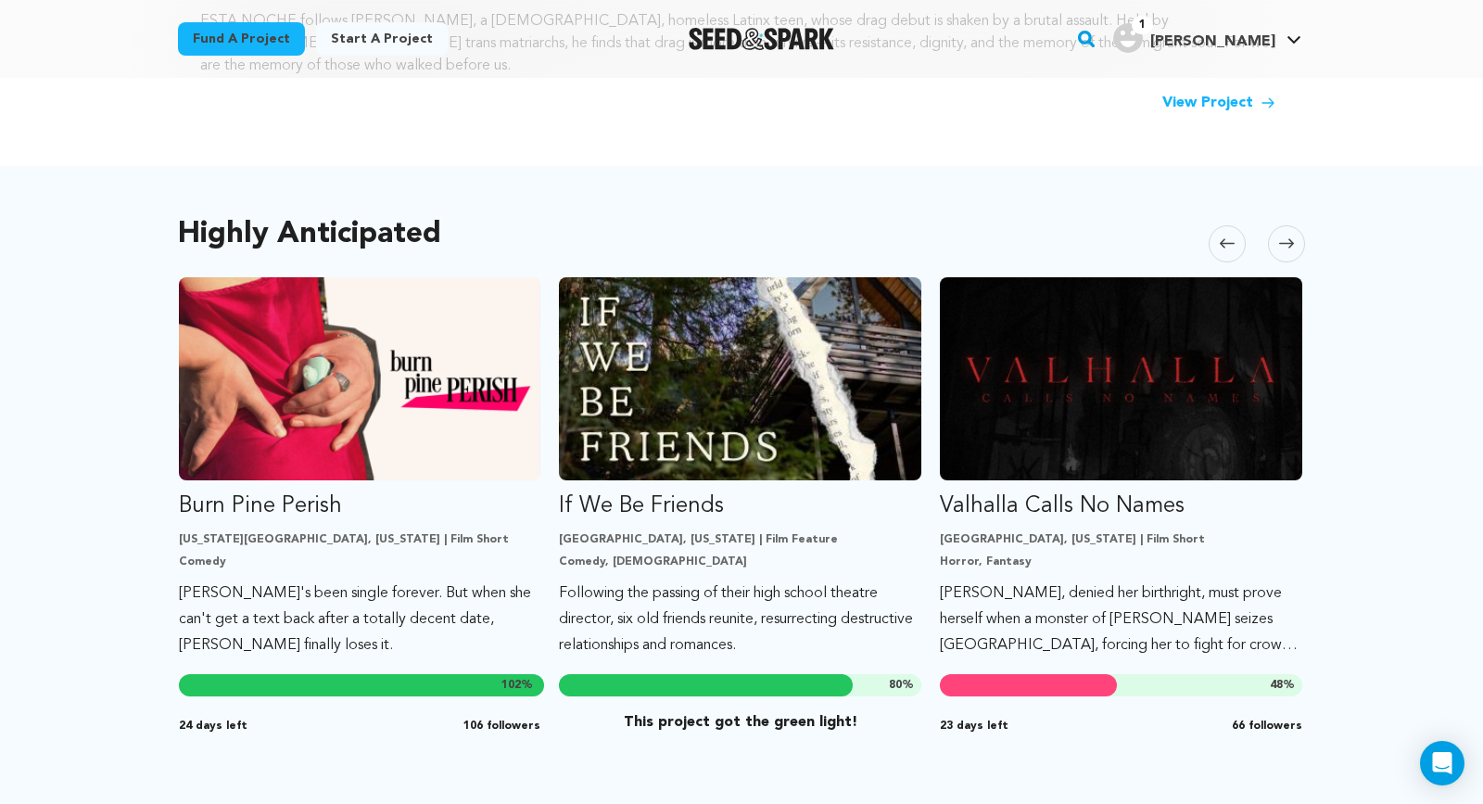
scroll to position [874, 0]
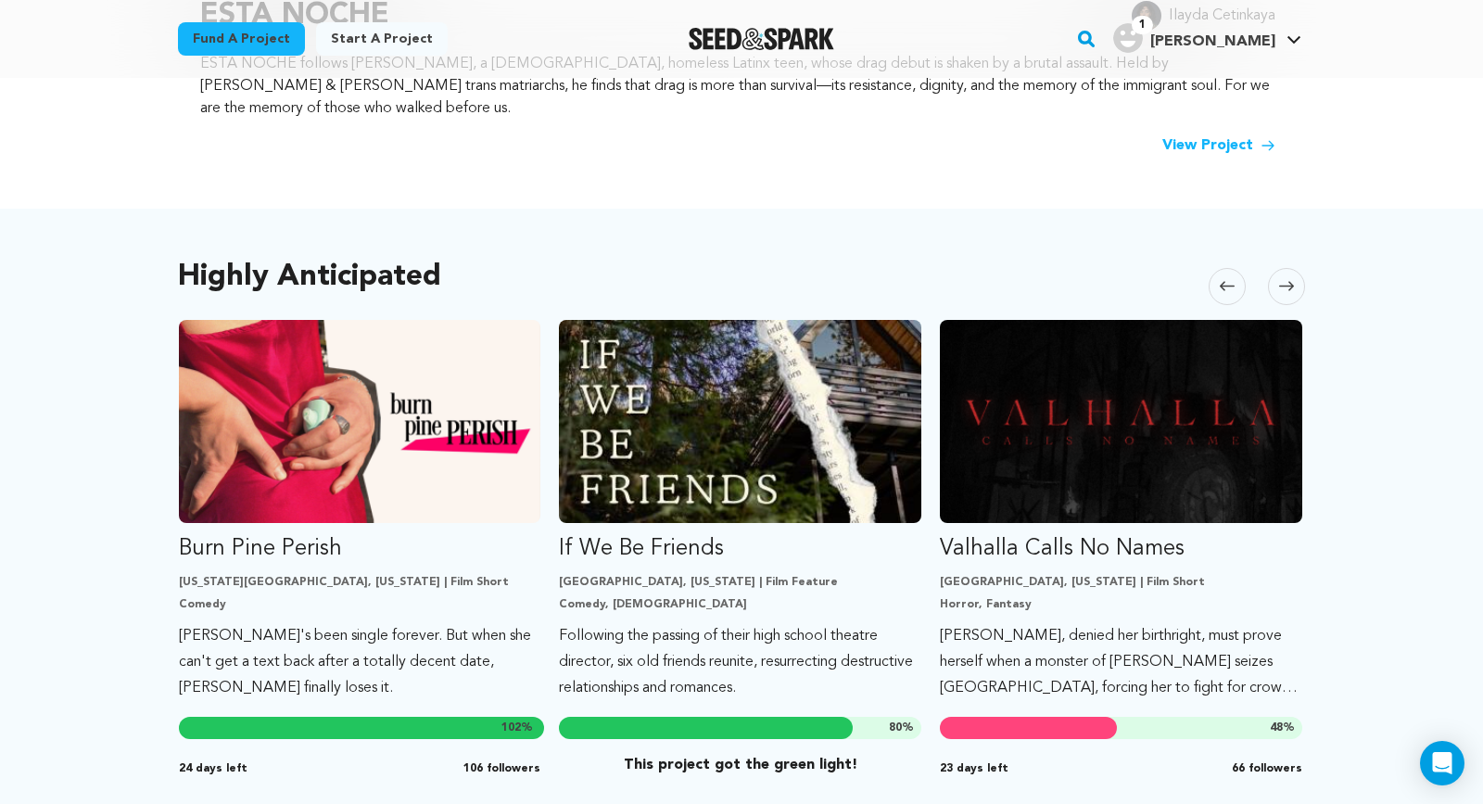
click at [1287, 282] on icon at bounding box center [1286, 286] width 15 height 9
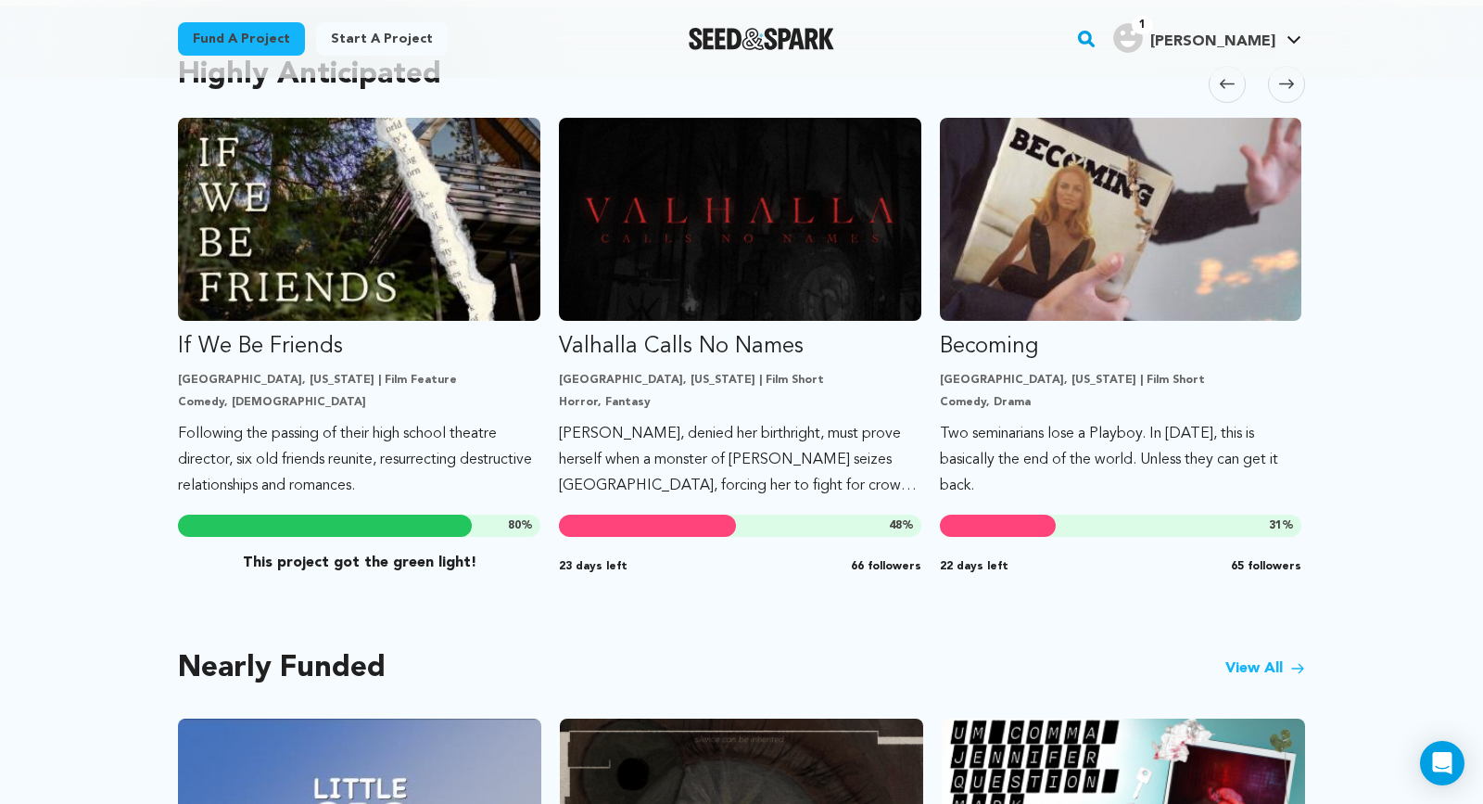
scroll to position [1100, 0]
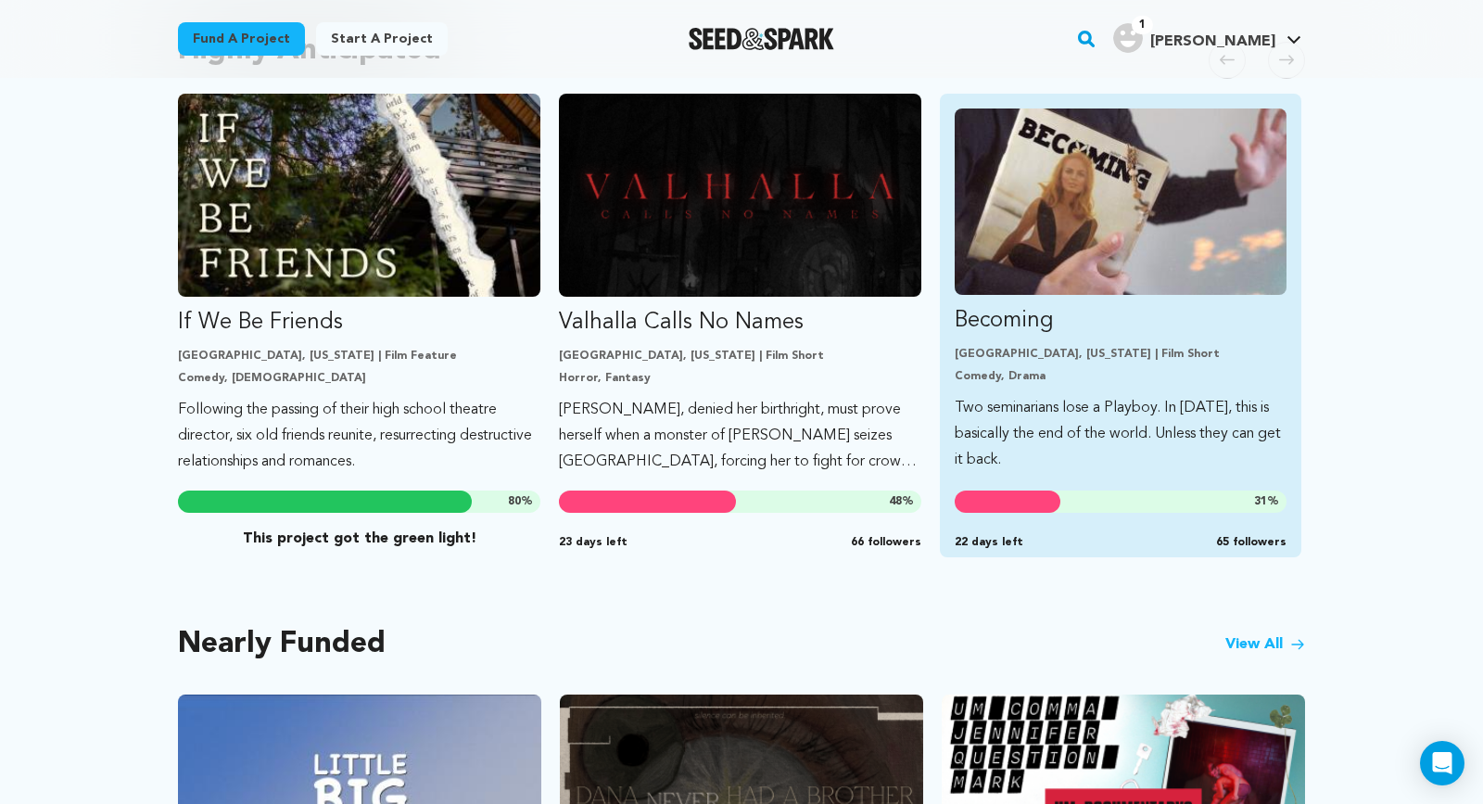
click at [1023, 431] on p "Two seminarians lose a Playboy. In 1970, this is basically the end of the world…" at bounding box center [1121, 434] width 333 height 78
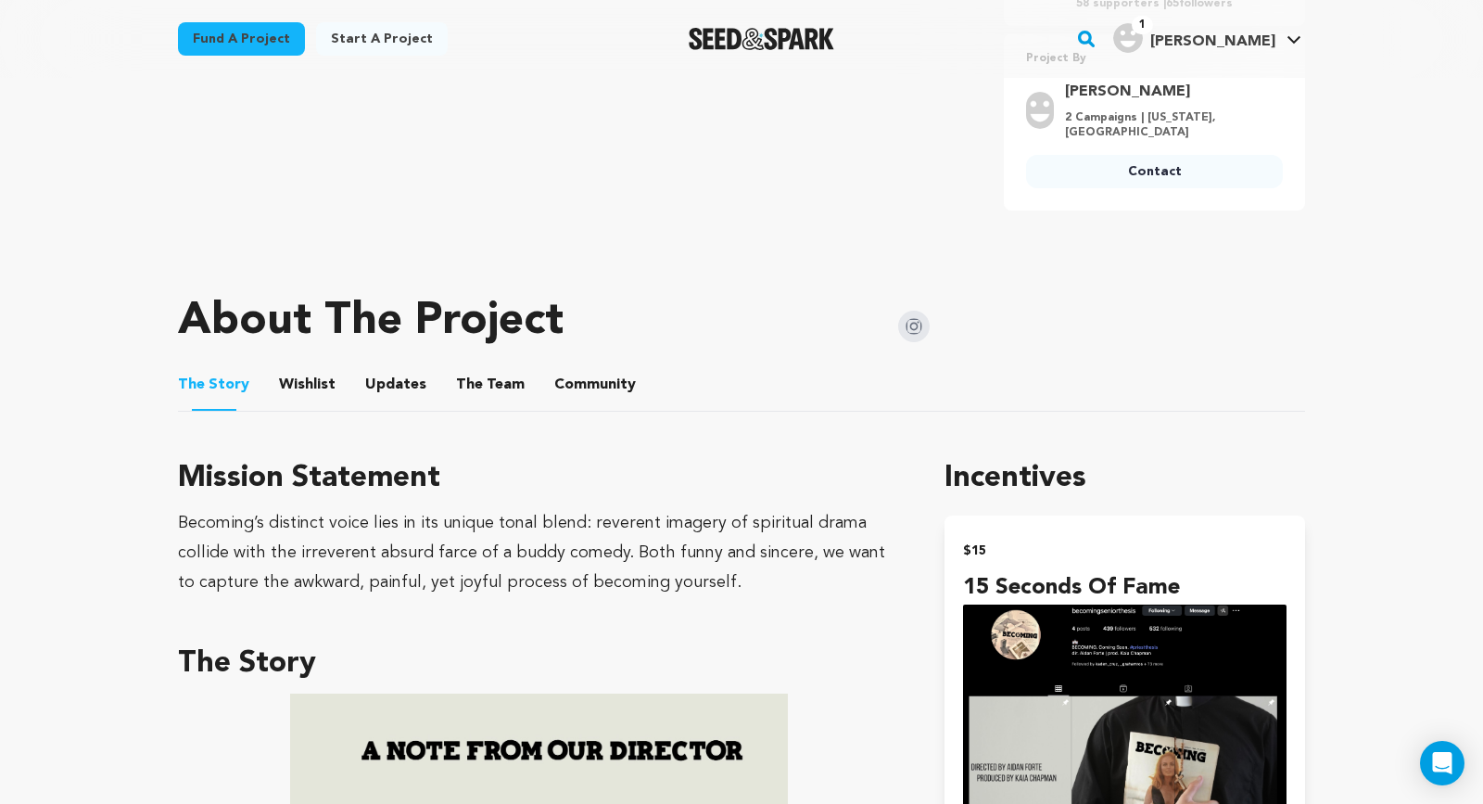
scroll to position [784, 0]
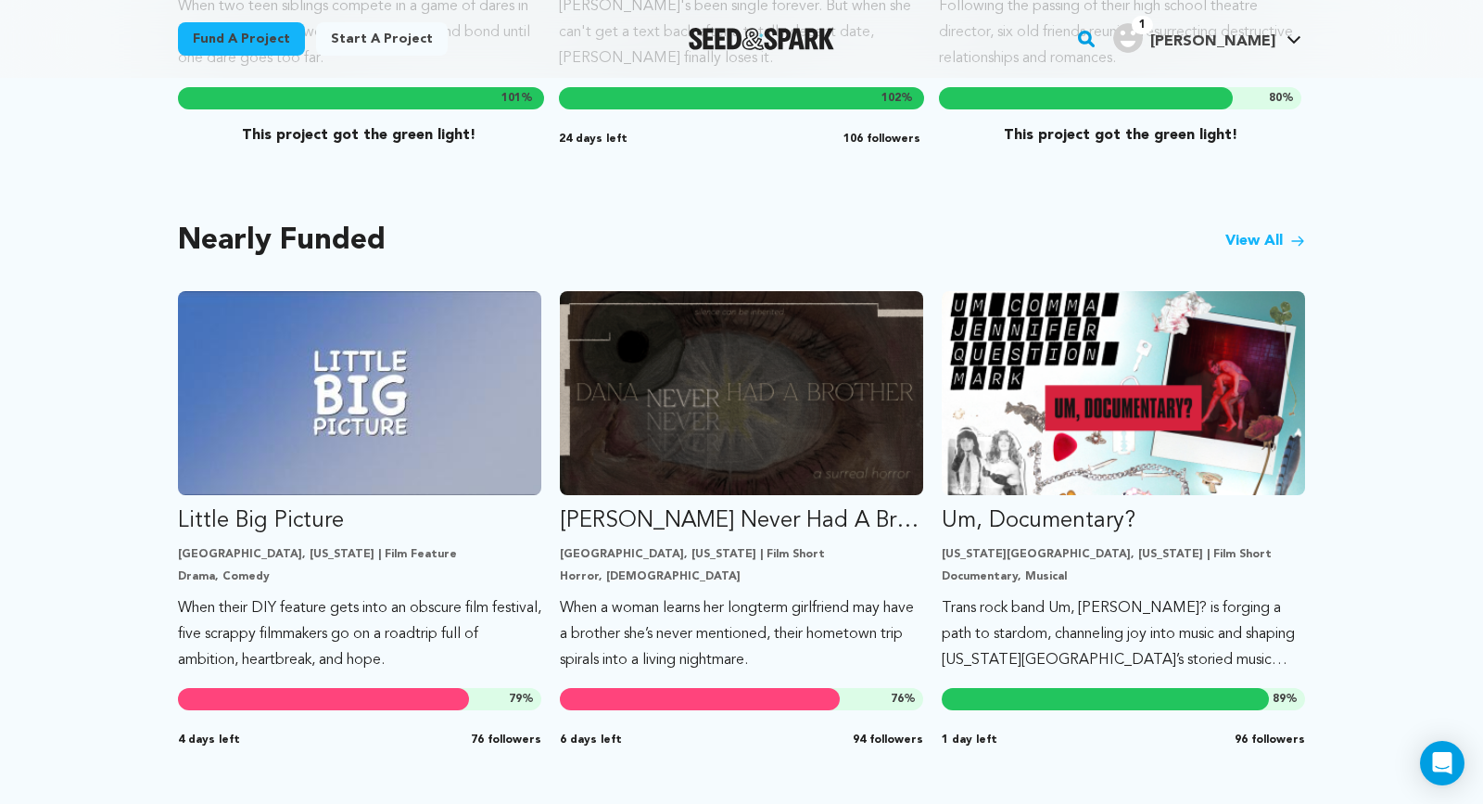
scroll to position [1506, 0]
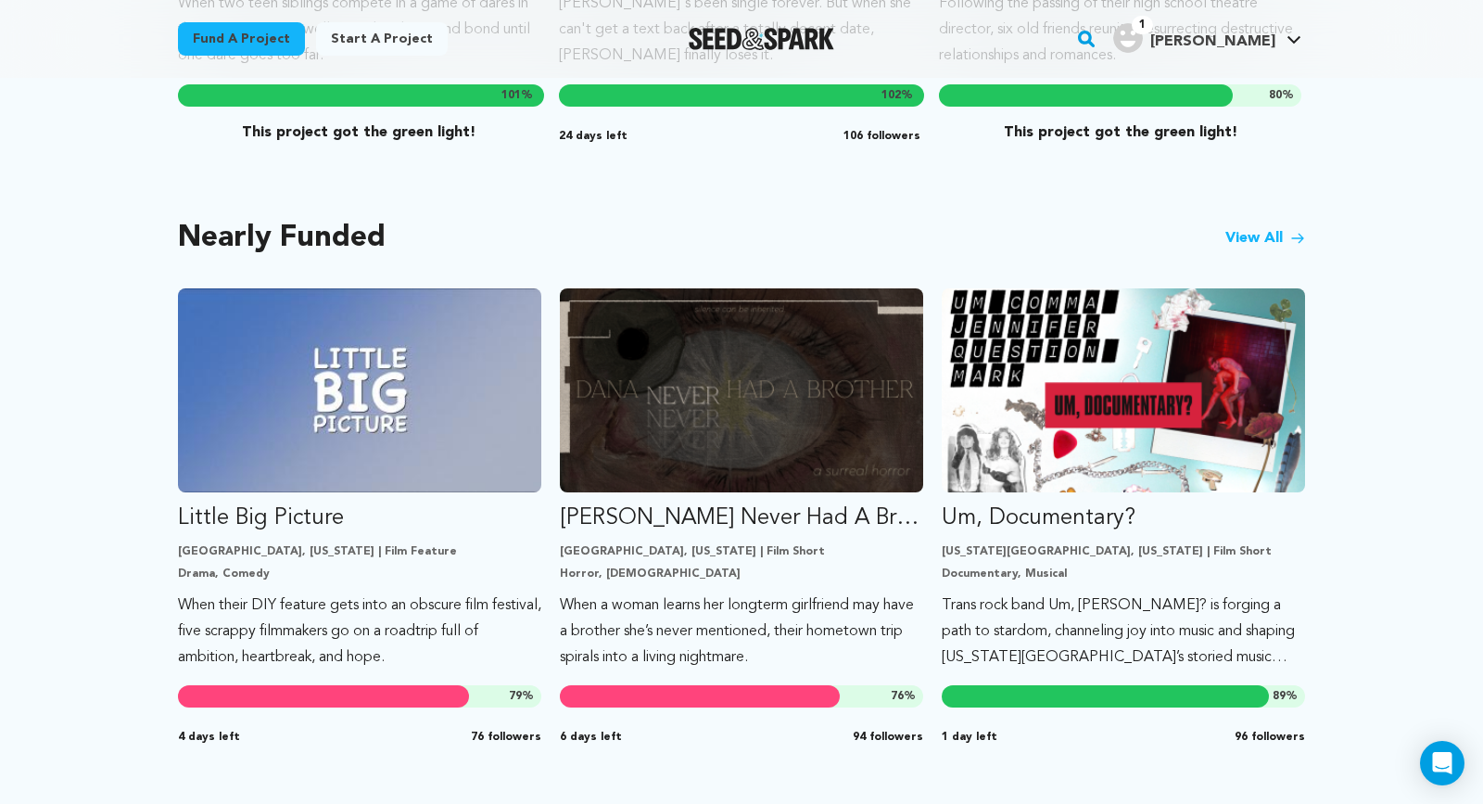
click at [1267, 227] on link "View All" at bounding box center [1265, 238] width 80 height 22
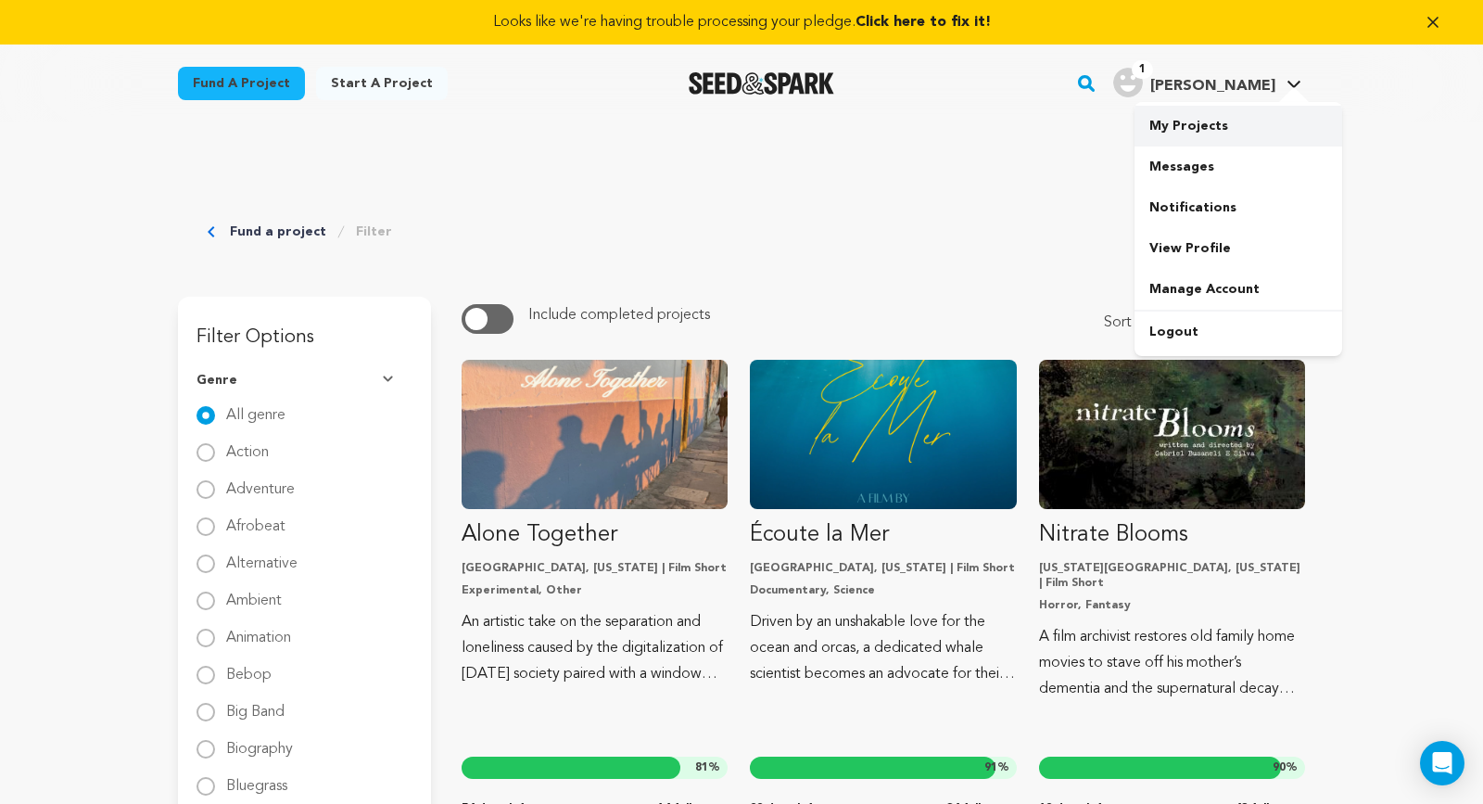
click at [1201, 119] on link "My Projects" at bounding box center [1238, 126] width 208 height 41
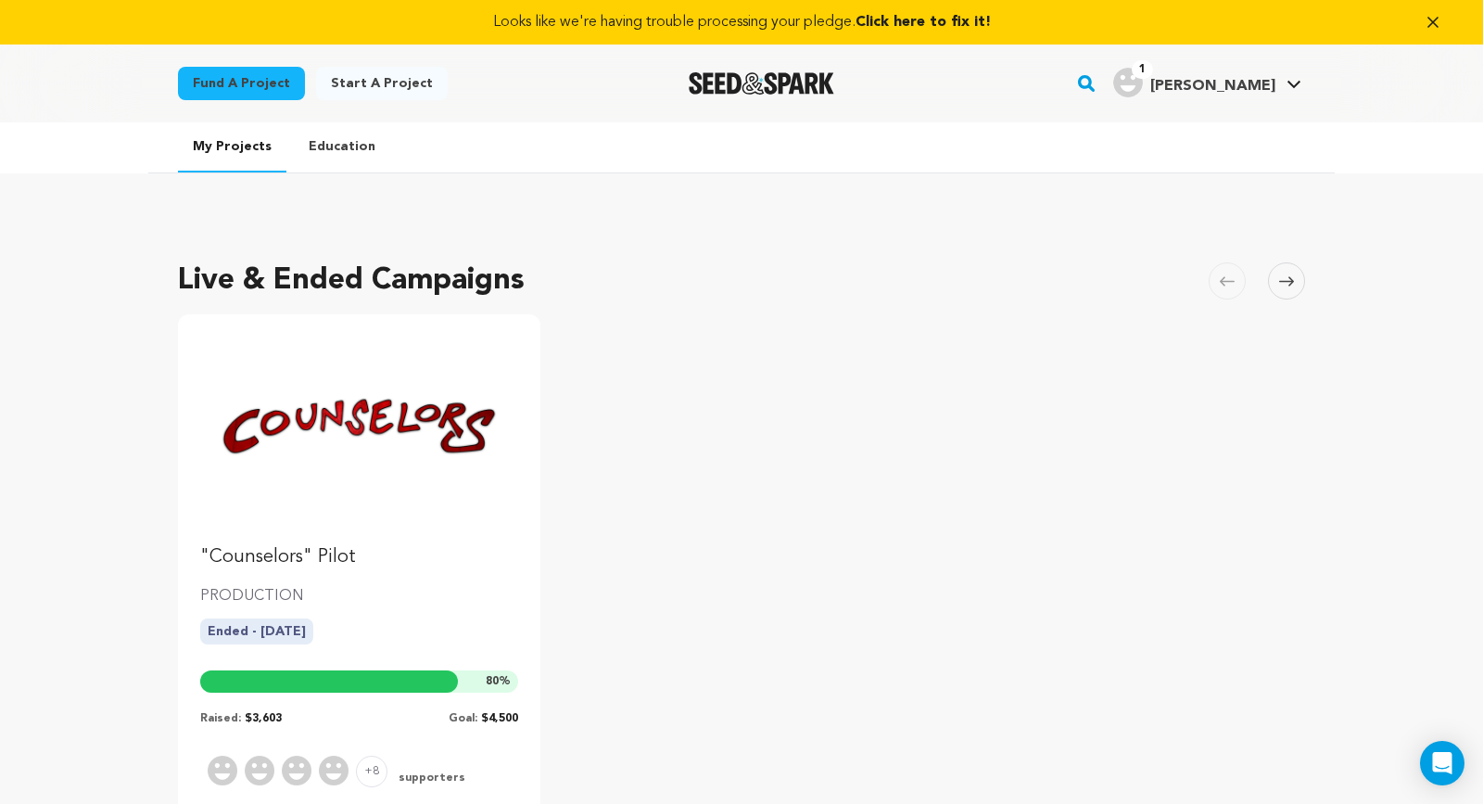
click at [930, 19] on span "Click here to fix it!" at bounding box center [922, 22] width 135 height 15
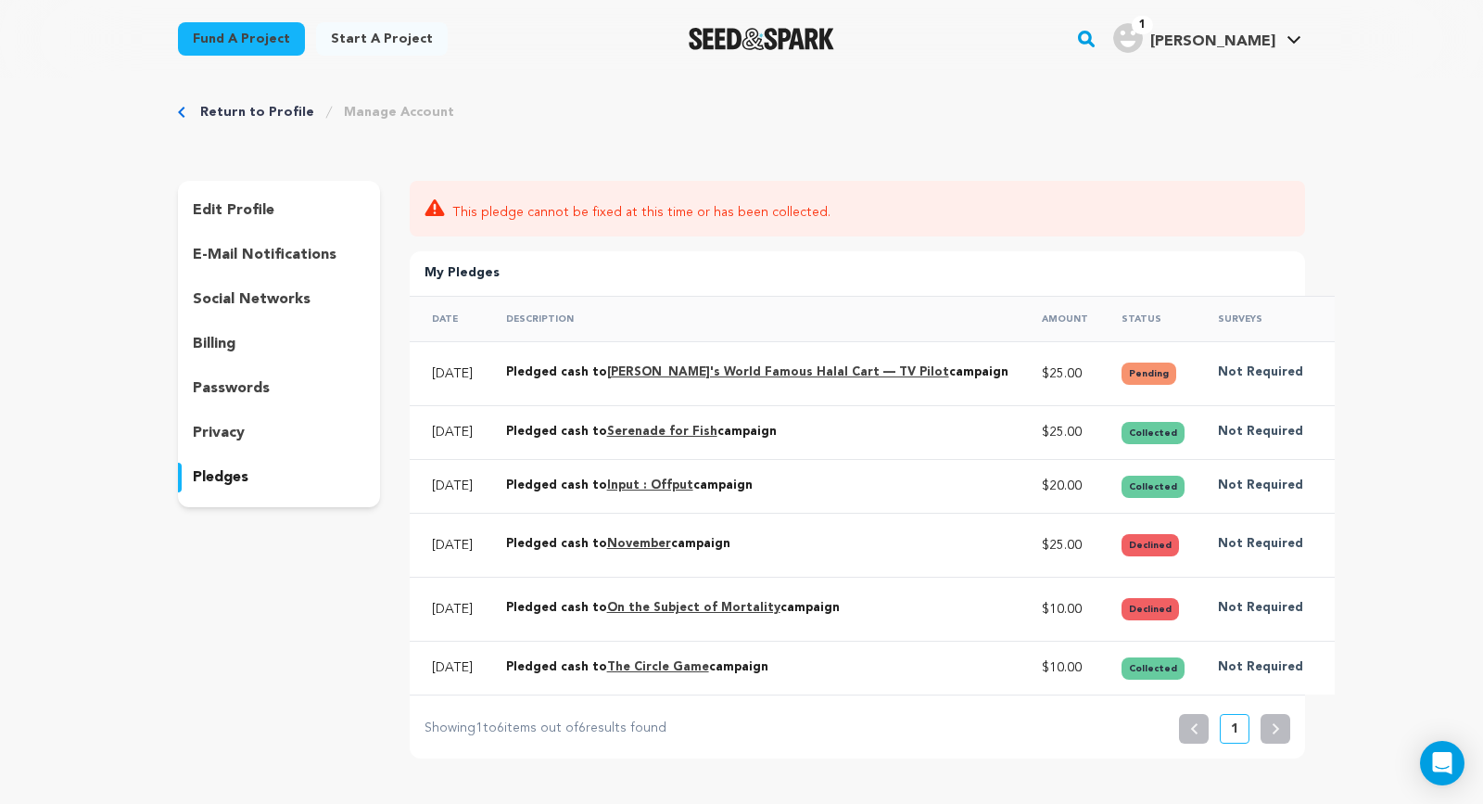
scroll to position [67, 0]
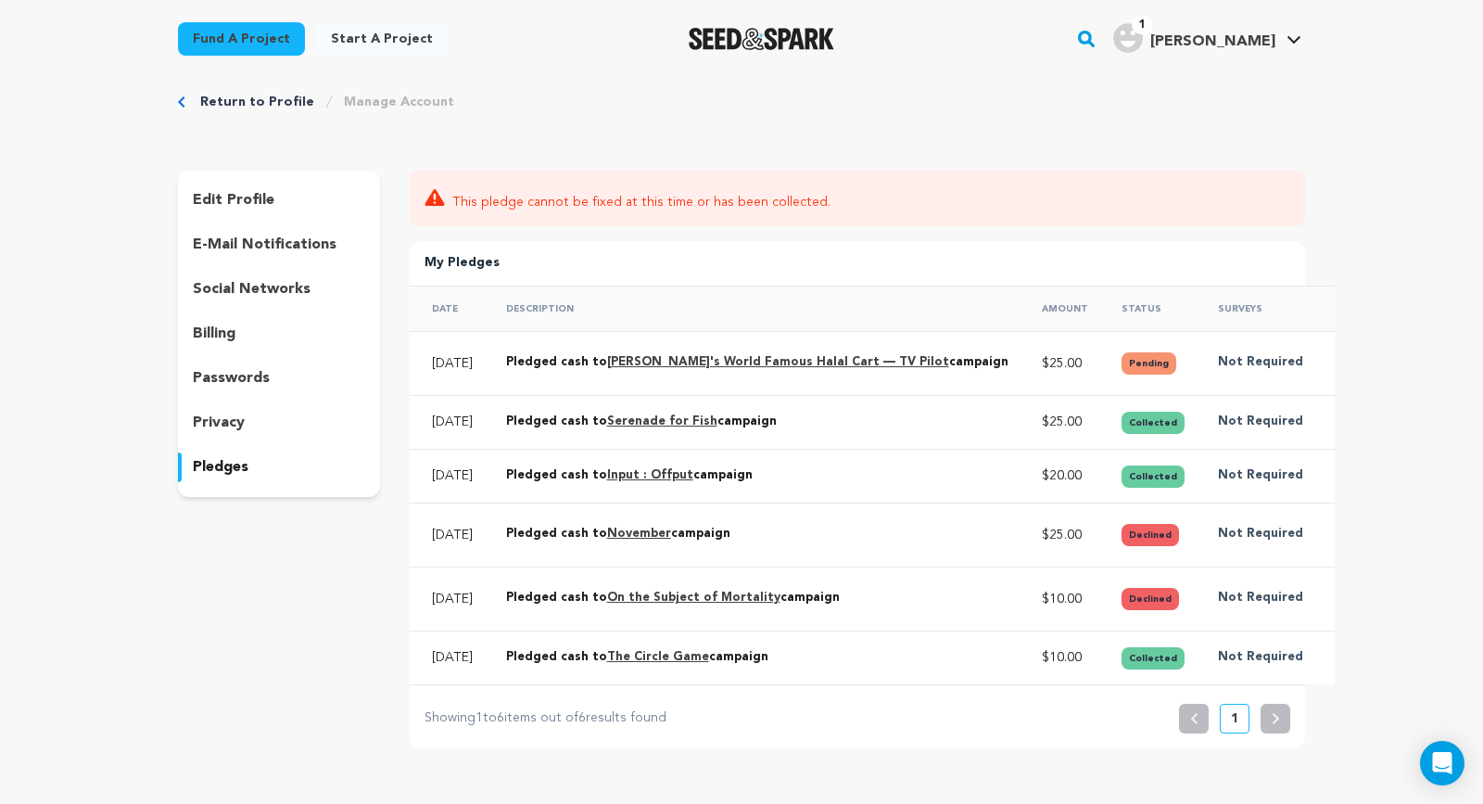
click at [1336, 355] on button "Manage" at bounding box center [1378, 360] width 84 height 26
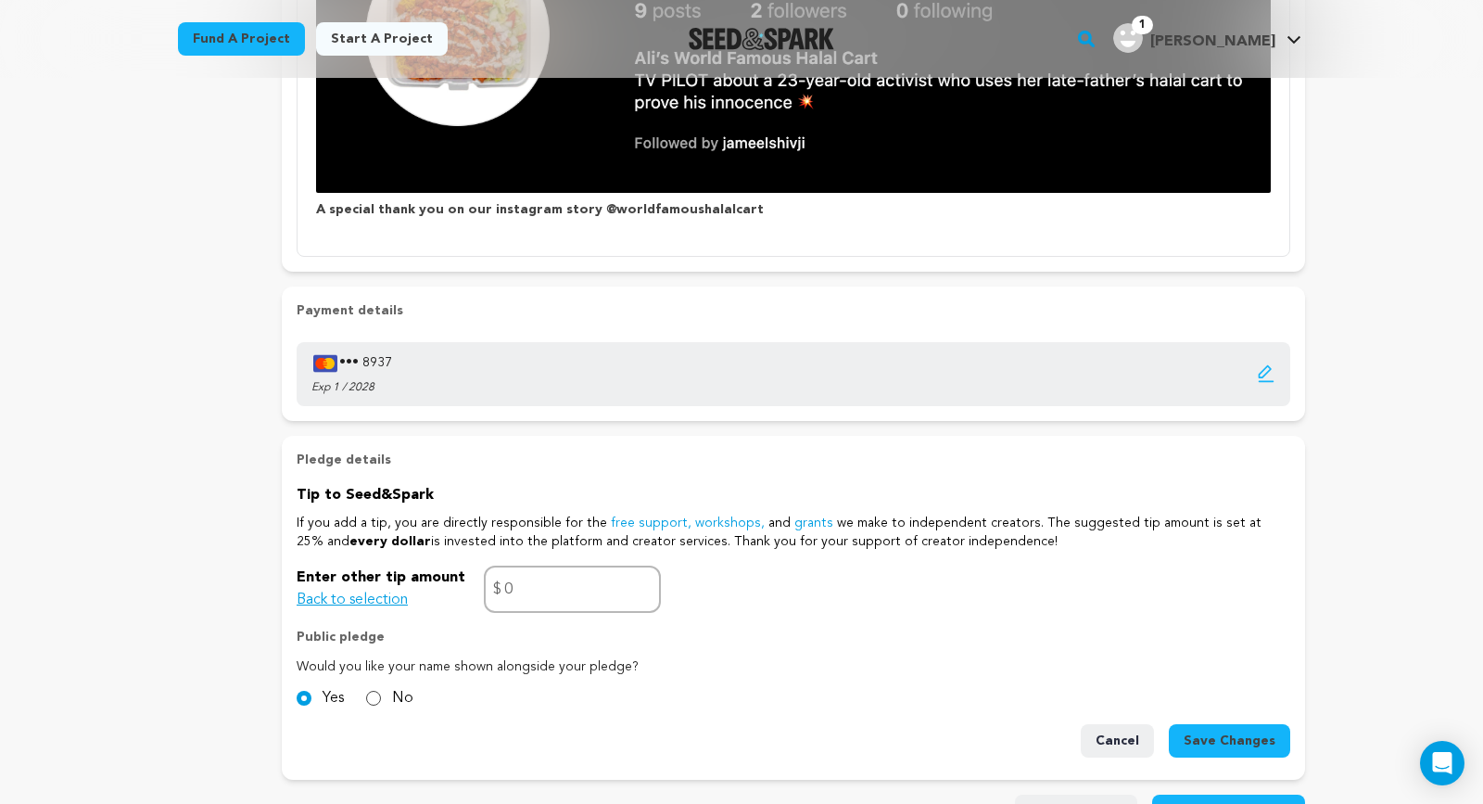
scroll to position [867, 0]
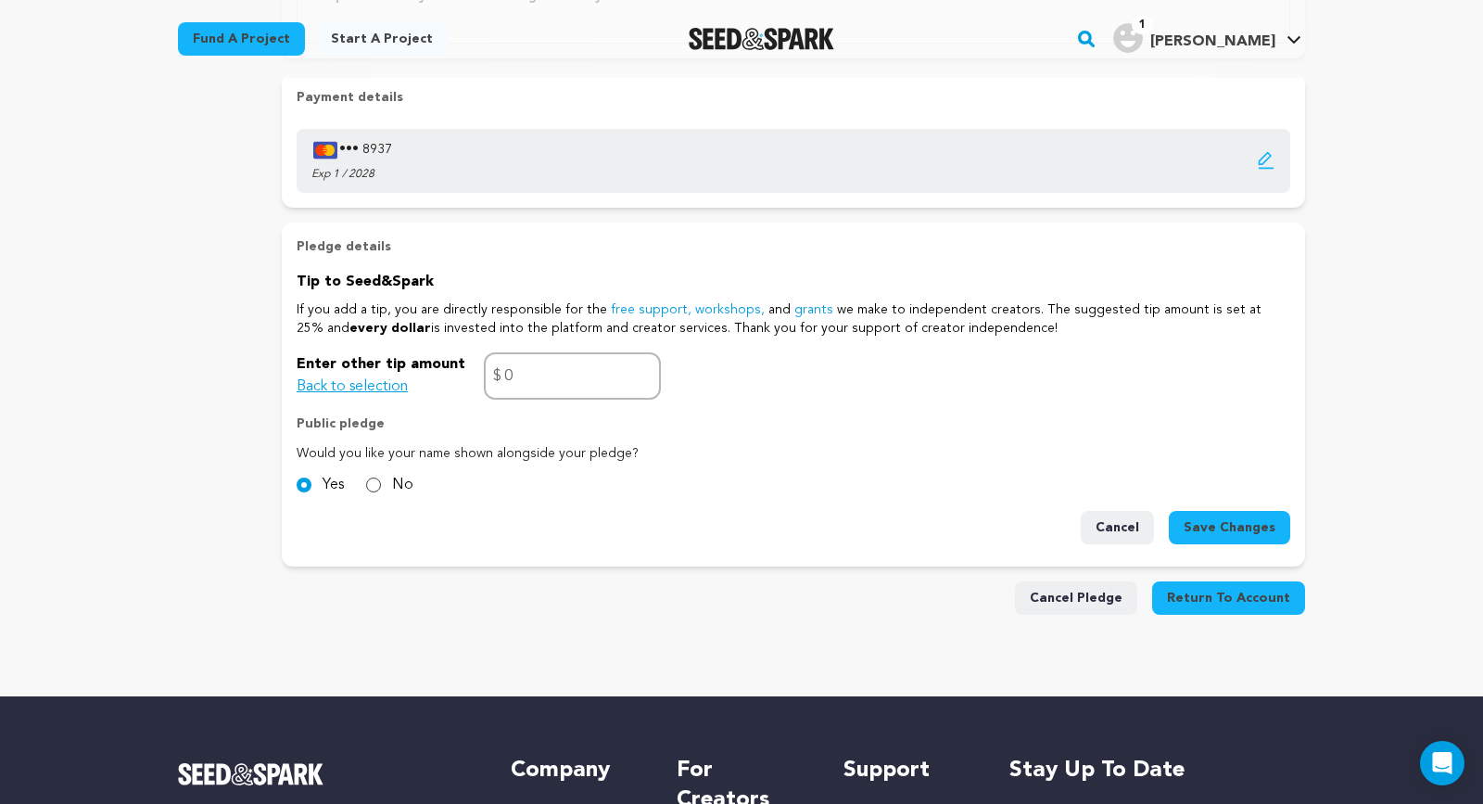
click at [1267, 163] on icon "button" at bounding box center [1266, 160] width 19 height 19
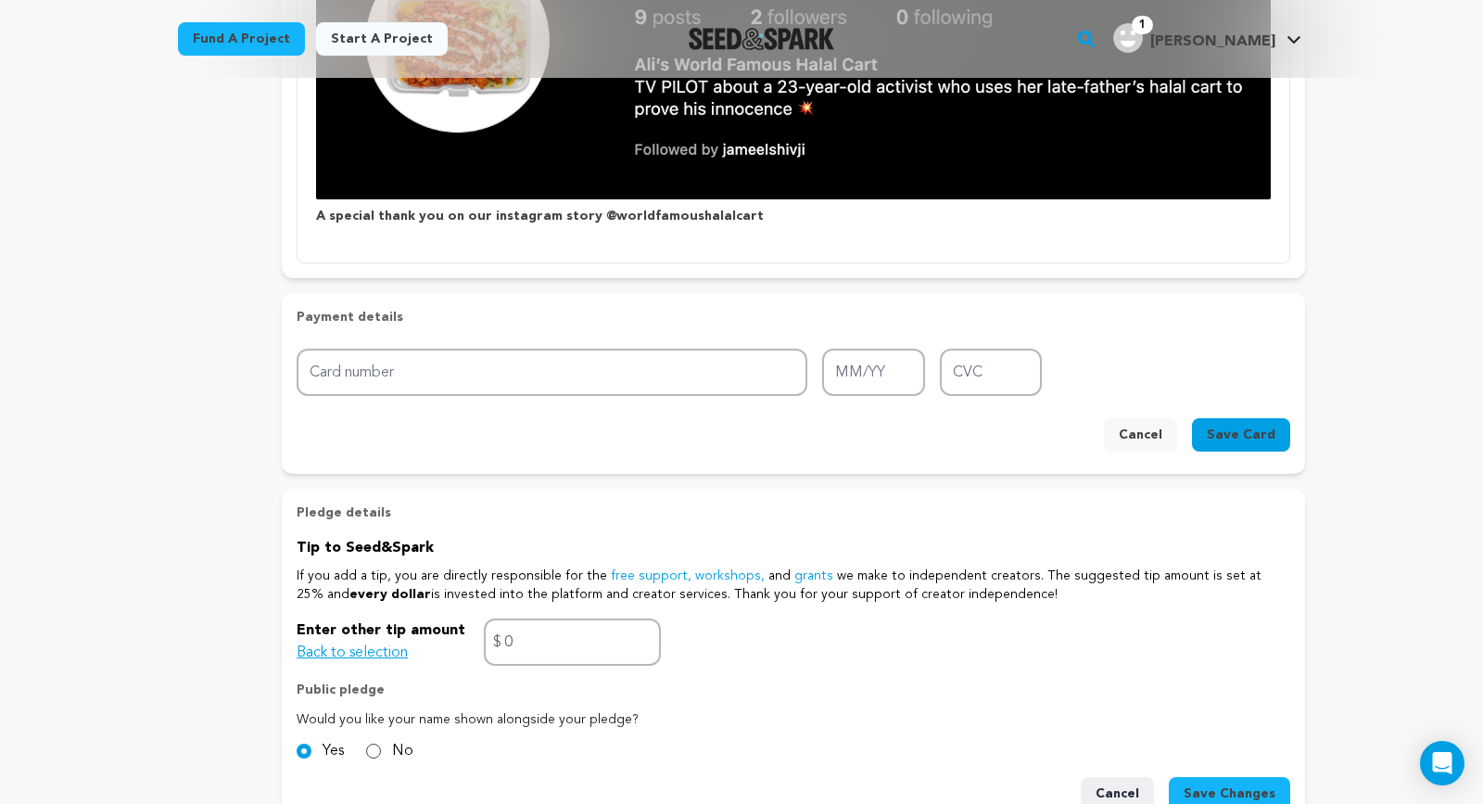
scroll to position [651, 0]
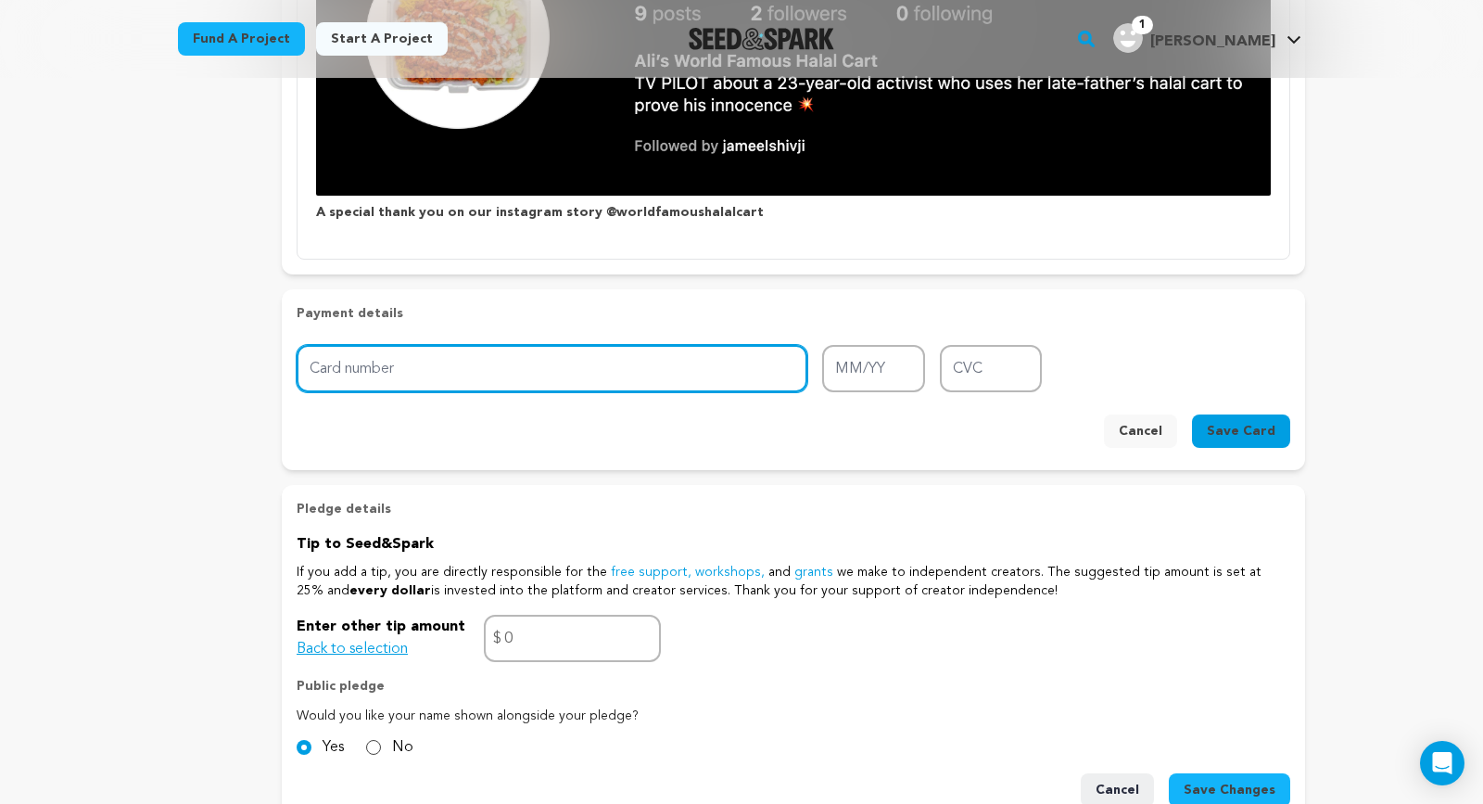
click at [648, 363] on input "Card number" at bounding box center [552, 368] width 511 height 47
type input "6011 0016 2641 2227"
type input "05/30"
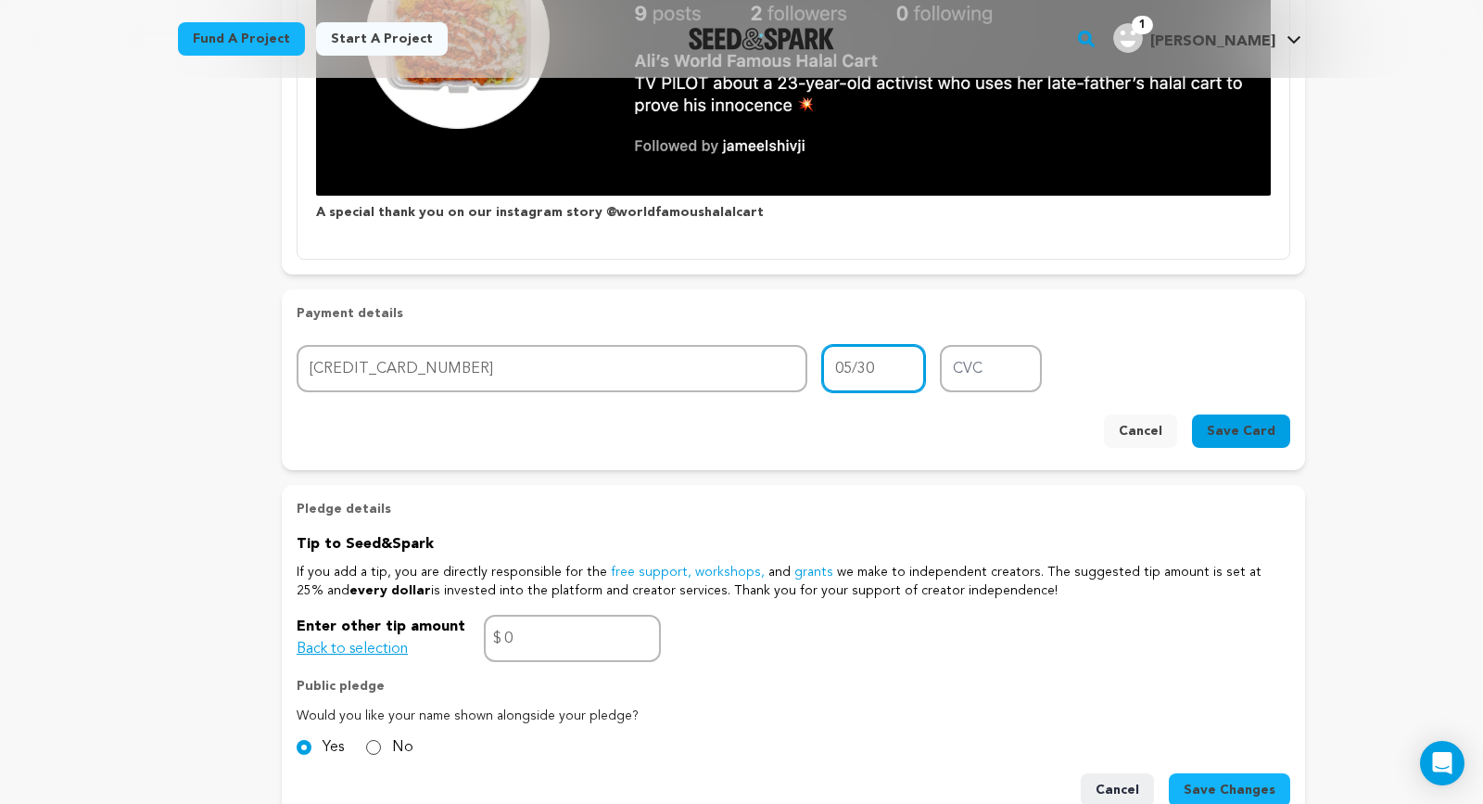
type input "077"
click at [1244, 433] on span "Save Card" at bounding box center [1241, 431] width 69 height 19
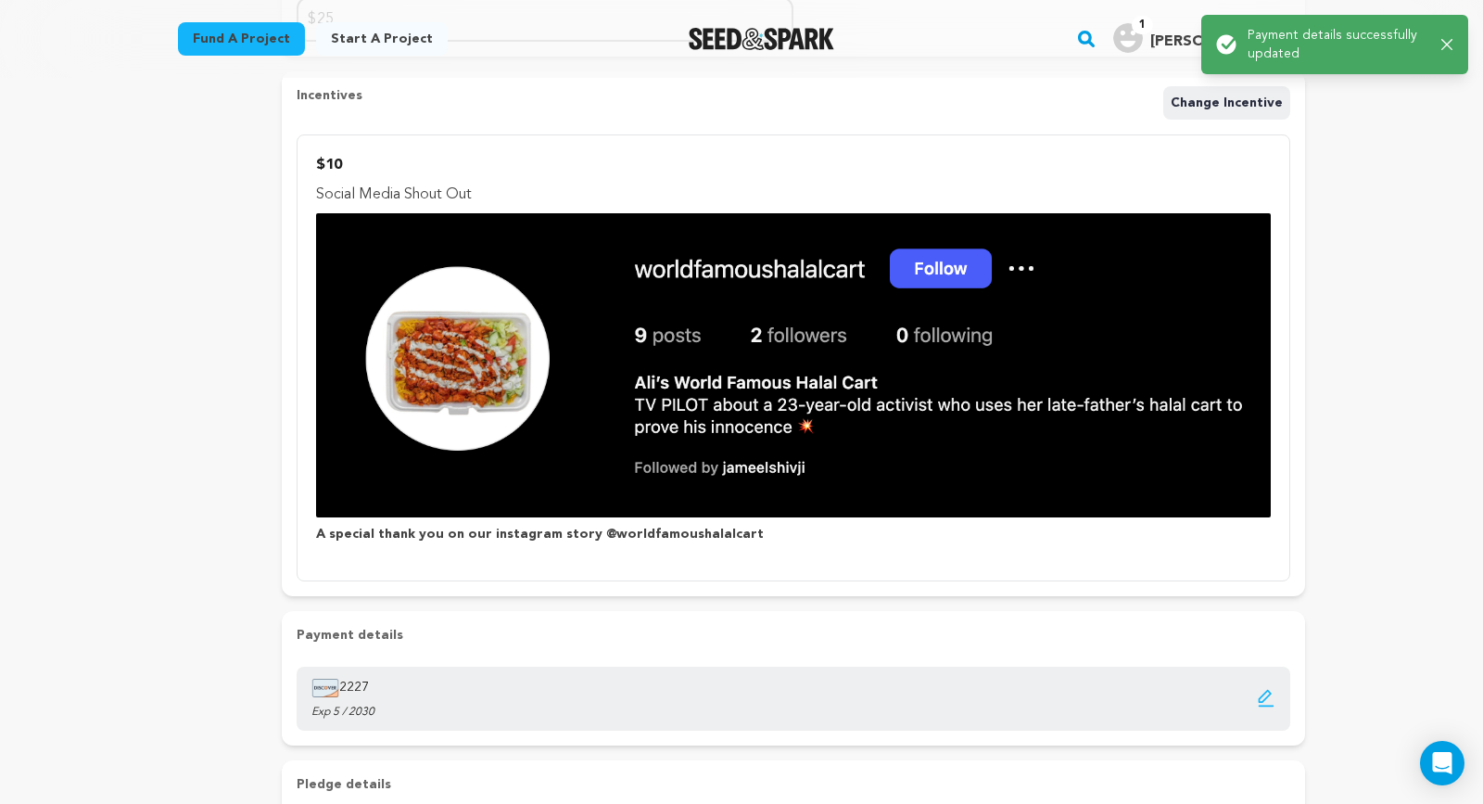
scroll to position [0, 0]
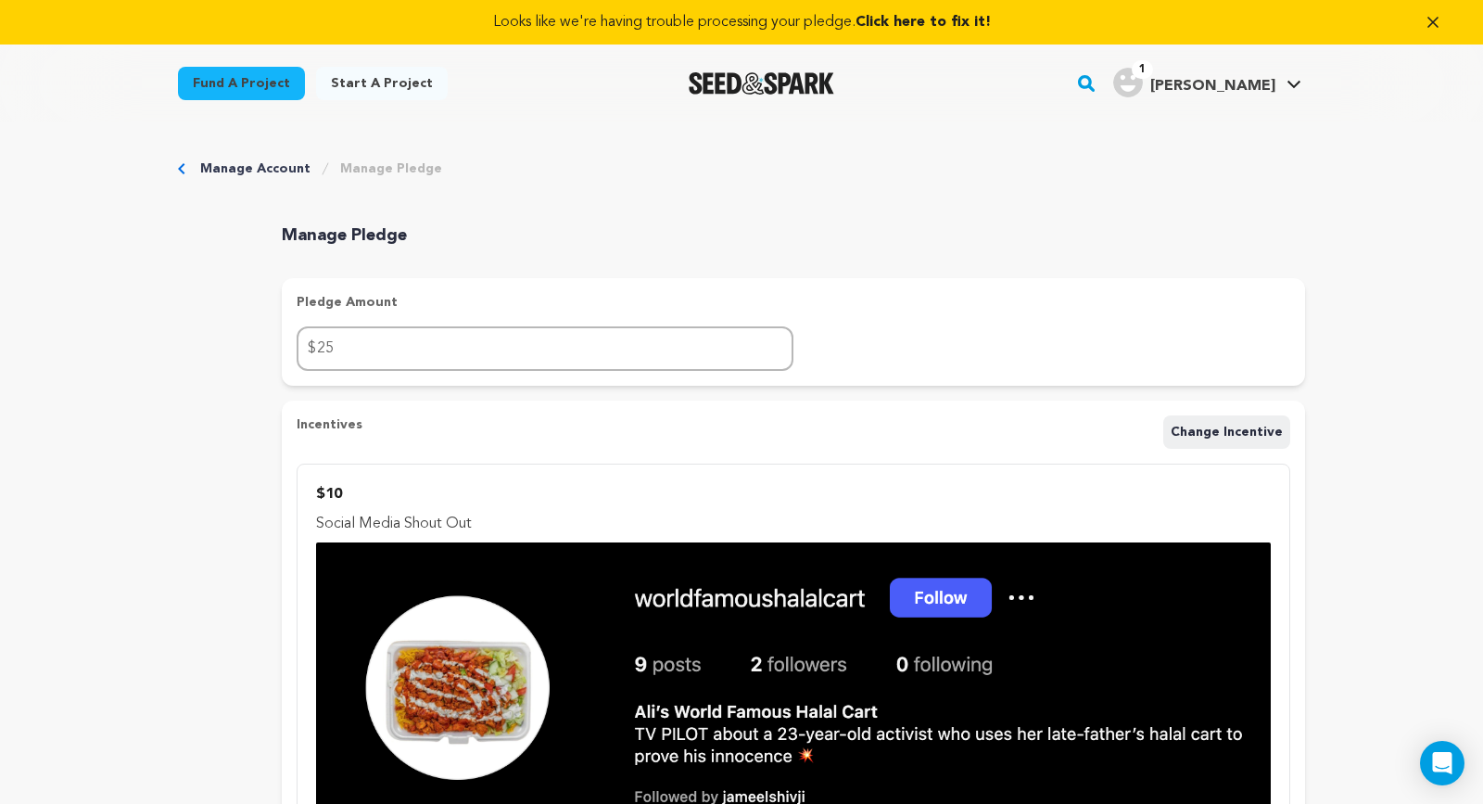
click at [190, 172] on div "Manage Account Manage Pledge" at bounding box center [741, 168] width 1127 height 19
click at [185, 169] on div "Manage Account Manage Pledge" at bounding box center [741, 168] width 1127 height 19
click at [210, 165] on link "Manage Account" at bounding box center [255, 168] width 110 height 19
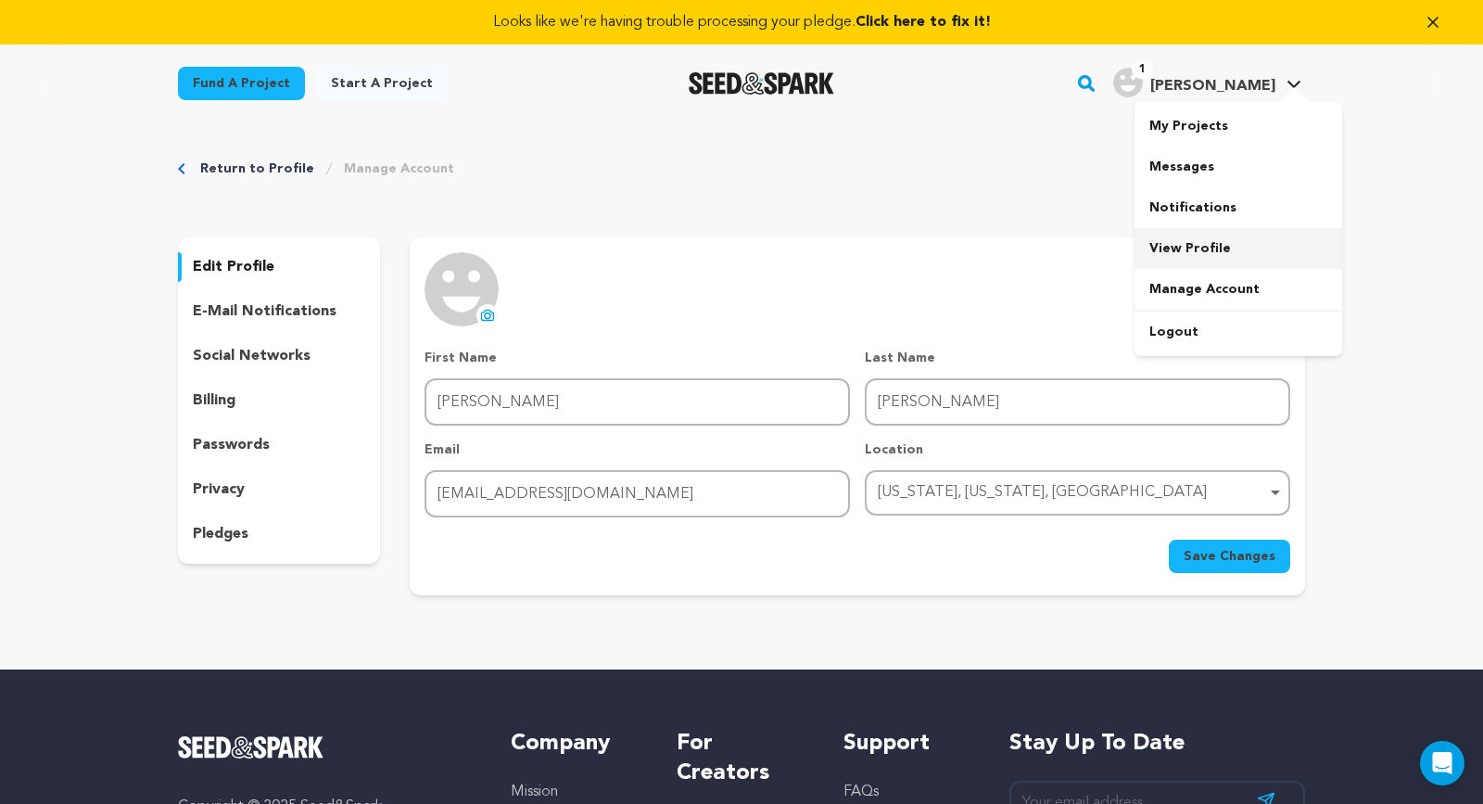
click at [1209, 251] on link "View Profile" at bounding box center [1238, 248] width 208 height 41
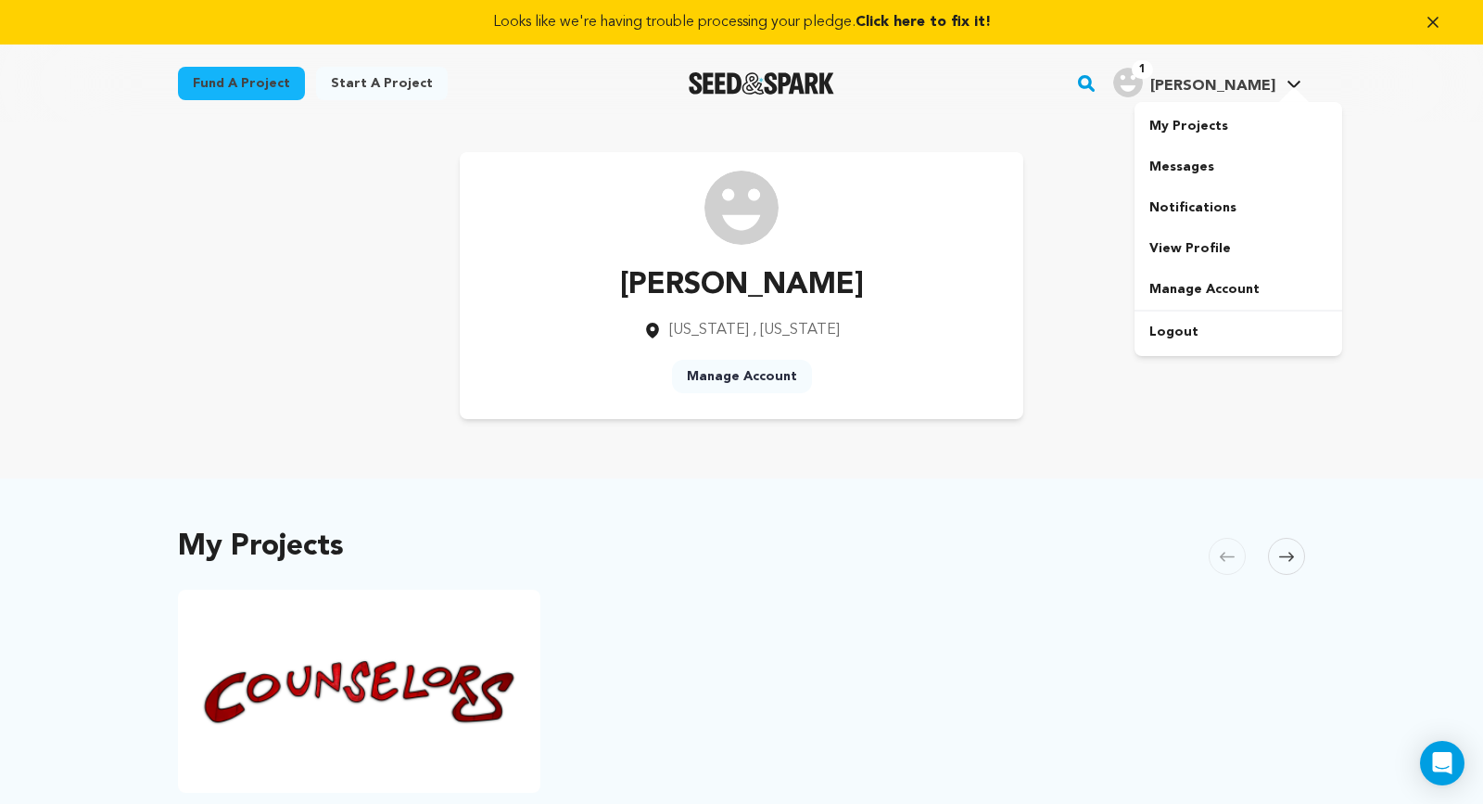
click at [1223, 78] on div "1 [PERSON_NAME]" at bounding box center [1194, 83] width 162 height 30
click at [1237, 95] on h4 "[PERSON_NAME]" at bounding box center [1212, 86] width 125 height 22
click at [1186, 335] on link "Logout" at bounding box center [1238, 331] width 208 height 41
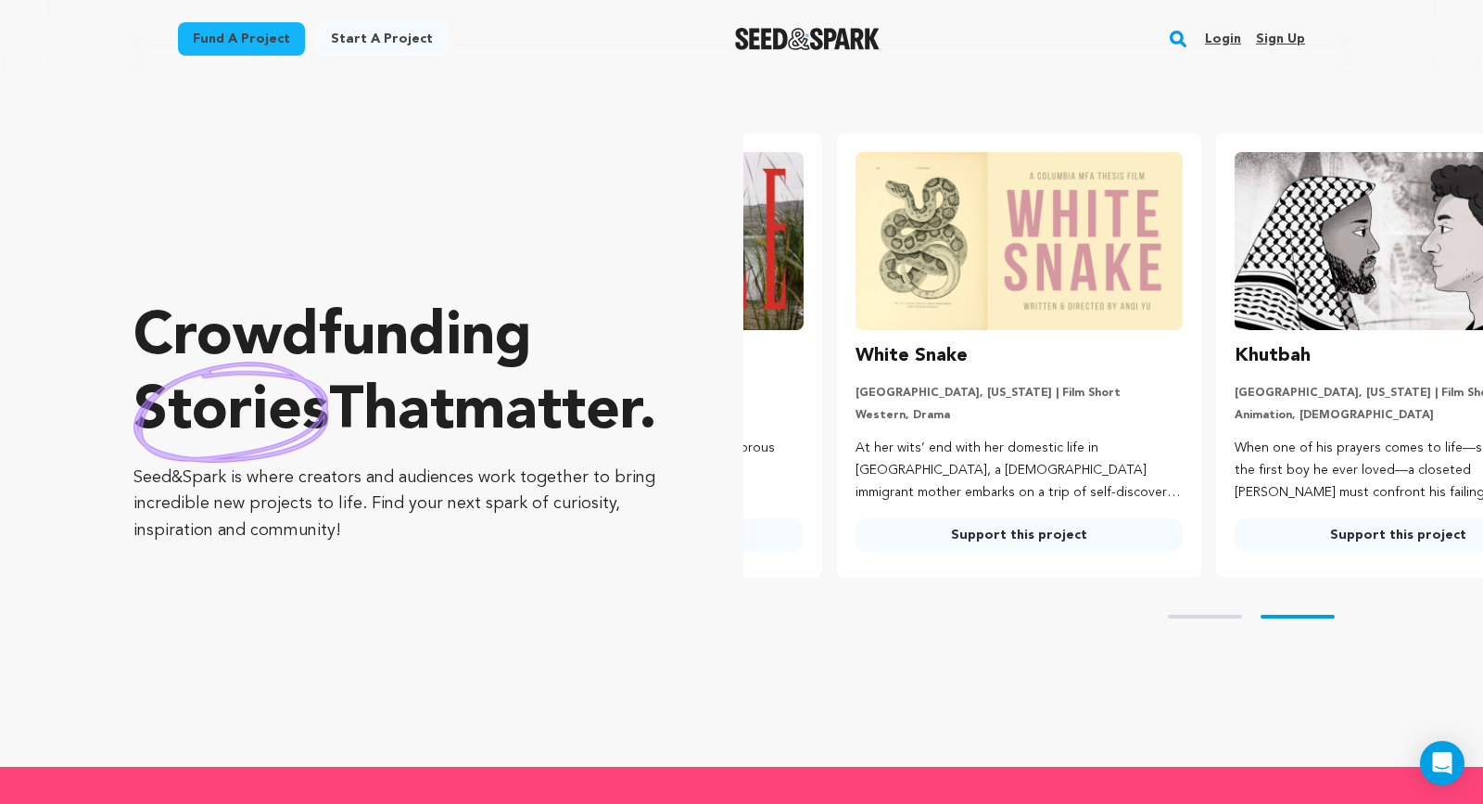
click at [1227, 36] on link "Login" at bounding box center [1223, 39] width 36 height 30
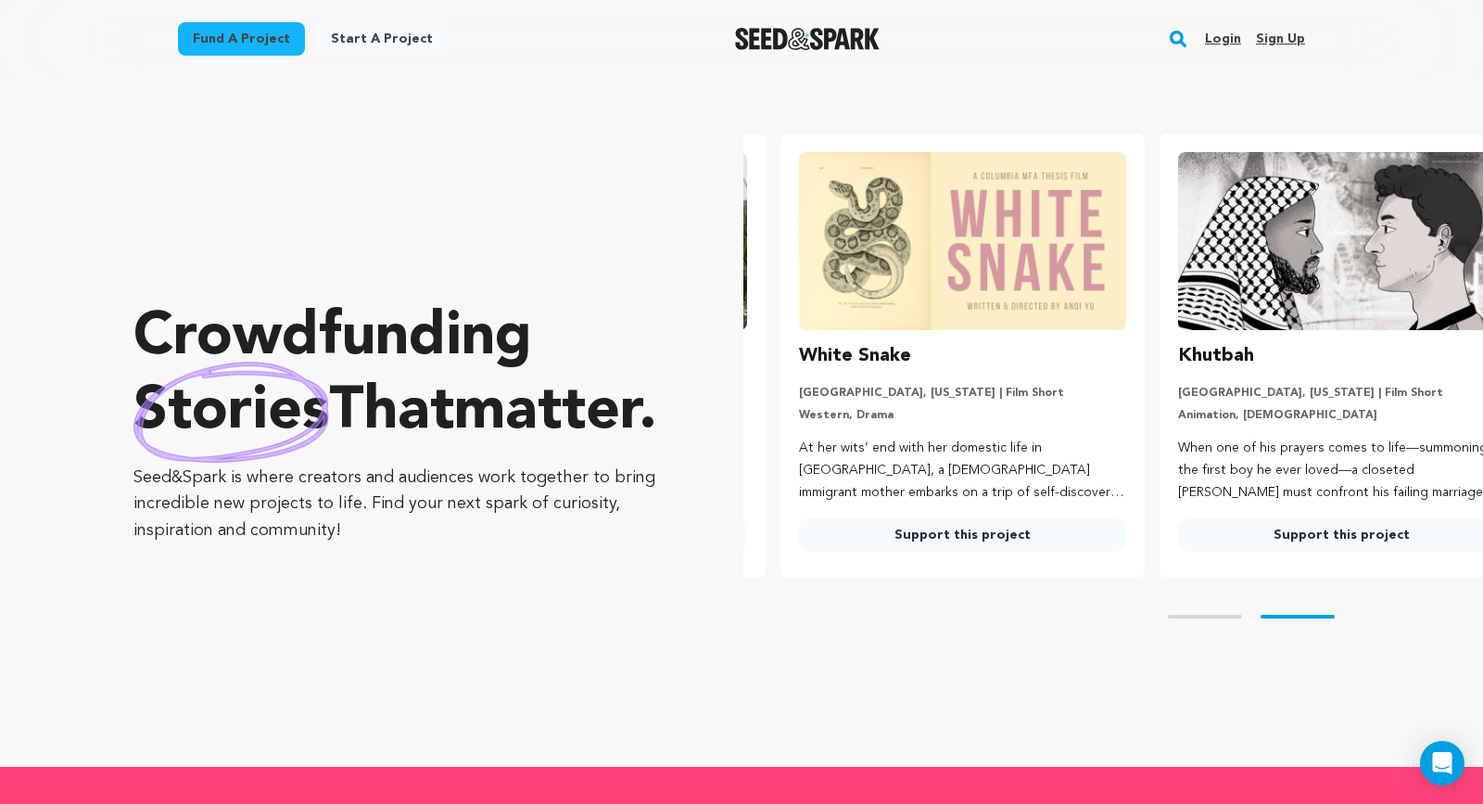
scroll to position [0, 376]
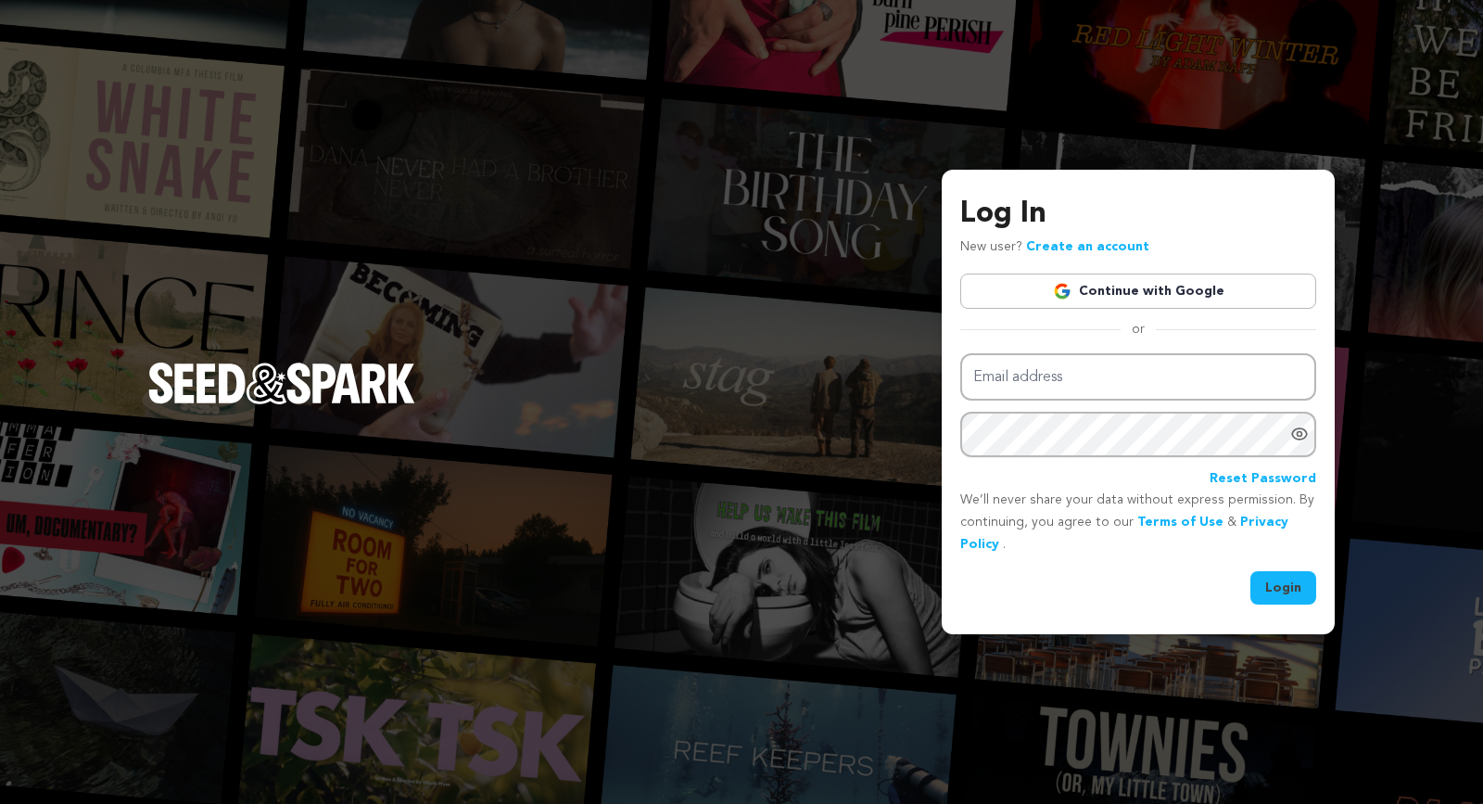
click at [1112, 281] on link "Continue with Google" at bounding box center [1138, 290] width 356 height 35
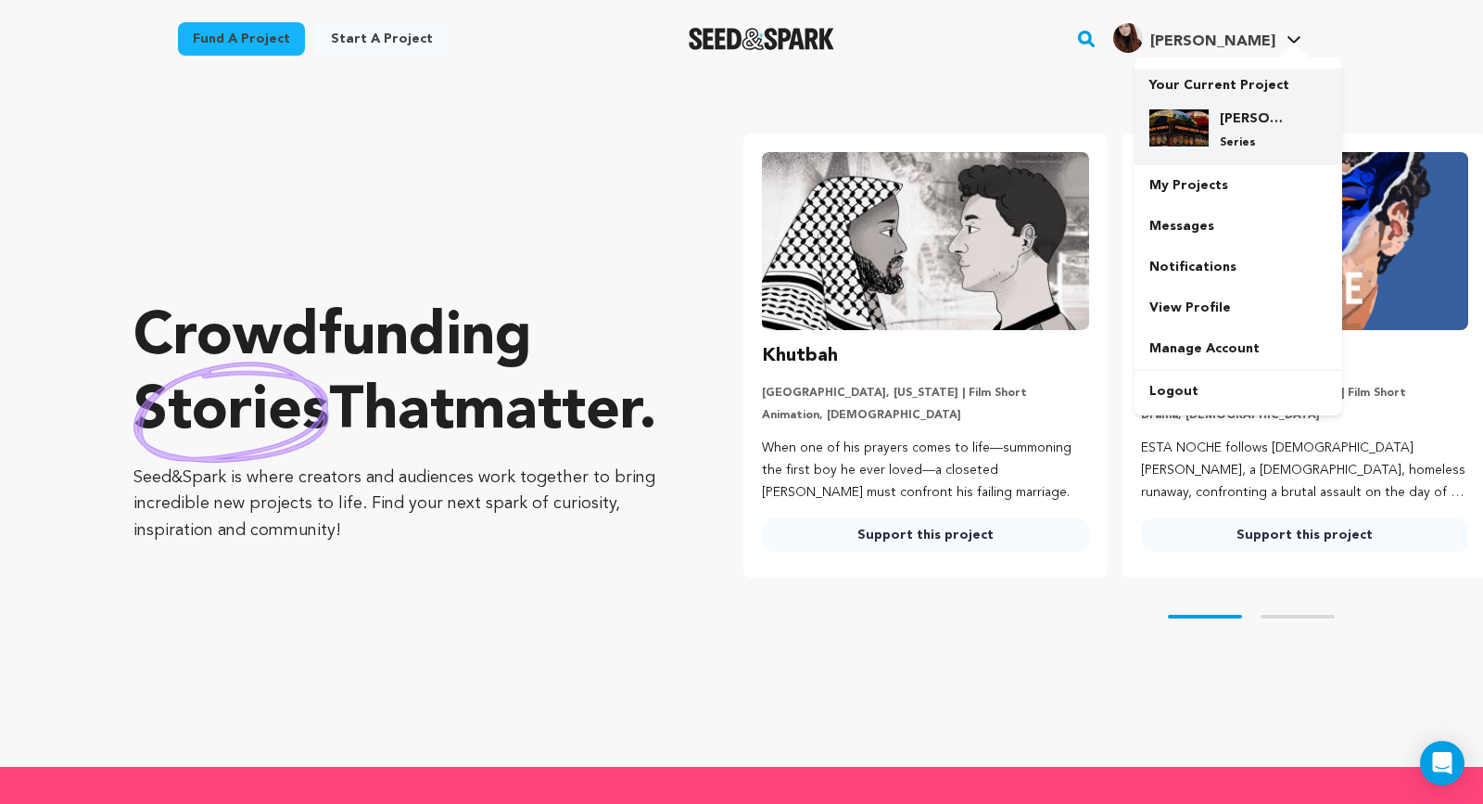
click at [1251, 108] on div "[PERSON_NAME]'s World Famous Halal Cart — TV Pilot Series" at bounding box center [1238, 130] width 178 height 70
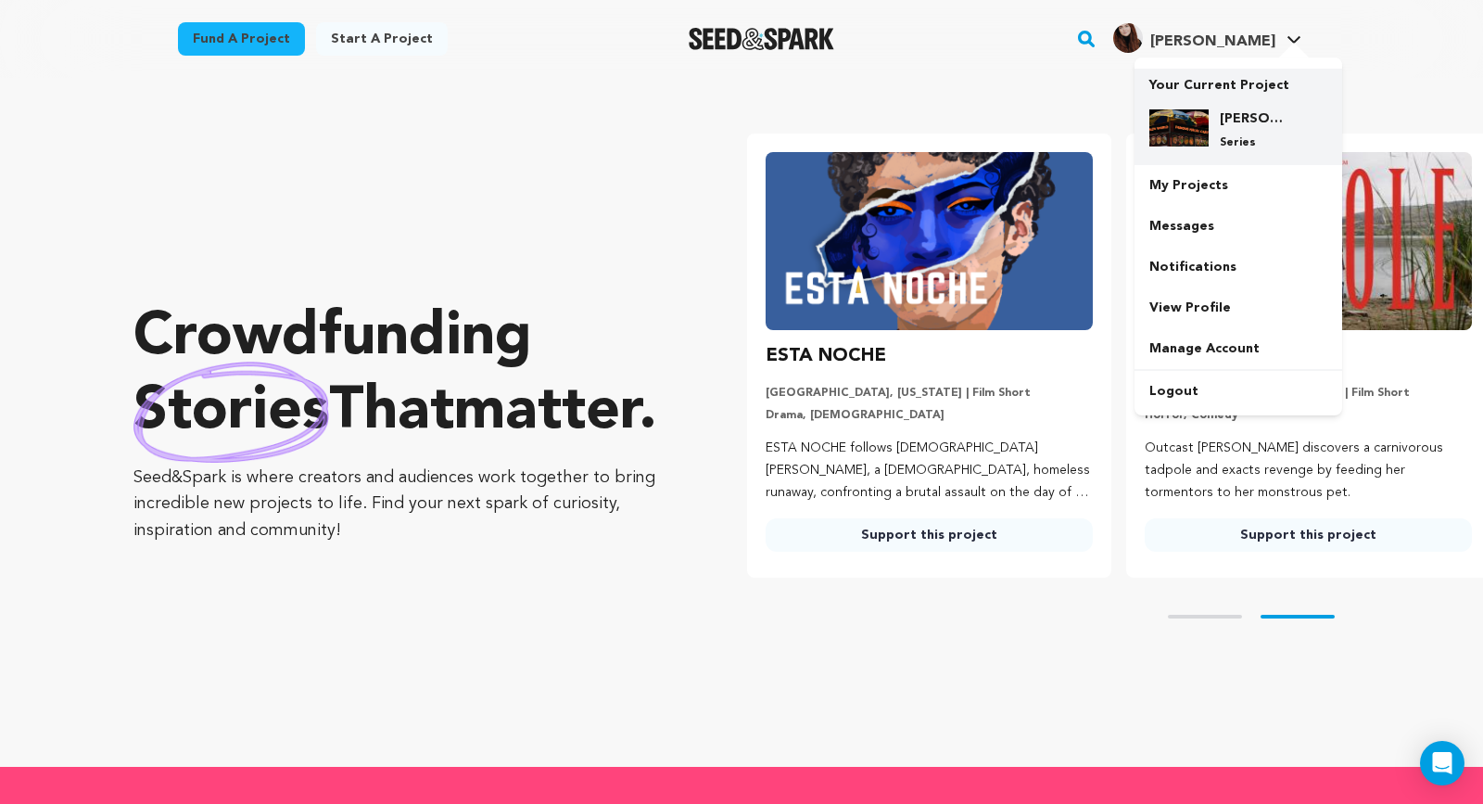
scroll to position [0, 394]
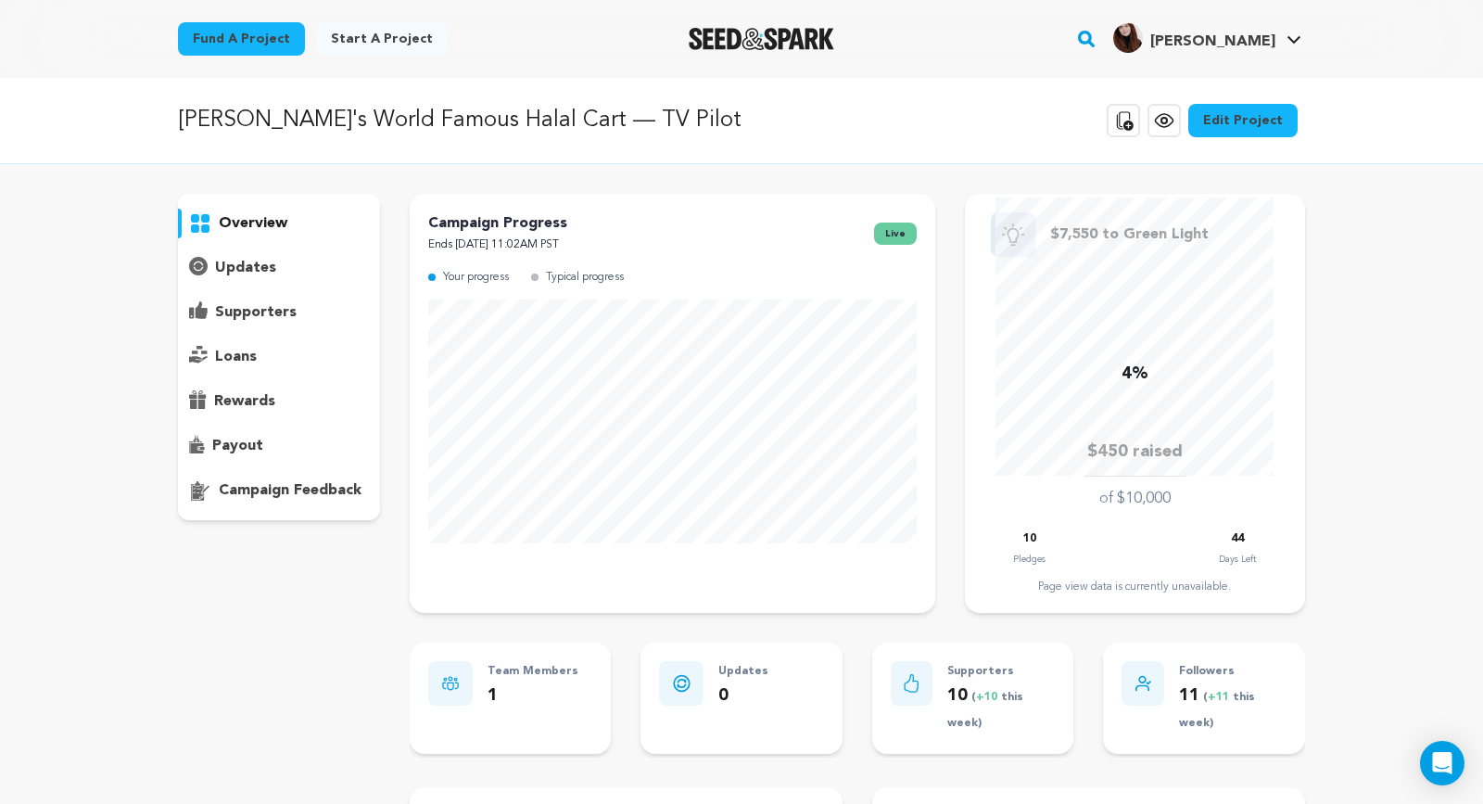
click at [535, 281] on div "Typical progress" at bounding box center [577, 277] width 93 height 21
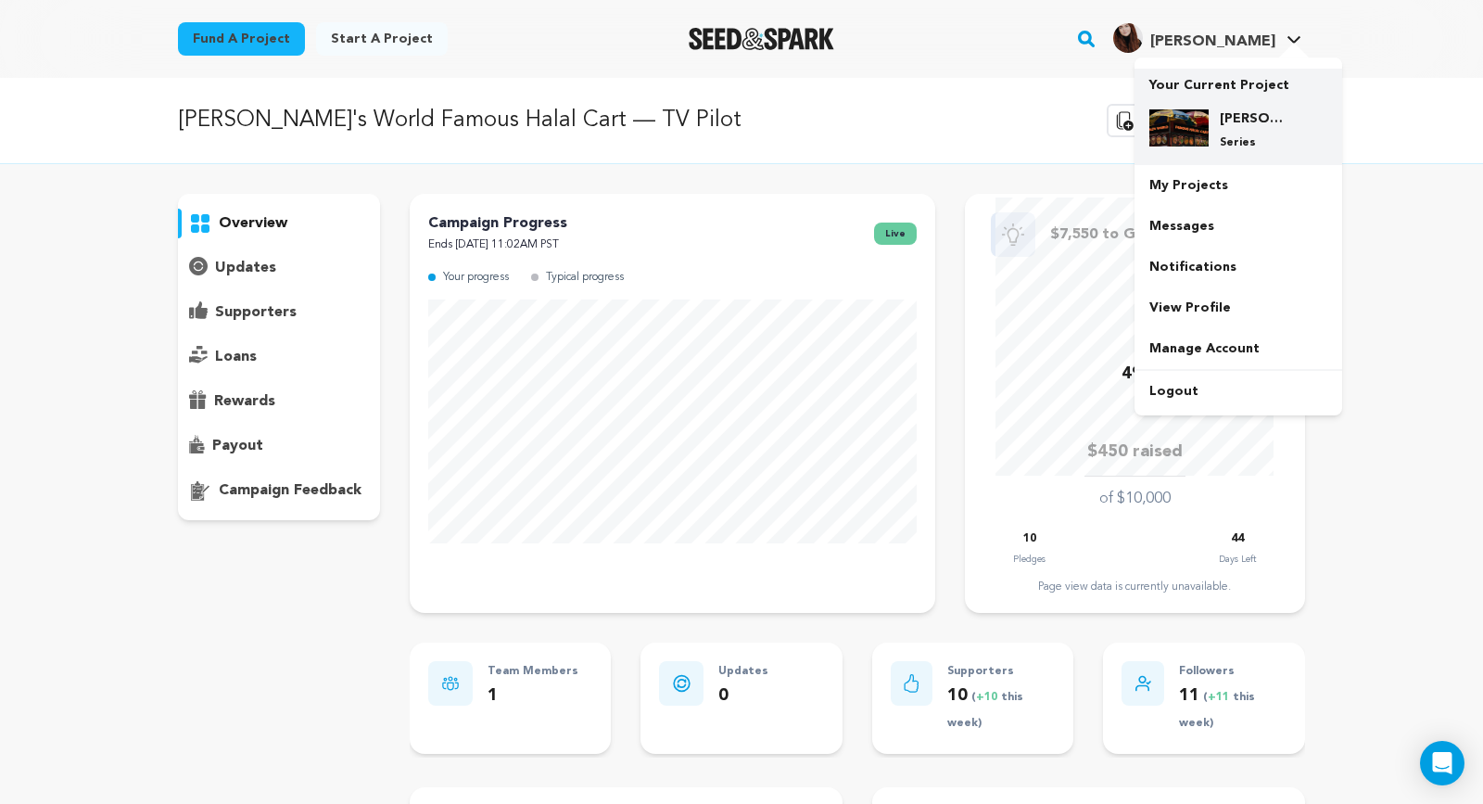
click at [1243, 120] on h4 "[PERSON_NAME]'s World Famous Halal Cart — TV Pilot" at bounding box center [1253, 118] width 67 height 19
click at [1250, 124] on h4 "[PERSON_NAME]'s World Famous Halal Cart — TV Pilot" at bounding box center [1253, 118] width 67 height 19
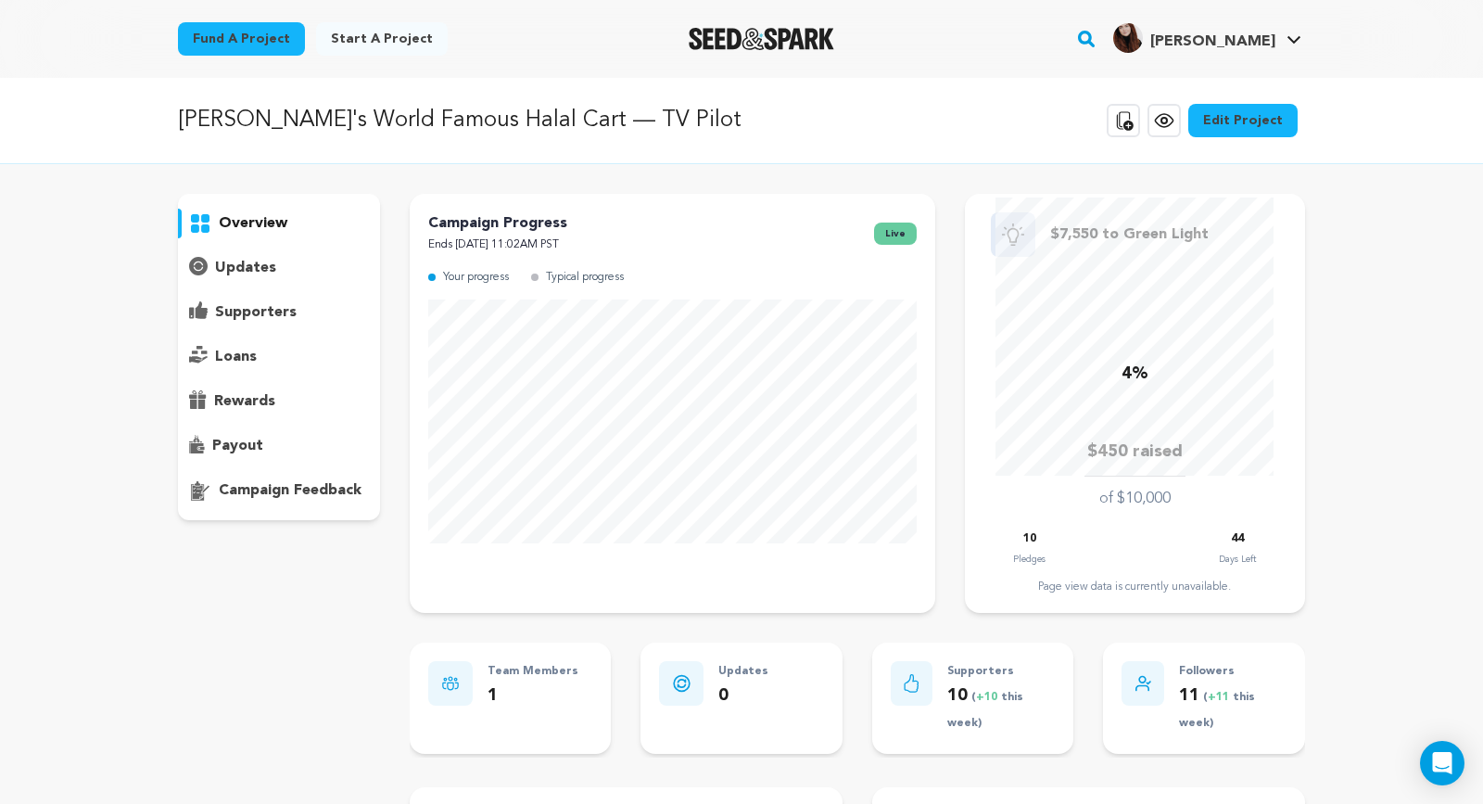
click at [256, 399] on p "rewards" at bounding box center [244, 401] width 61 height 22
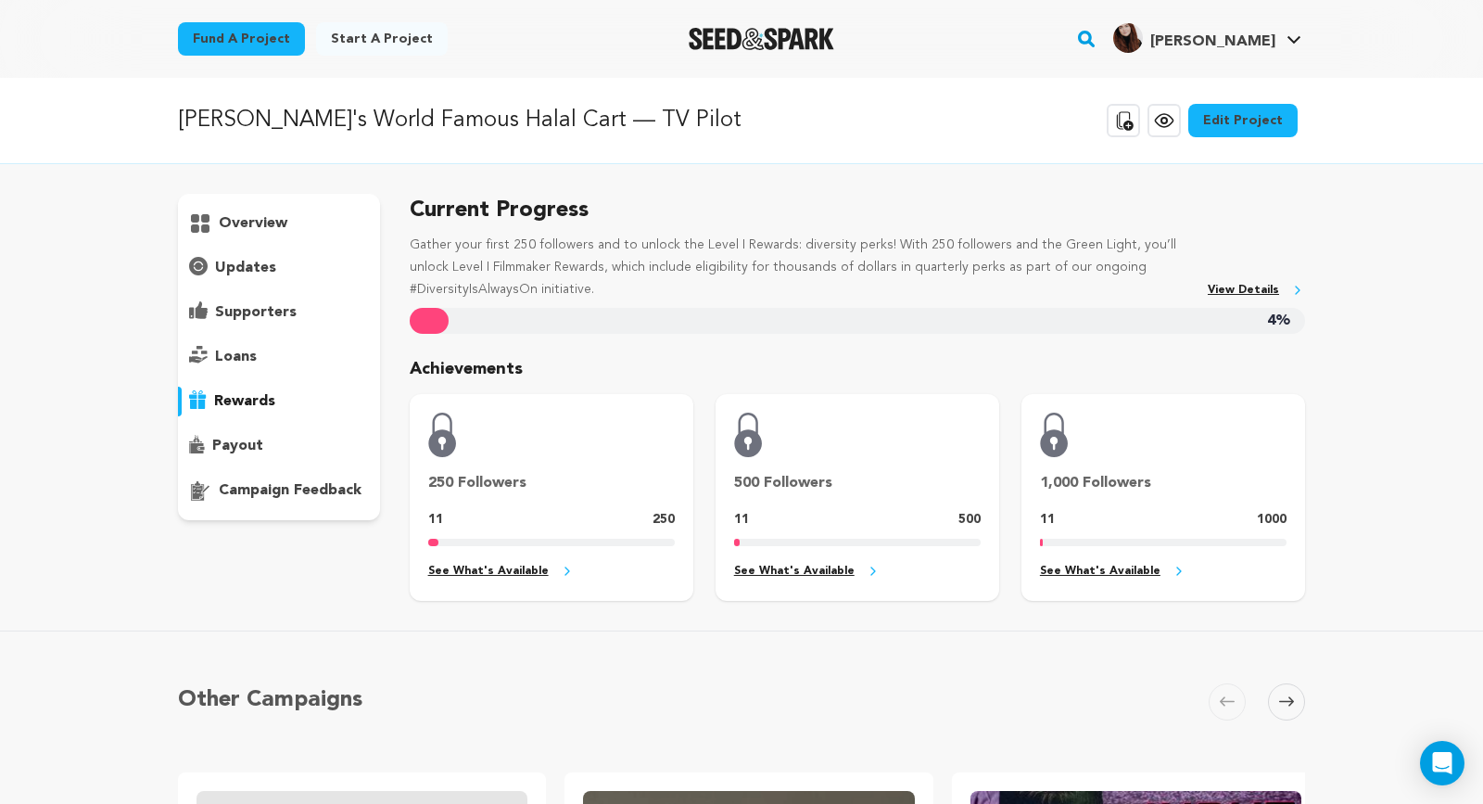
click at [259, 232] on p "overview" at bounding box center [253, 223] width 69 height 22
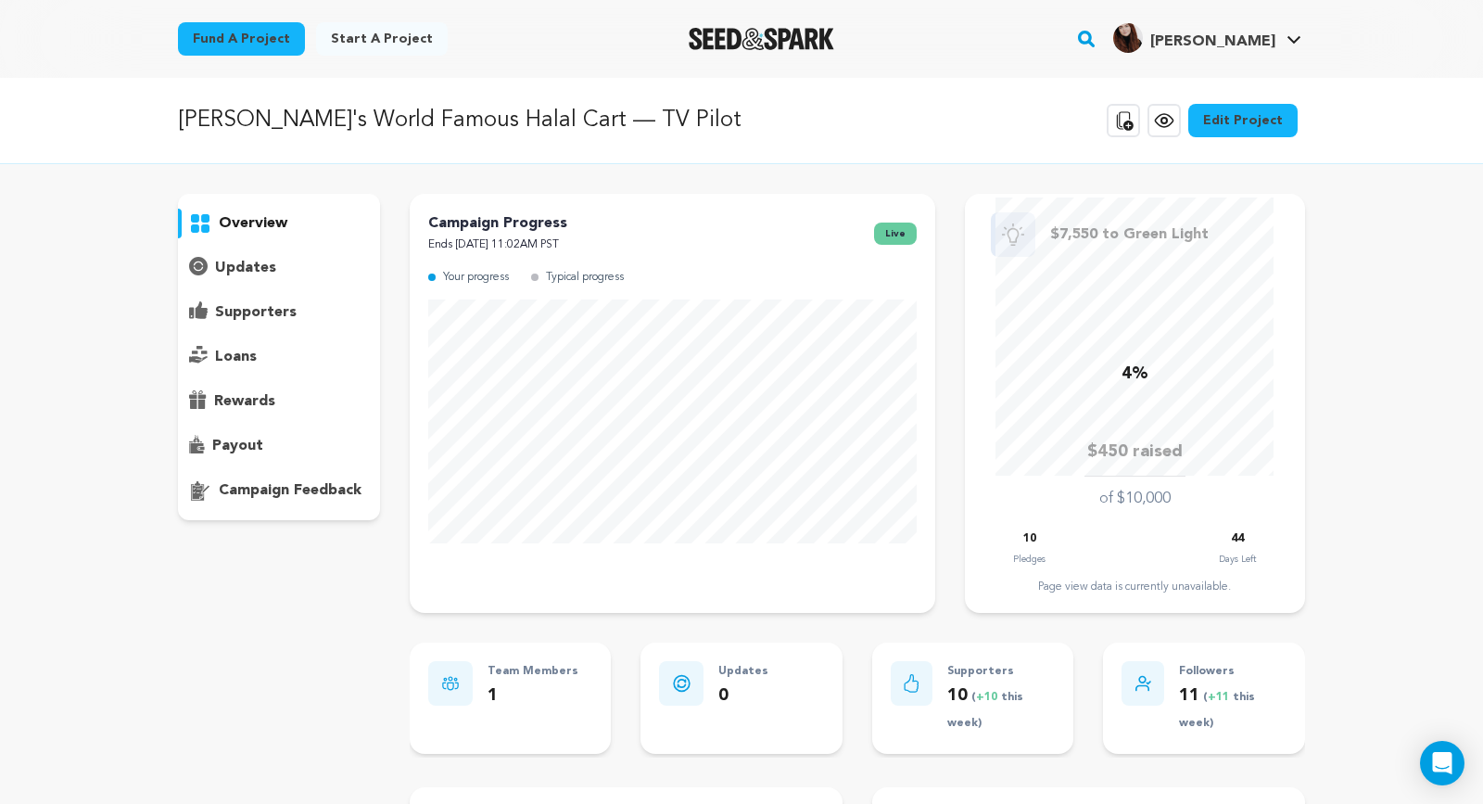
click at [256, 270] on p "updates" at bounding box center [245, 268] width 61 height 22
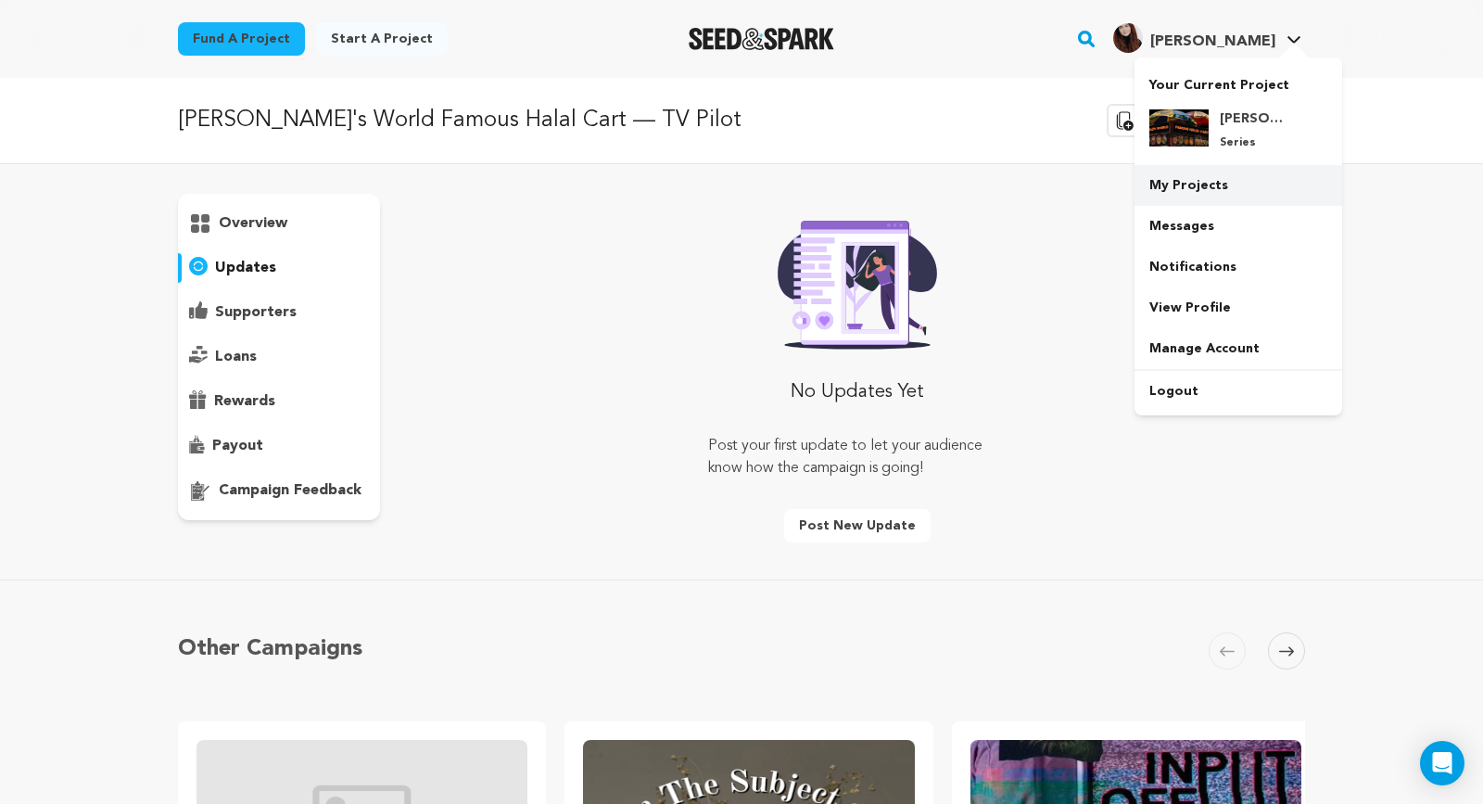
click at [1235, 176] on link "My Projects" at bounding box center [1238, 185] width 208 height 41
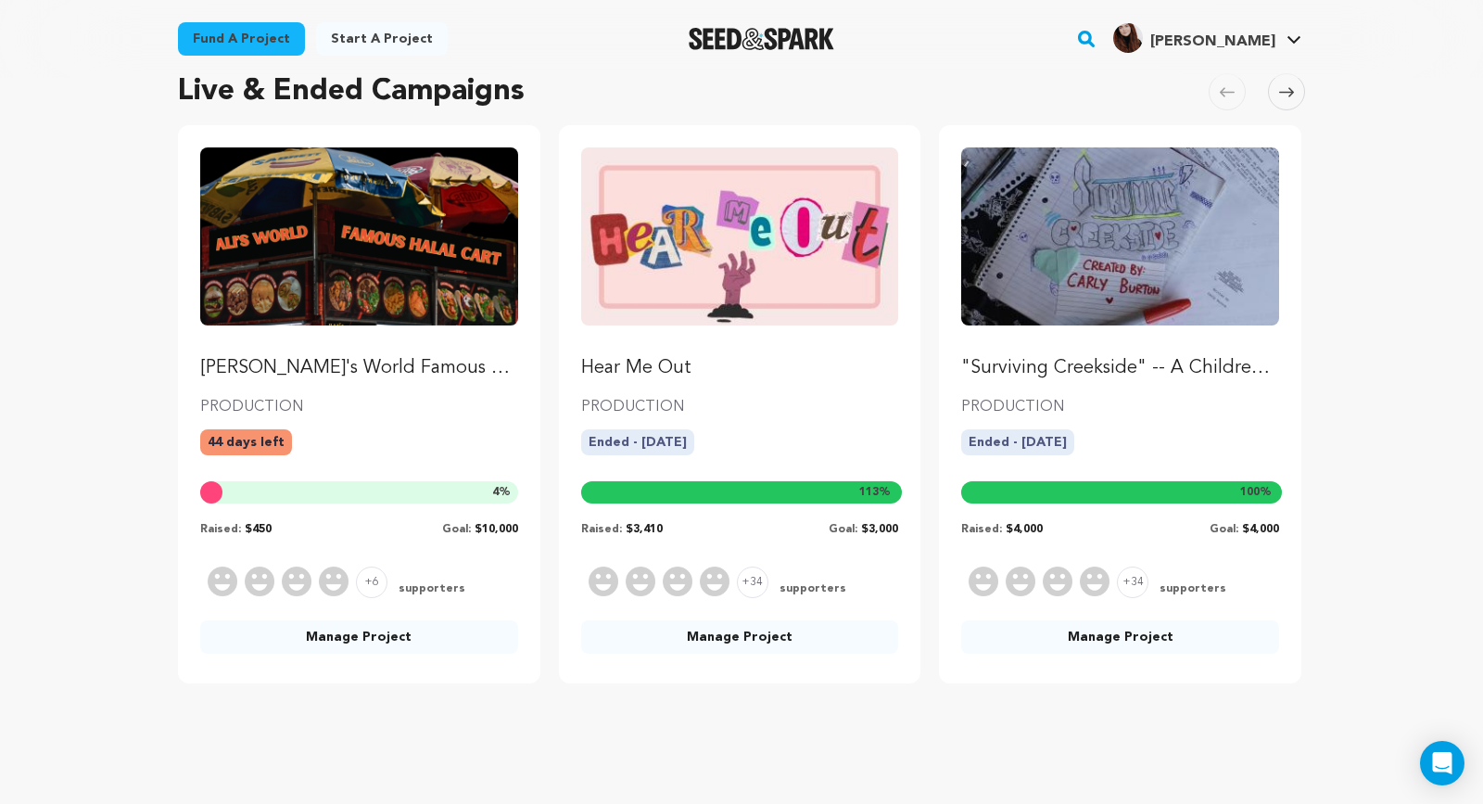
scroll to position [146, 0]
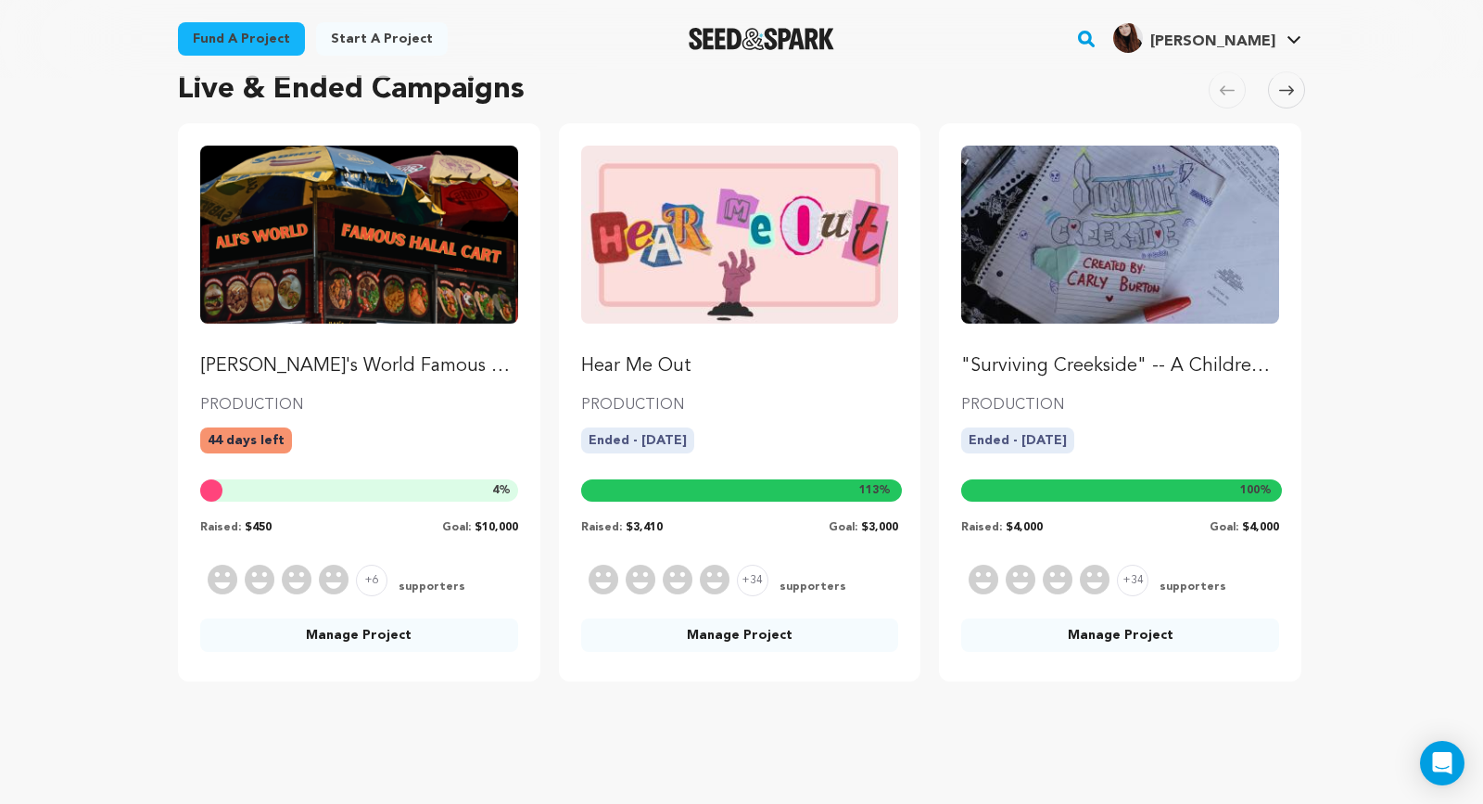
click at [1088, 392] on div ""Surviving Creekside" -- A Children's TV Pilot PRODUCTION Ended - 16/03/2025 10…" at bounding box center [1120, 340] width 318 height 389
click at [1086, 356] on p ""Surviving Creekside" -- A Children's TV Pilot" at bounding box center [1120, 366] width 318 height 26
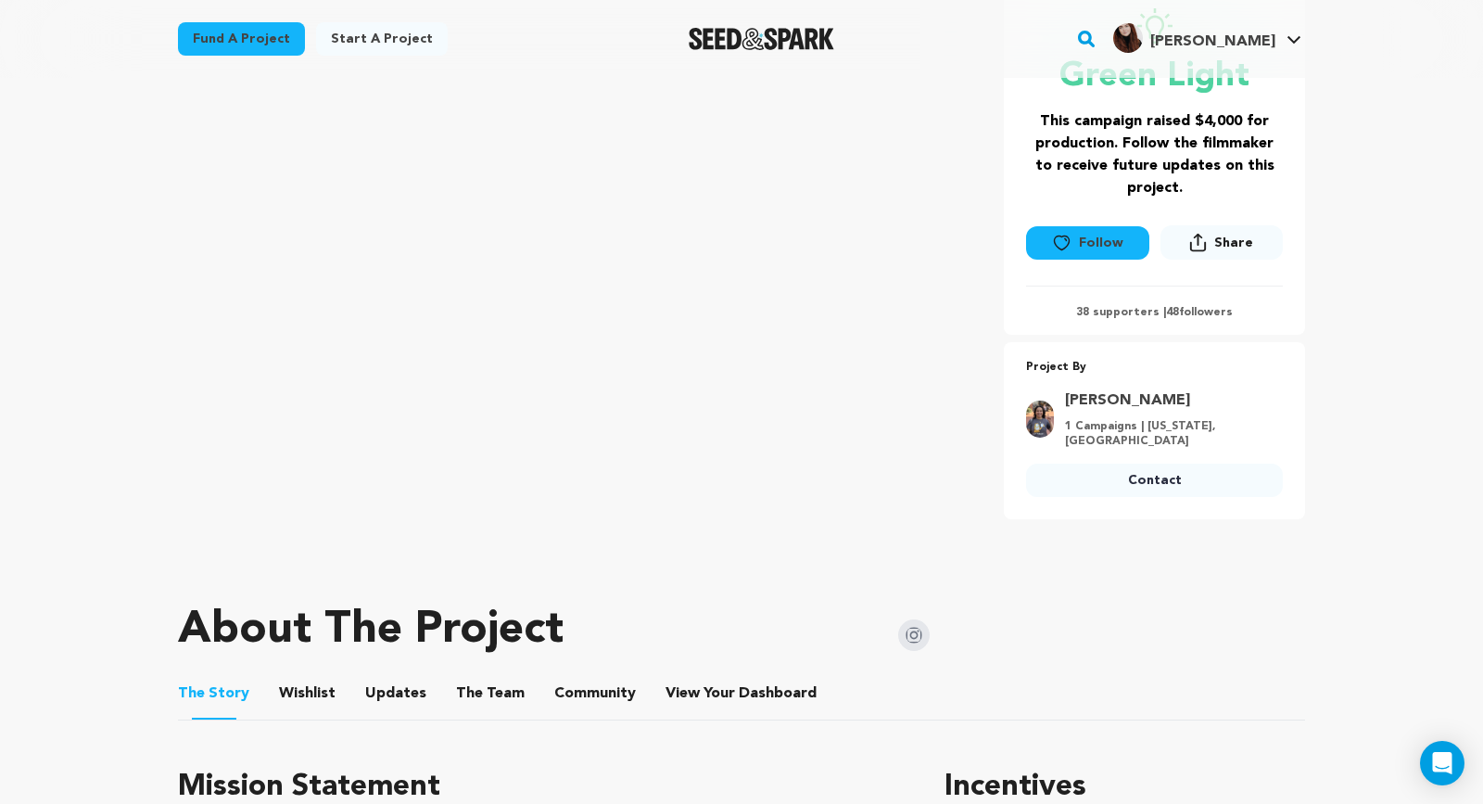
scroll to position [143, 0]
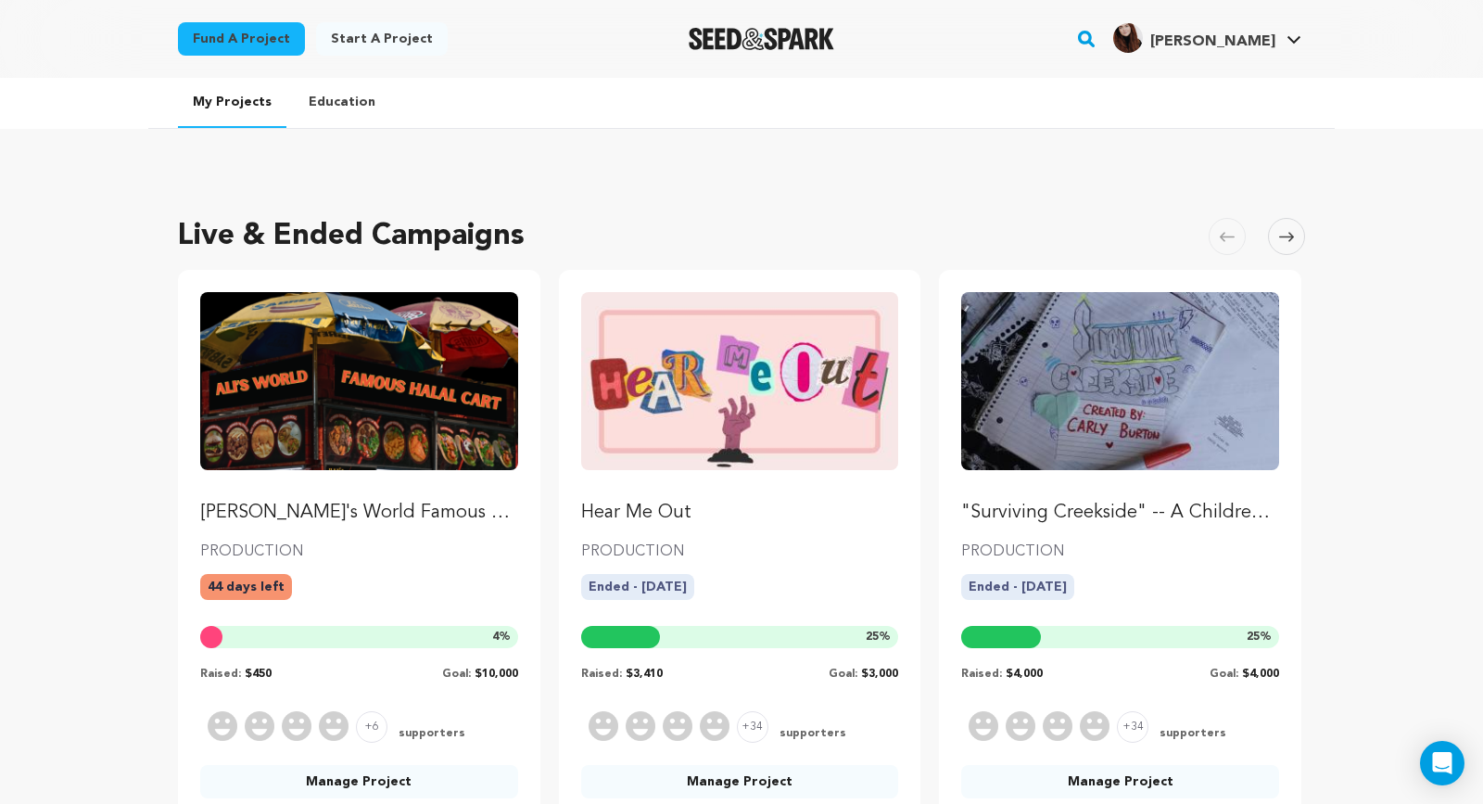
scroll to position [146, 0]
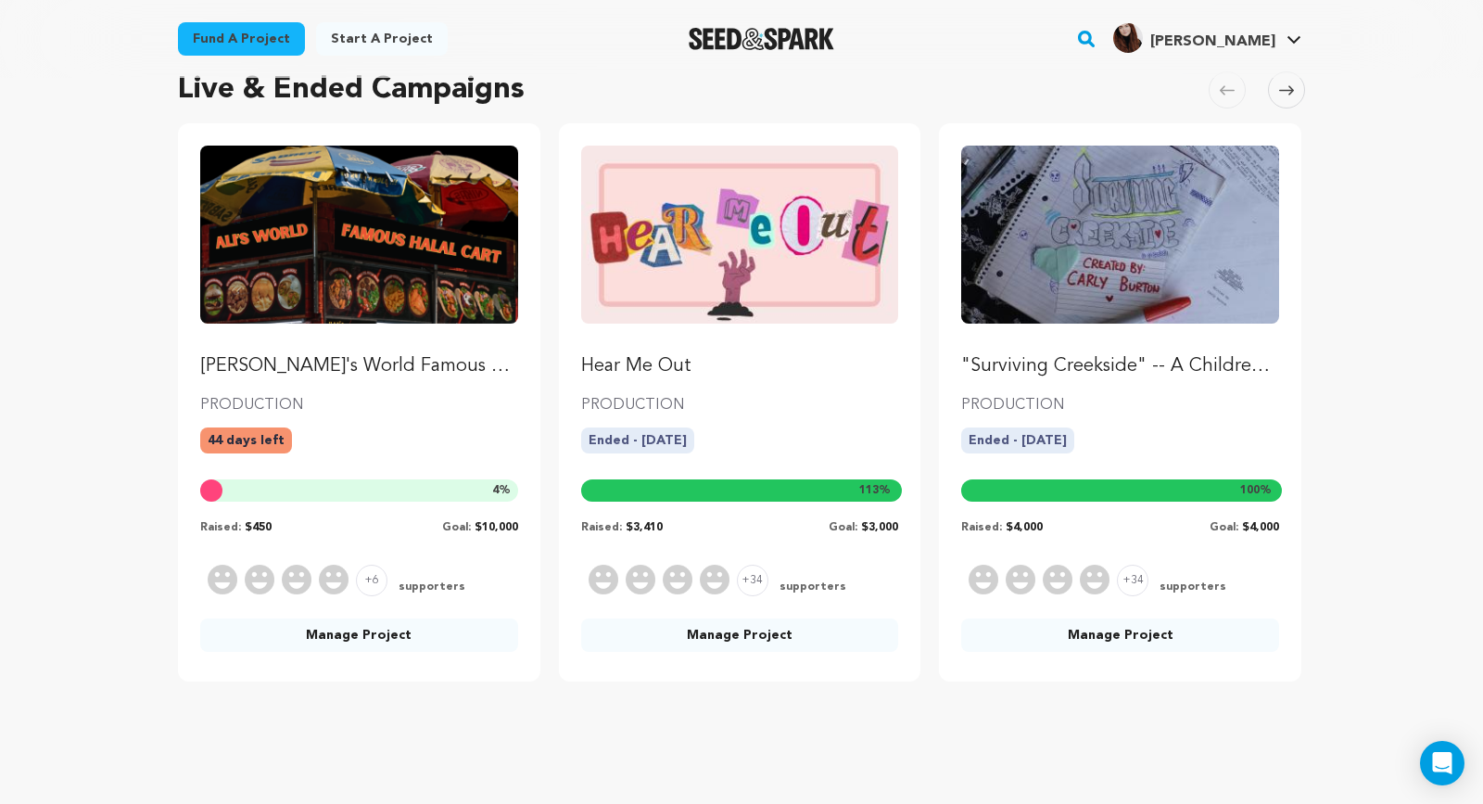
click at [352, 230] on img "Fund Ali's World Famous Halal Cart — TV Pilot" at bounding box center [359, 235] width 318 height 178
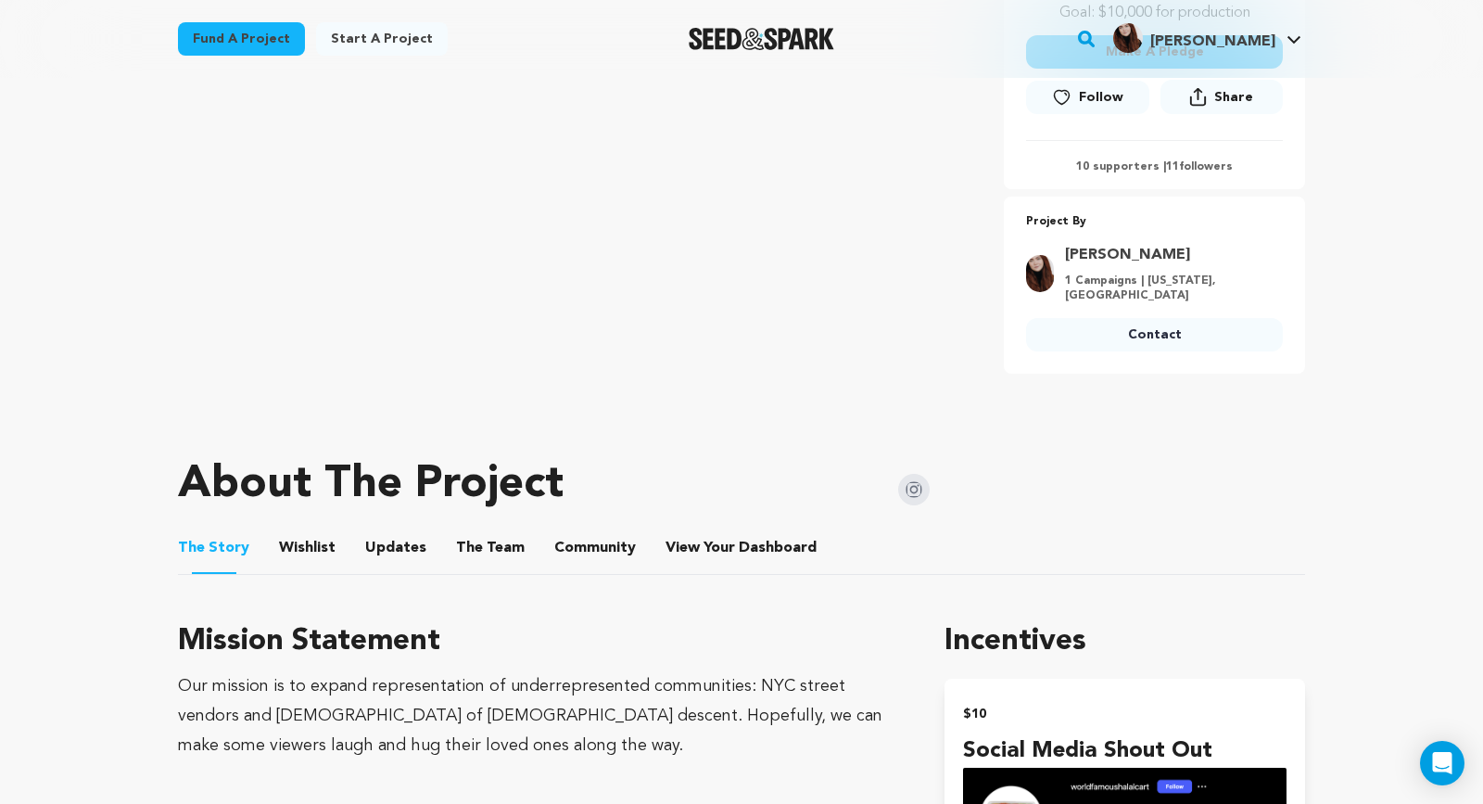
scroll to position [602, 0]
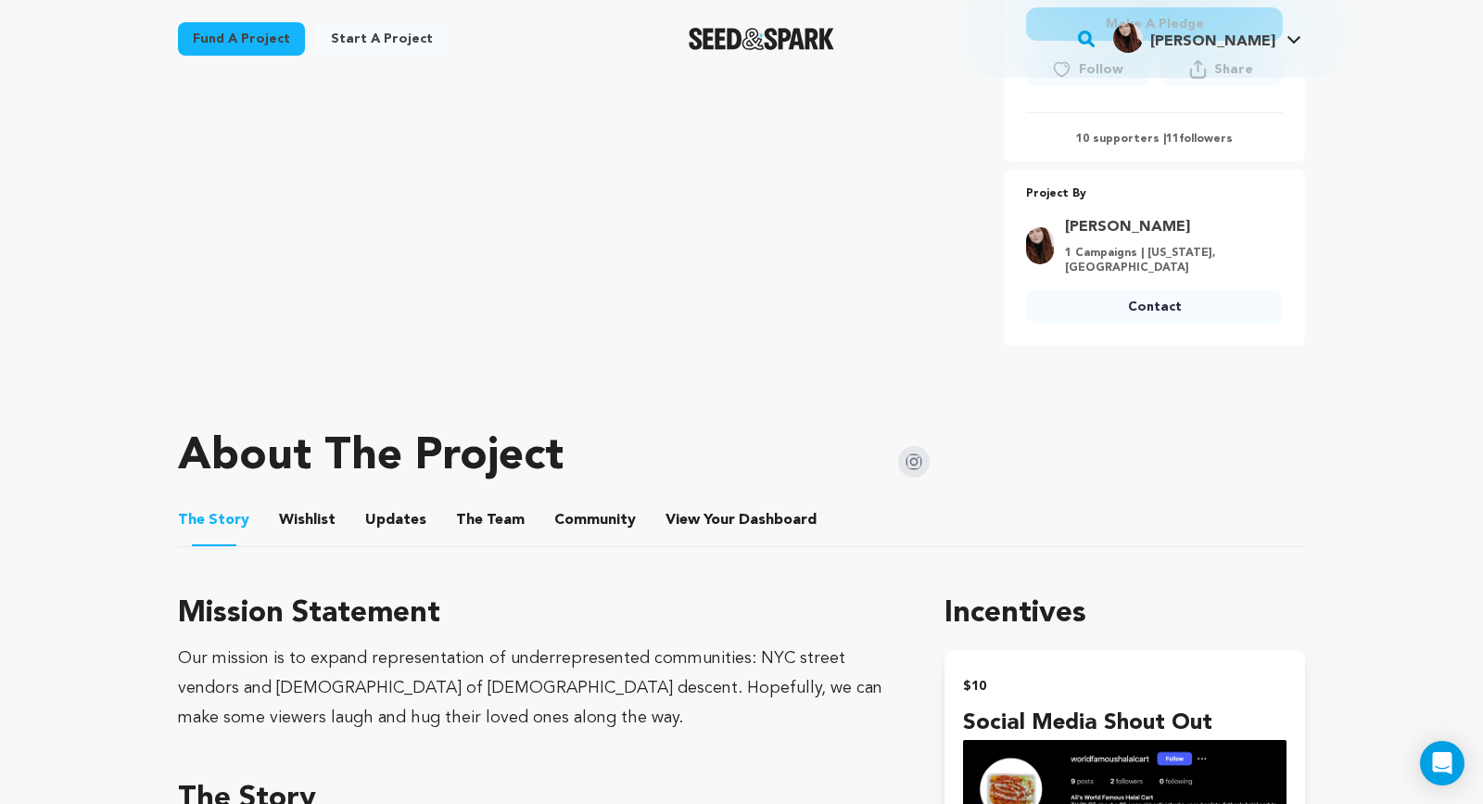
click at [297, 501] on button "Wishlist" at bounding box center [307, 523] width 44 height 44
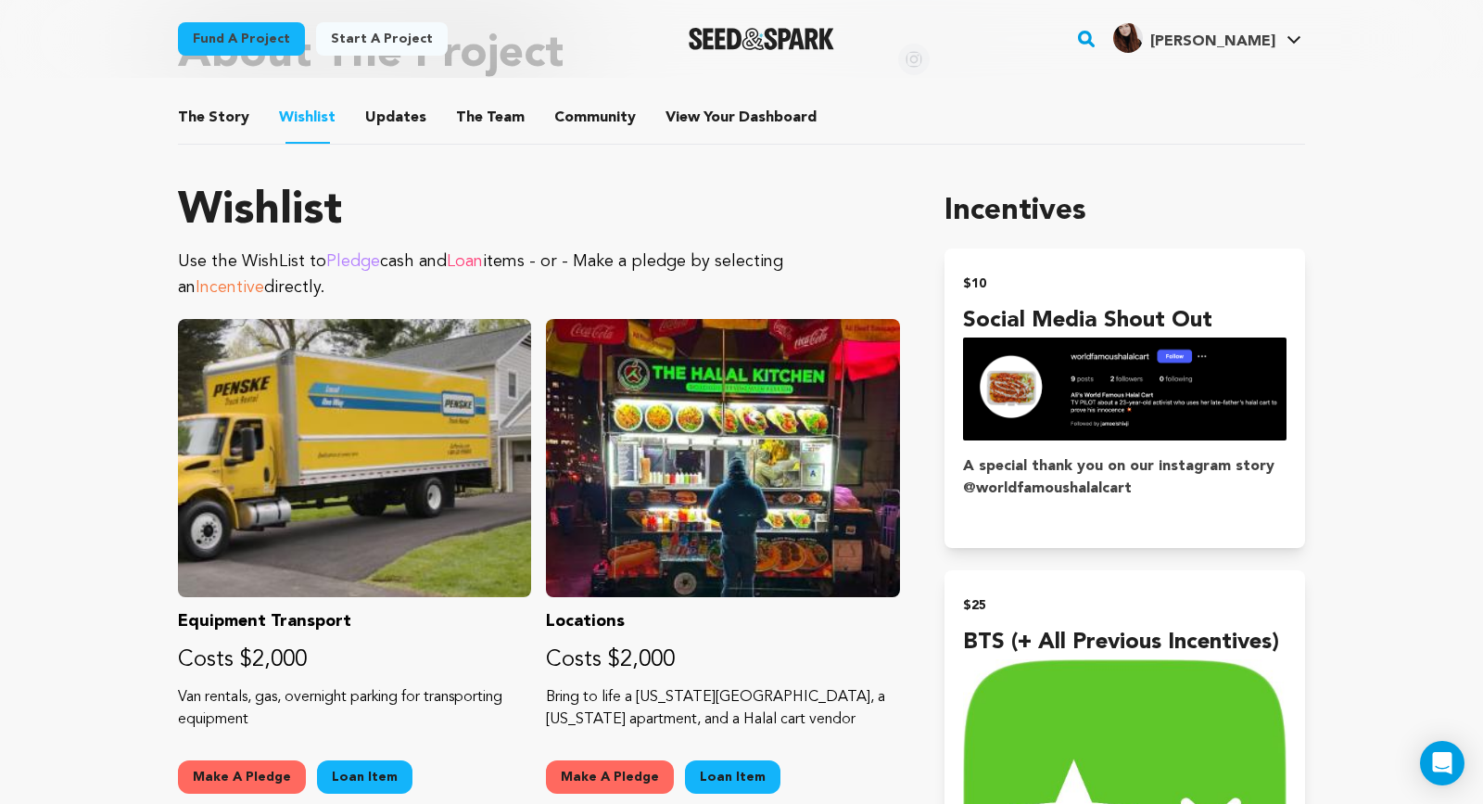
scroll to position [932, 0]
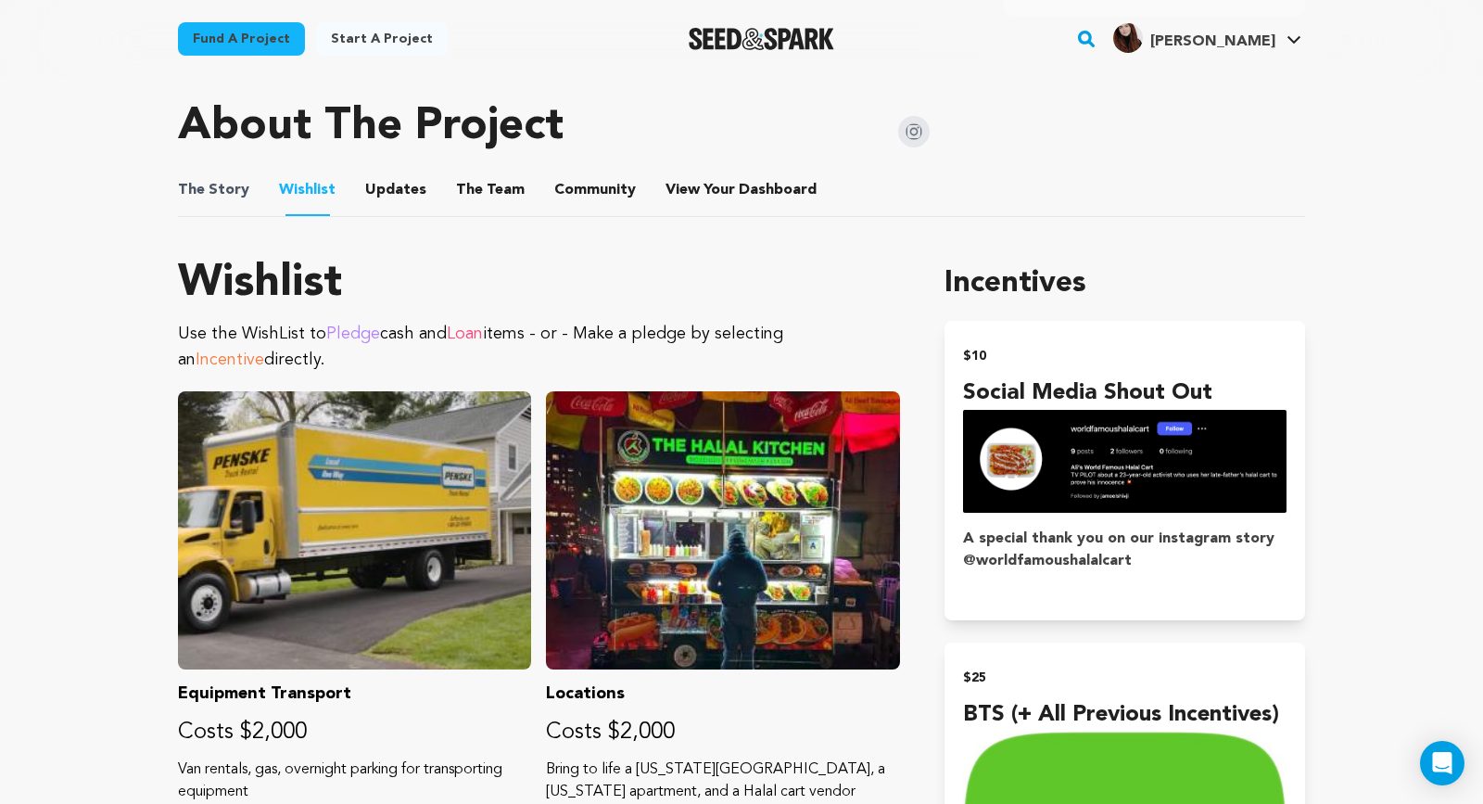
click at [241, 179] on span "The Story" at bounding box center [213, 190] width 71 height 22
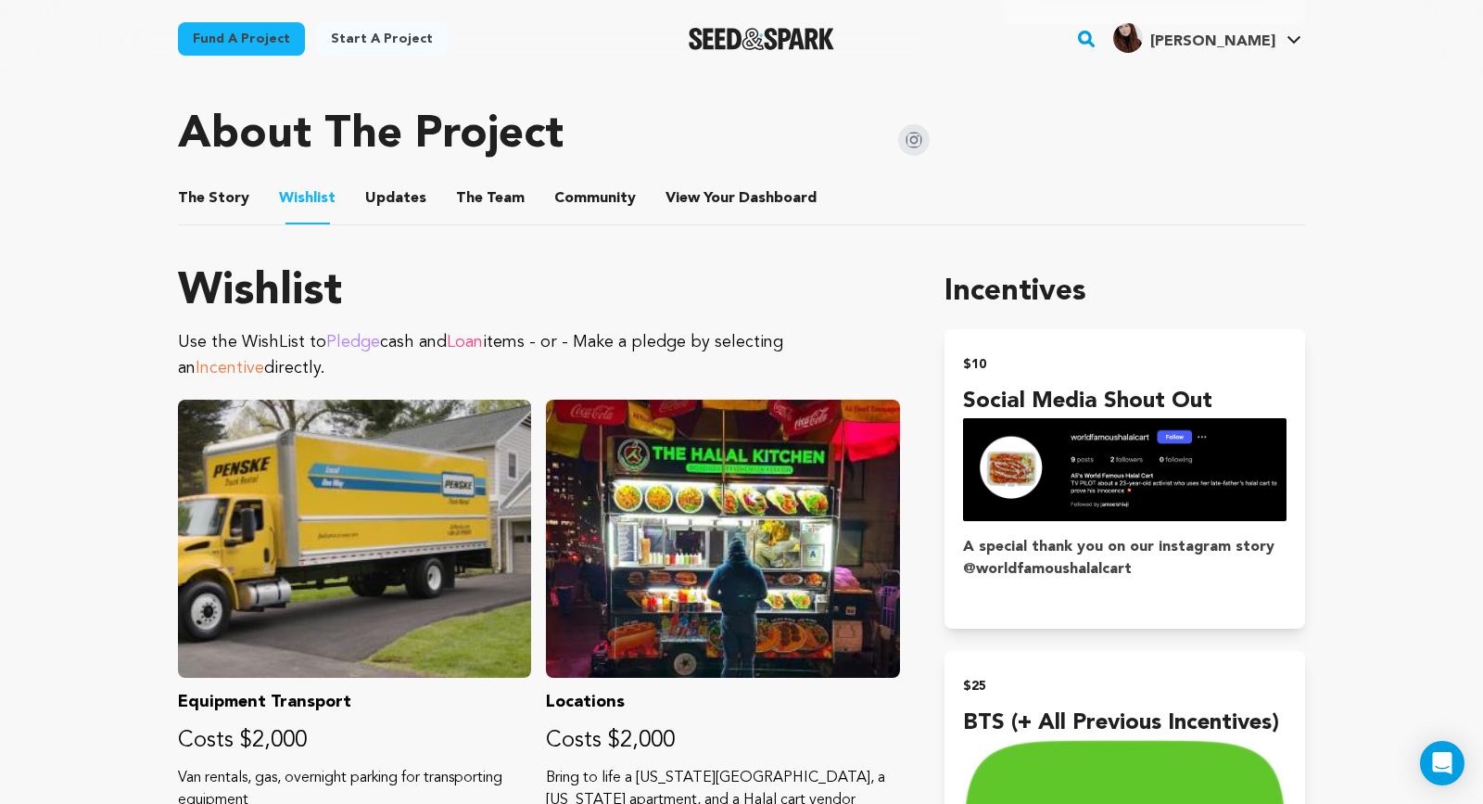
scroll to position [833, 0]
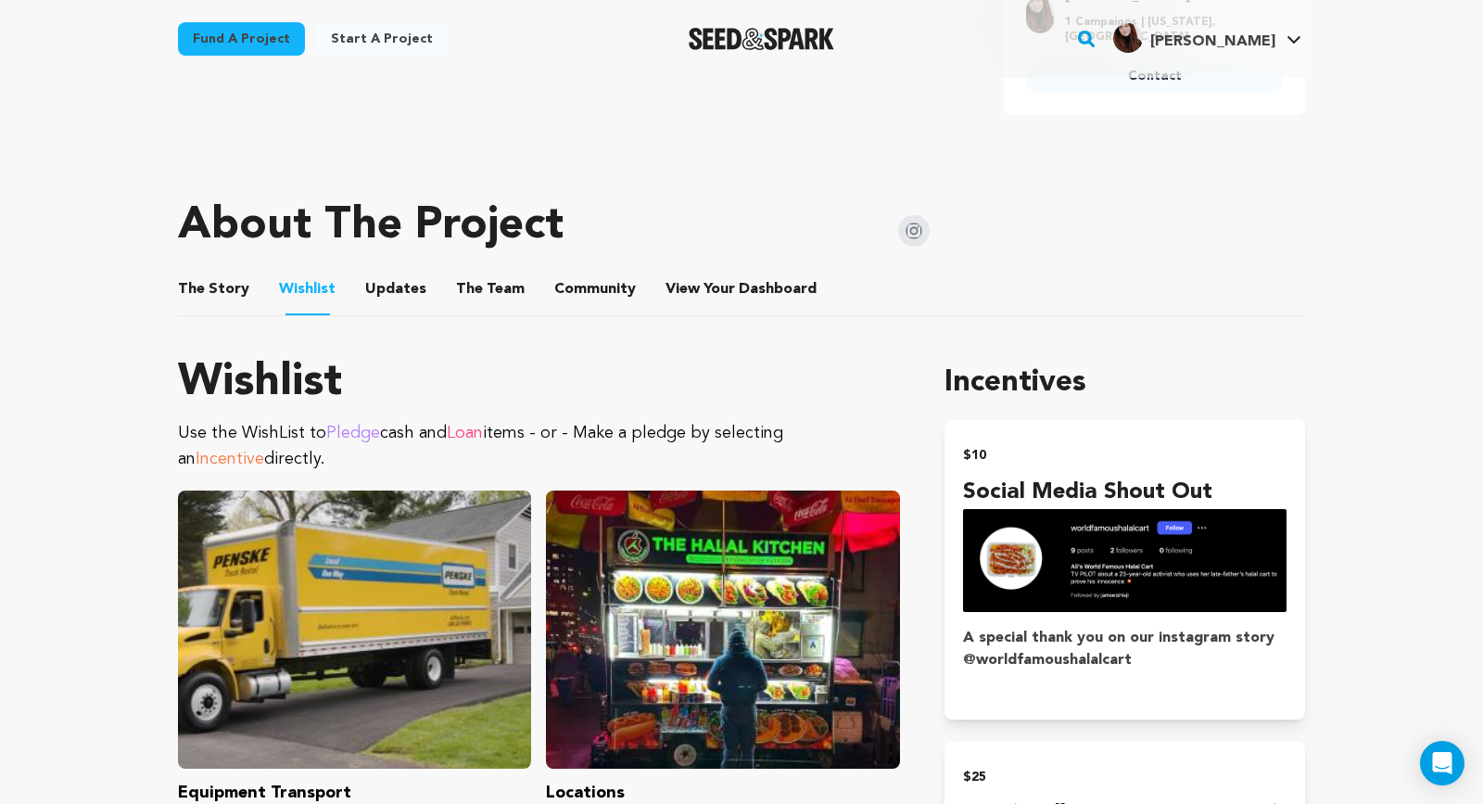
click at [400, 271] on button "Updates" at bounding box center [395, 293] width 44 height 44
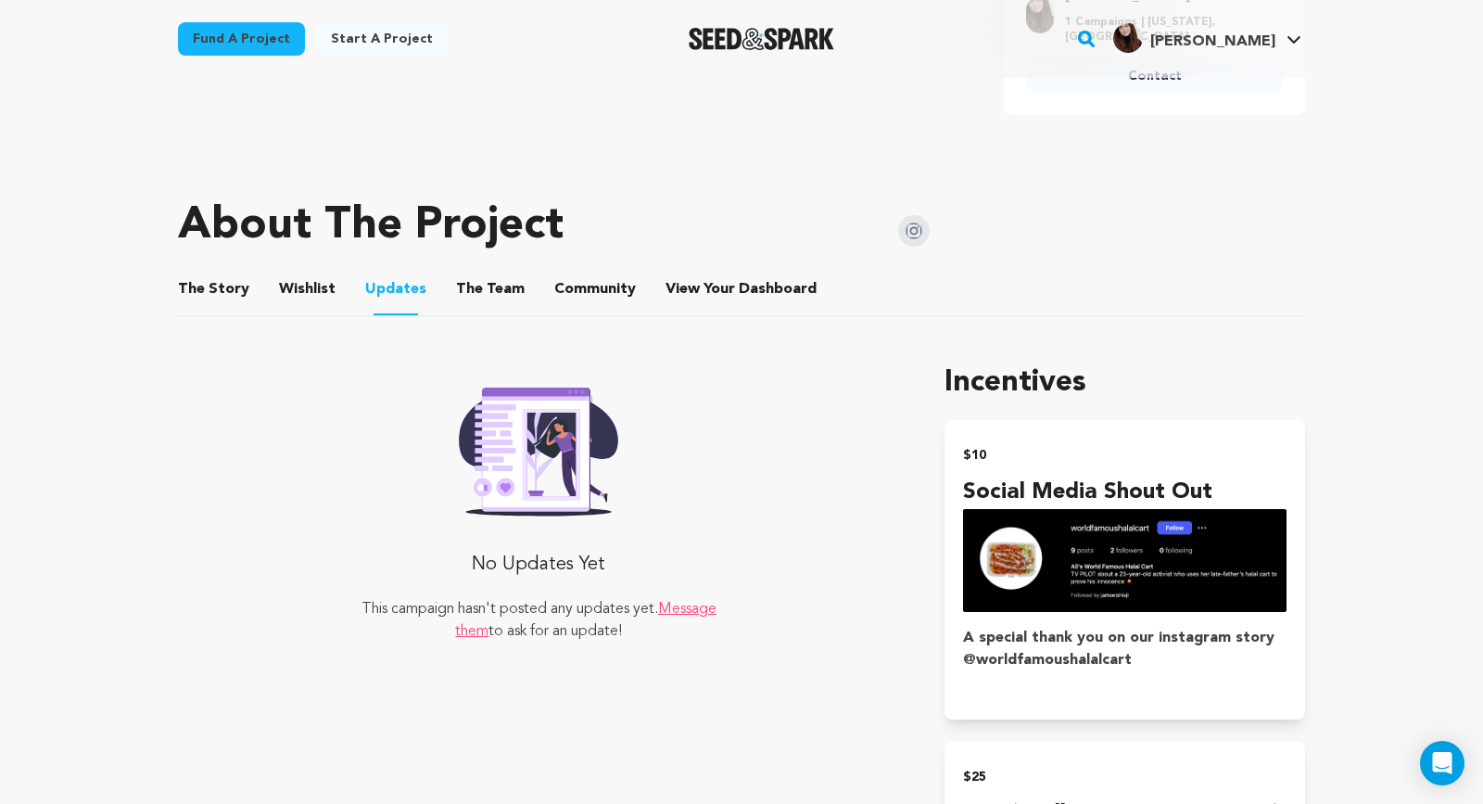
click at [490, 271] on button "The Team" at bounding box center [490, 293] width 44 height 44
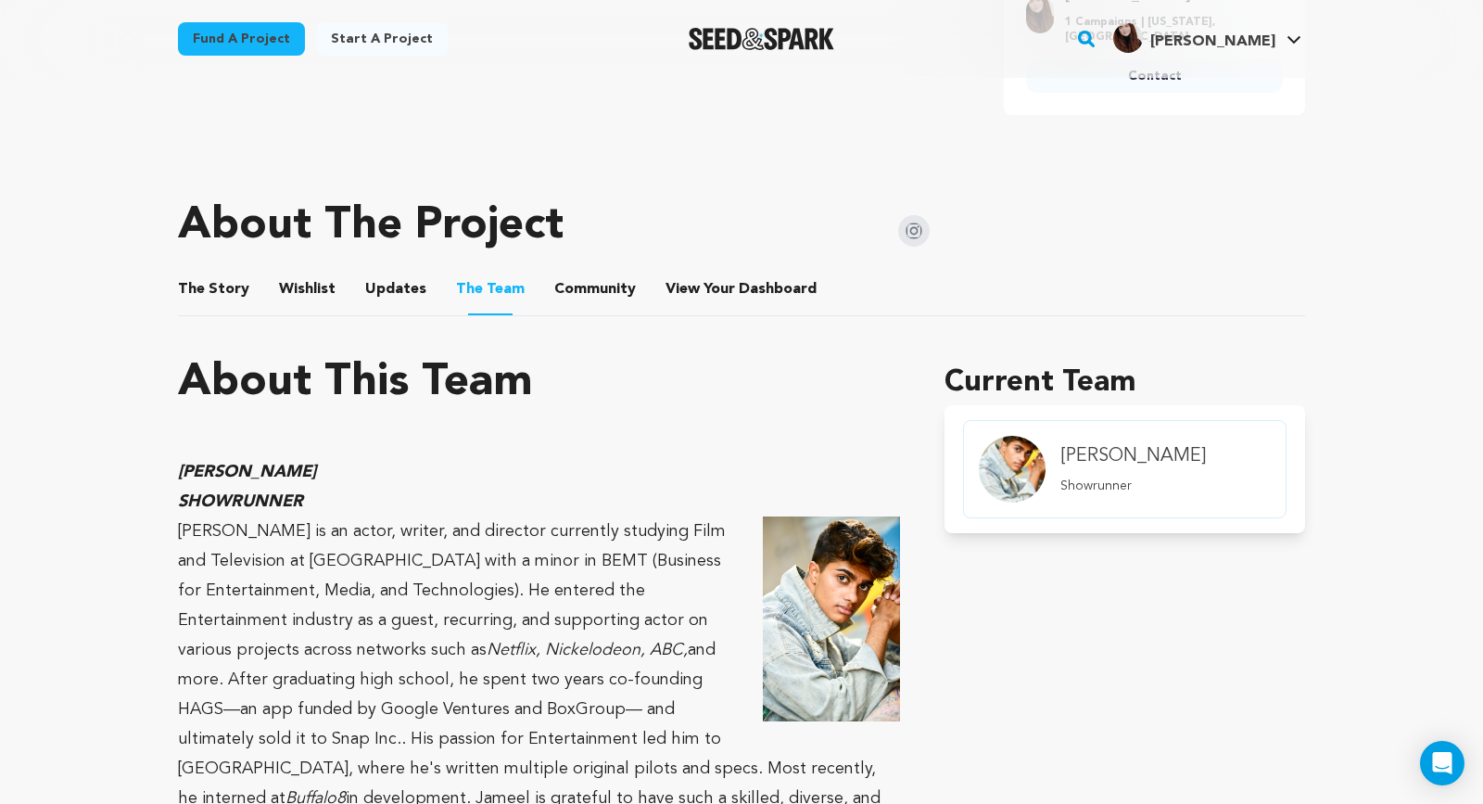
click at [373, 271] on button "Updates" at bounding box center [395, 293] width 44 height 44
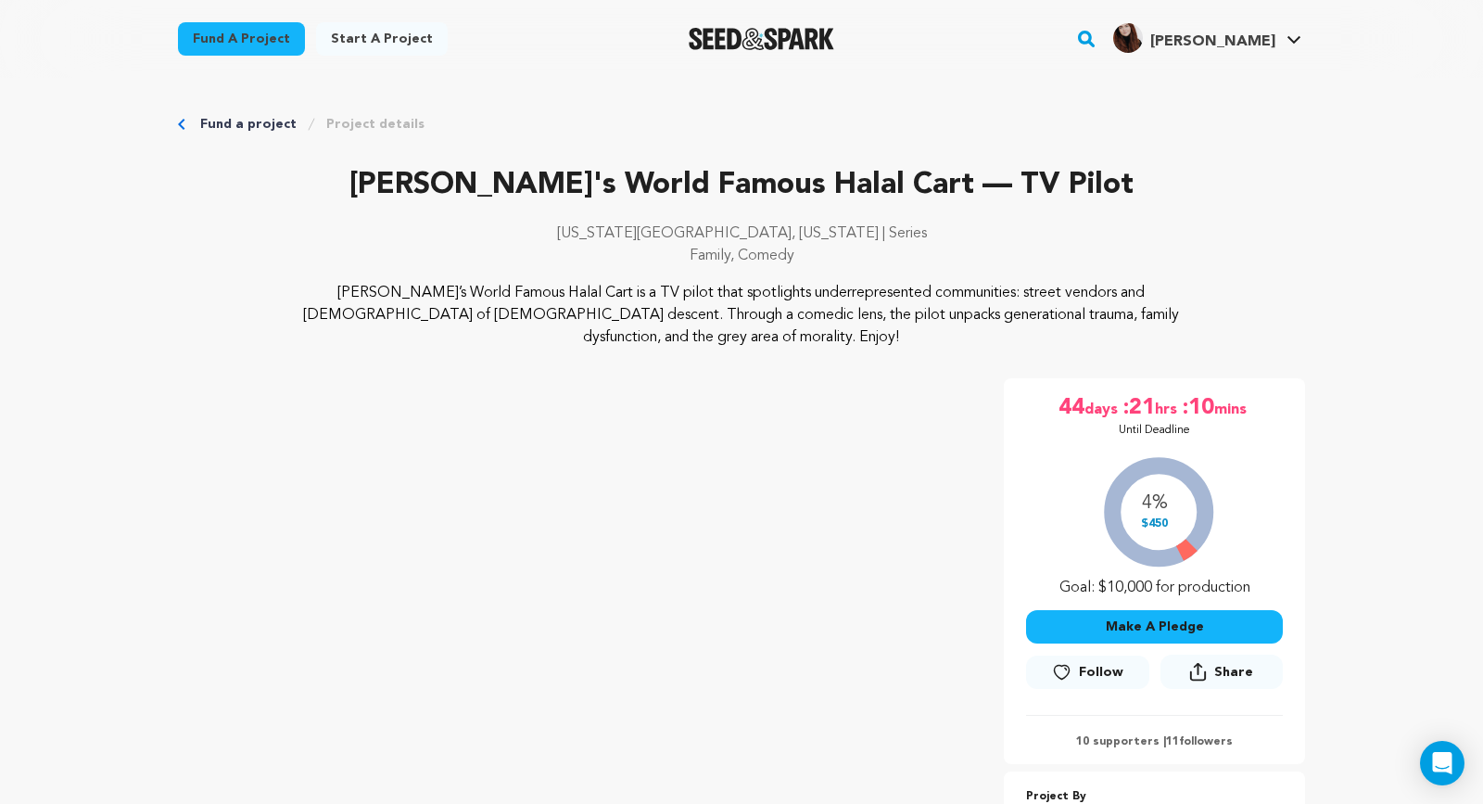
click at [1185, 528] on div "4% $450 Goal: $10,000 for production" at bounding box center [1154, 522] width 257 height 154
